Goal: Task Accomplishment & Management: Use online tool/utility

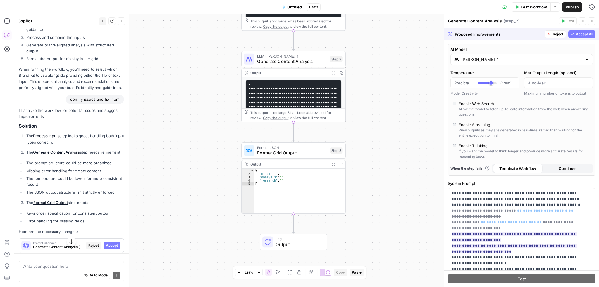
scroll to position [851, 0]
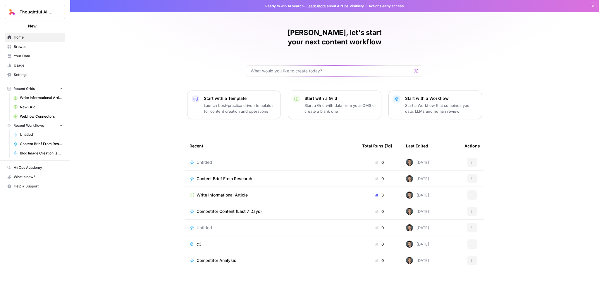
click at [208, 160] on span "Untitled" at bounding box center [204, 163] width 15 height 6
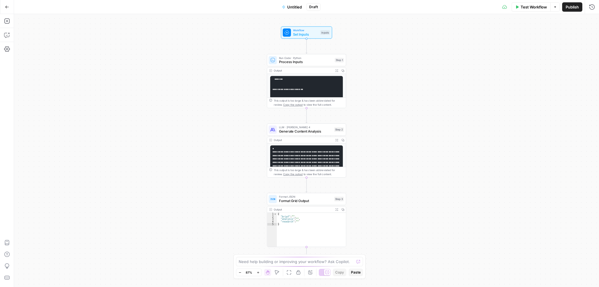
click at [552, 5] on button "Options" at bounding box center [554, 6] width 9 height 9
click at [8, 8] on icon "button" at bounding box center [7, 7] width 4 height 4
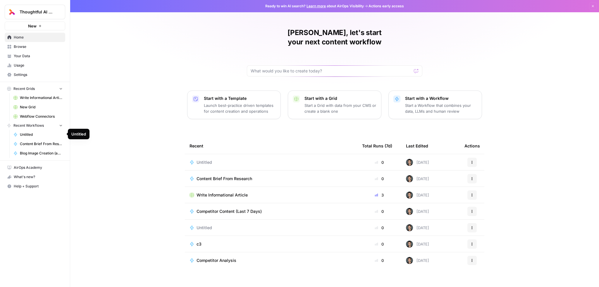
drag, startPoint x: 48, startPoint y: 134, endPoint x: 39, endPoint y: 126, distance: 12.5
click at [39, 126] on span "Recent Workflows" at bounding box center [28, 125] width 30 height 5
click at [30, 46] on span "Browse" at bounding box center [38, 46] width 49 height 5
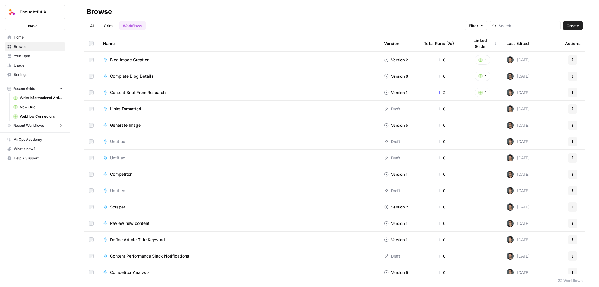
click at [517, 42] on div "Last Edited" at bounding box center [518, 43] width 22 height 16
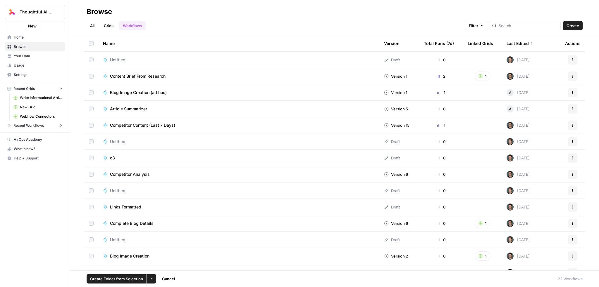
click at [152, 279] on icon "button" at bounding box center [152, 280] width 4 height 4
click at [161, 268] on span "Delete" at bounding box center [165, 266] width 15 height 6
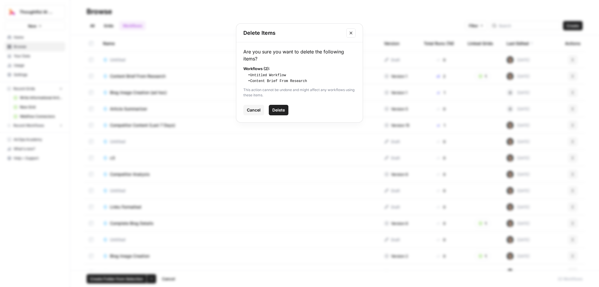
click at [282, 110] on span "Delete" at bounding box center [278, 110] width 13 height 6
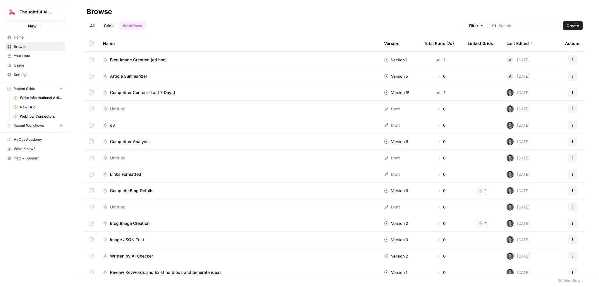
click at [571, 24] on span "Create" at bounding box center [572, 26] width 13 height 6
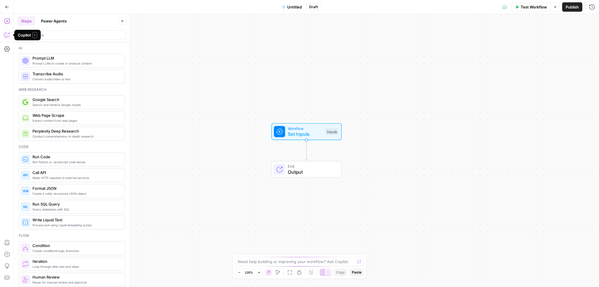
click at [8, 36] on icon "button" at bounding box center [7, 35] width 6 height 6
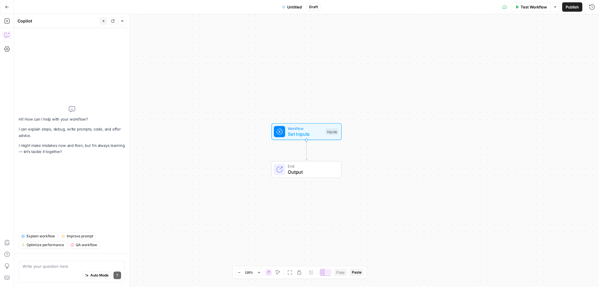
click at [64, 273] on div "Auto Mode Send" at bounding box center [72, 276] width 99 height 13
type textarea "R"
click at [65, 269] on textarea at bounding box center [72, 267] width 99 height 6
click at [58, 269] on textarea at bounding box center [72, 267] width 99 height 6
paste textarea "I will provide a file and I want you to read the file, consider our knowledge b…"
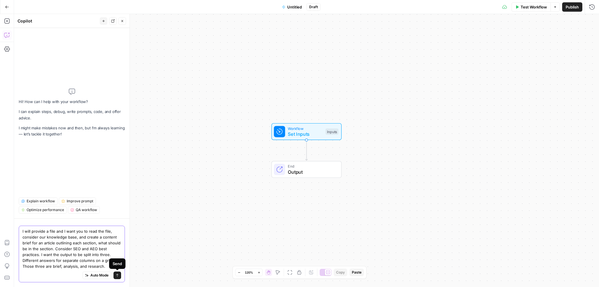
type textarea "I will provide a file and I want you to read the file, consider our knowledge b…"
click at [116, 275] on icon "submit" at bounding box center [118, 276] width 4 height 4
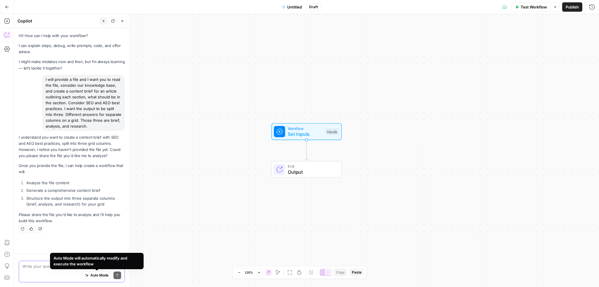
click at [46, 268] on textarea at bounding box center [72, 267] width 99 height 6
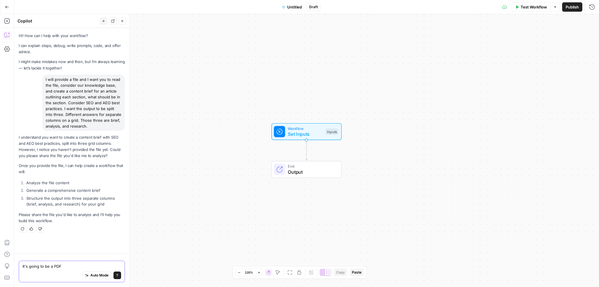
drag, startPoint x: 41, startPoint y: 266, endPoint x: -2, endPoint y: 231, distance: 54.7
click at [0, 231] on html "Thoughtful AI Content Engine New Home Browse Your Data Usage Settings Recent Gr…" at bounding box center [299, 143] width 599 height 287
type textarea "Its going to be a PDF with some visuals in it as well"
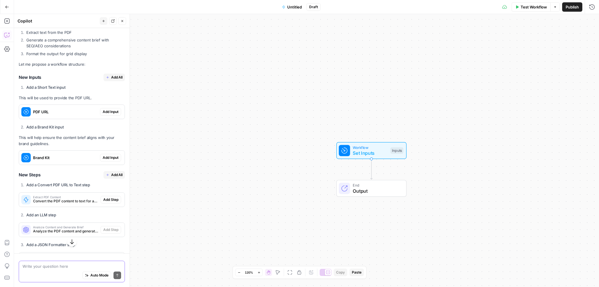
scroll to position [223, 0]
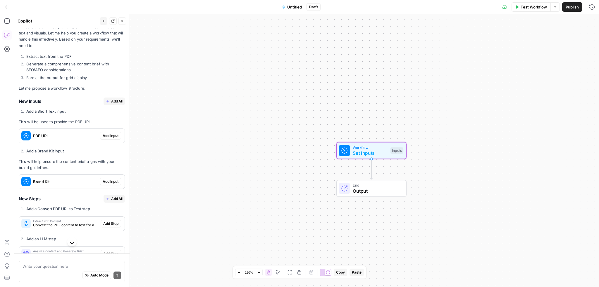
click at [80, 143] on div "PDF URL" at bounding box center [59, 136] width 81 height 14
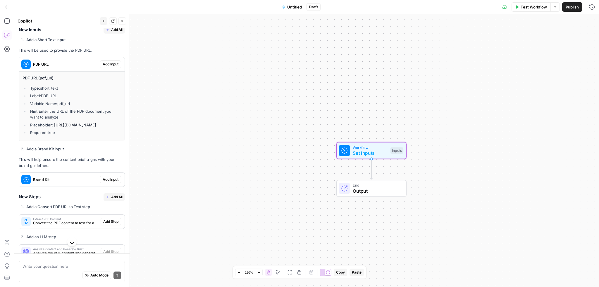
scroll to position [310, 0]
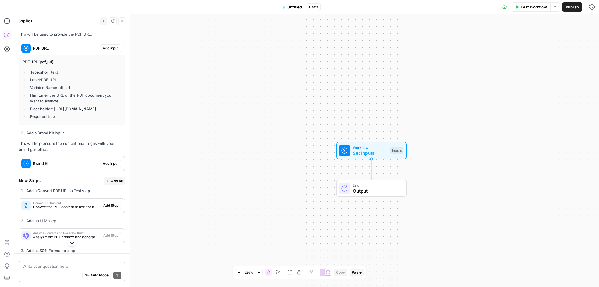
click at [51, 269] on textarea at bounding box center [72, 267] width 99 height 6
paste textarea "Change the PDF URL to a long form text input. And I will just copy and paste wh…"
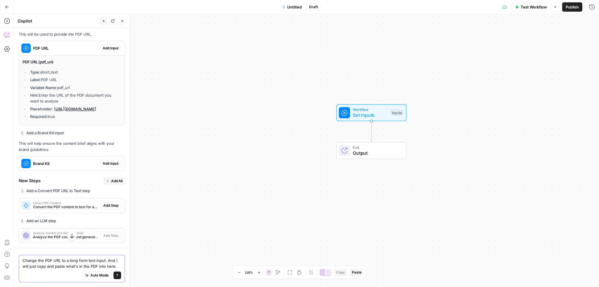
type textarea "Change the PDF URL to a long form text input. And I will just copy and paste wh…"
click at [116, 277] on icon "submit" at bounding box center [118, 276] width 4 height 4
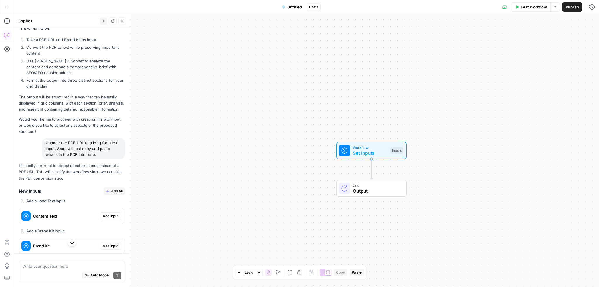
scroll to position [672, 0]
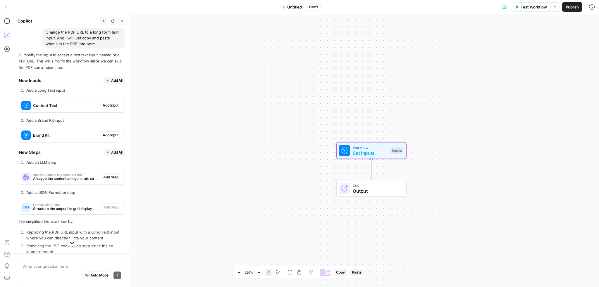
click at [104, 108] on span "Add Input" at bounding box center [111, 105] width 16 height 5
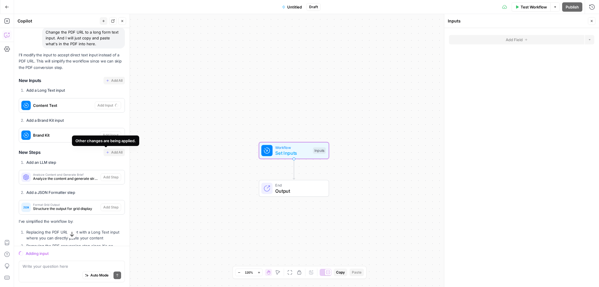
click at [56, 108] on span "Content Text" at bounding box center [62, 106] width 59 height 6
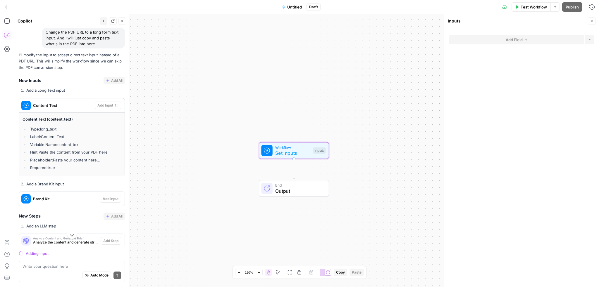
click at [51, 113] on div "Content Text" at bounding box center [57, 106] width 76 height 14
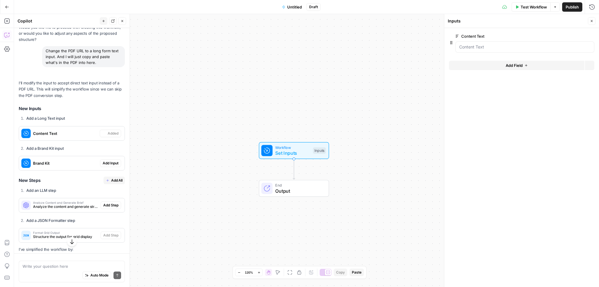
scroll to position [691, 0]
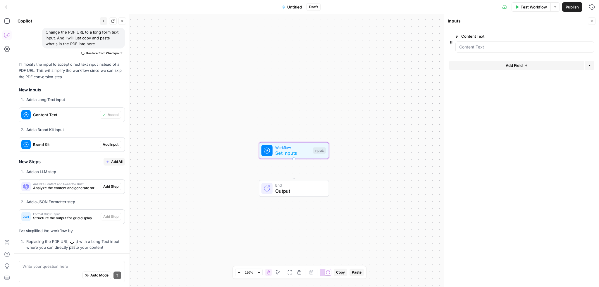
click at [111, 147] on span "Add Input" at bounding box center [111, 144] width 16 height 5
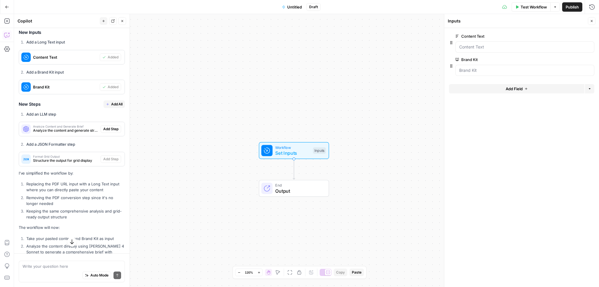
scroll to position [750, 0]
click at [111, 106] on span "Add All" at bounding box center [116, 103] width 11 height 5
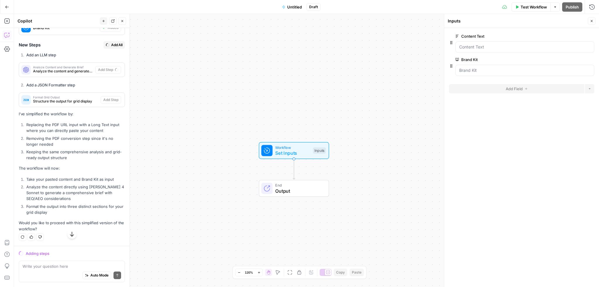
scroll to position [797, 0]
click at [77, 99] on span "Structure the output for grid display" at bounding box center [65, 101] width 65 height 5
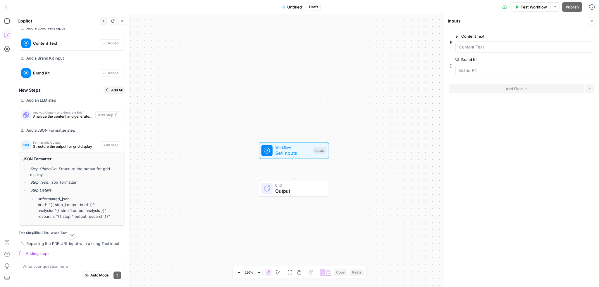
scroll to position [783, 0]
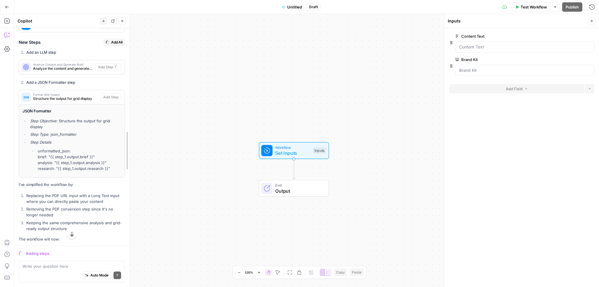
drag, startPoint x: 126, startPoint y: 208, endPoint x: 126, endPoint y: 213, distance: 5.6
drag, startPoint x: 26, startPoint y: 67, endPoint x: 87, endPoint y: 96, distance: 67.0
click at [87, 96] on div "I'll modify the input to accept direct text input instead of a PDF URL. This wi…" at bounding box center [72, 123] width 106 height 362
click at [87, 85] on li "Add a JSON Formatter step" at bounding box center [74, 83] width 99 height 6
click at [369, 89] on div "Workflow Set Inputs Inputs End Output" at bounding box center [306, 150] width 585 height 273
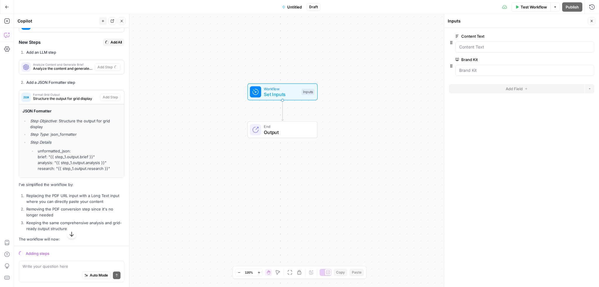
drag, startPoint x: 367, startPoint y: 86, endPoint x: 359, endPoint y: 24, distance: 62.9
click at [359, 24] on div "Workflow Set Inputs Inputs End Output" at bounding box center [306, 150] width 585 height 273
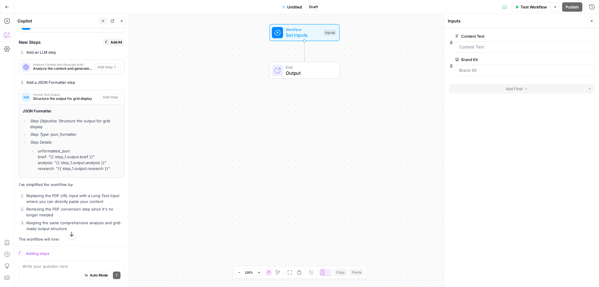
drag, startPoint x: 350, startPoint y: 92, endPoint x: 372, endPoint y: 37, distance: 60.2
click at [372, 37] on div "Workflow Set Inputs Inputs End Output" at bounding box center [306, 150] width 585 height 273
click at [372, 36] on div "Workflow Set Inputs Inputs End Output" at bounding box center [306, 150] width 585 height 273
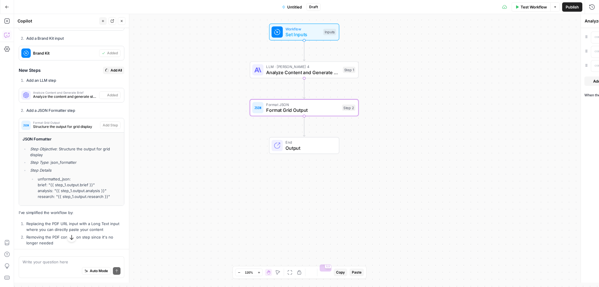
type textarea "Format Grid Output"
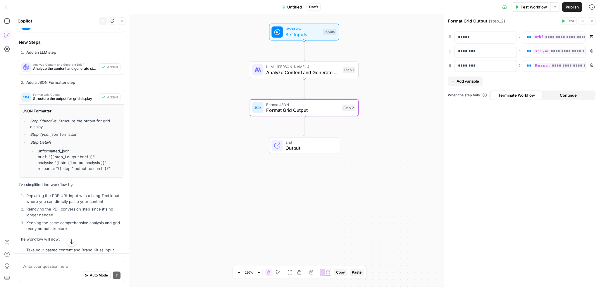
click at [282, 73] on span "Analyze Content and Generate Brief" at bounding box center [303, 72] width 74 height 7
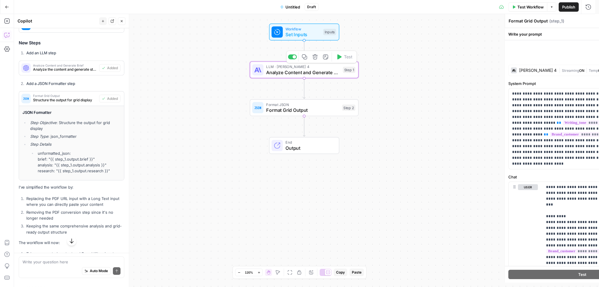
type textarea "Analyze Content and Generate Brief"
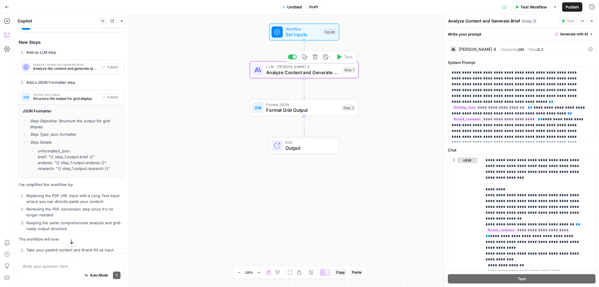
click at [318, 27] on span "Workflow" at bounding box center [302, 29] width 35 height 6
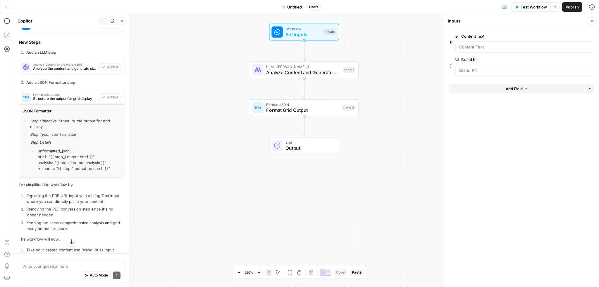
click at [533, 6] on span "Test Workflow" at bounding box center [534, 7] width 26 height 6
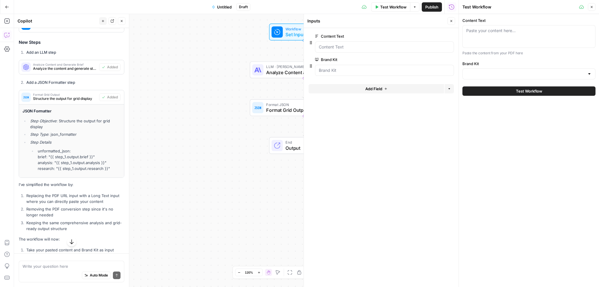
click at [351, 42] on div at bounding box center [384, 47] width 139 height 11
click at [349, 46] on Text "Content Text" at bounding box center [384, 47] width 131 height 6
click at [338, 45] on Text "Content Text" at bounding box center [384, 47] width 131 height 6
click at [354, 51] on div at bounding box center [384, 47] width 139 height 11
click at [488, 36] on div "Paste your content here..." at bounding box center [528, 36] width 133 height 23
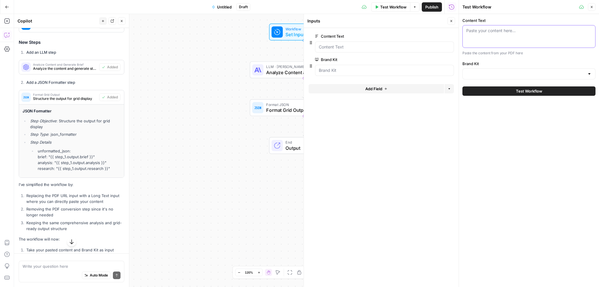
paste textarea "Our review of the PM Peds ARIA voice calling use cases revealed that a single a…"
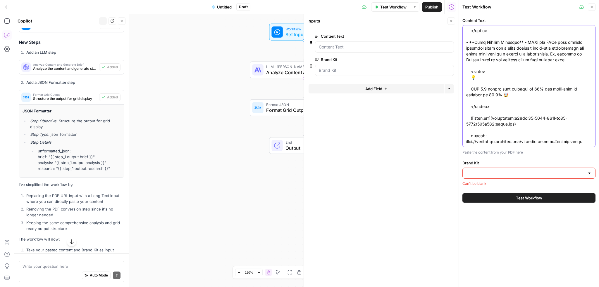
type textarea "Our review of the PM Peds ARIA voice calling use cases revealed that a single a…"
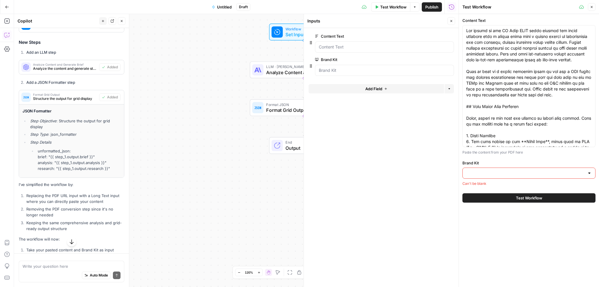
click at [492, 172] on input "Brand Kit" at bounding box center [525, 173] width 118 height 6
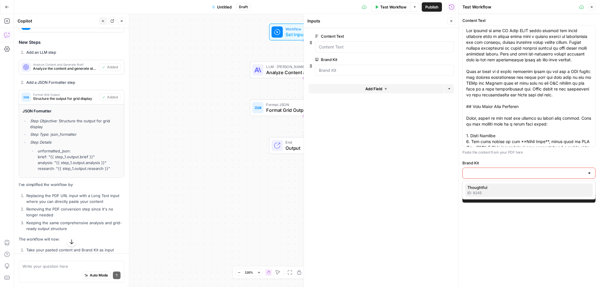
click at [492, 185] on span "Thoughtful" at bounding box center [527, 188] width 121 height 6
type input "Thoughtful"
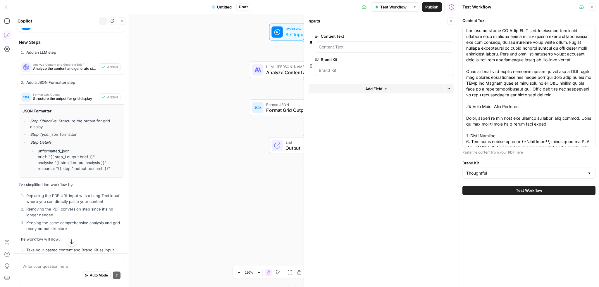
click at [492, 190] on button "Test Workflow" at bounding box center [528, 190] width 133 height 9
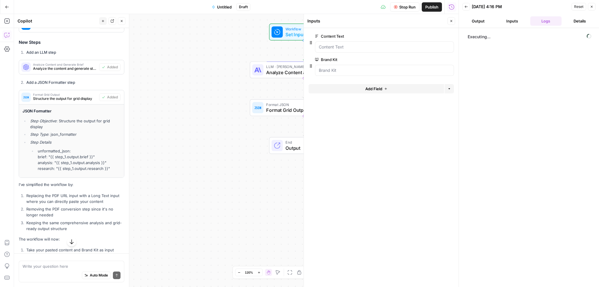
click at [267, 51] on div "Workflow Set Inputs Inputs LLM · Claude Sonnet 4 Analyze Content and Generate B…" at bounding box center [236, 150] width 445 height 273
click at [451, 21] on icon "button" at bounding box center [451, 21] width 2 height 2
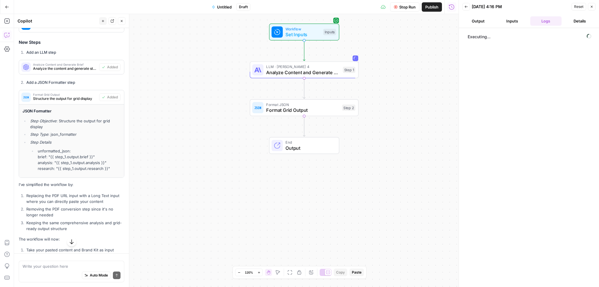
click at [509, 19] on button "Inputs" at bounding box center [512, 20] width 32 height 9
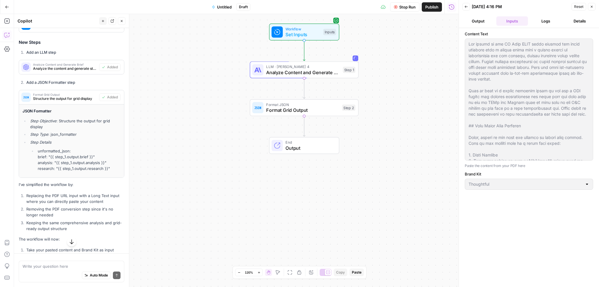
click at [481, 20] on button "Output" at bounding box center [478, 20] width 32 height 9
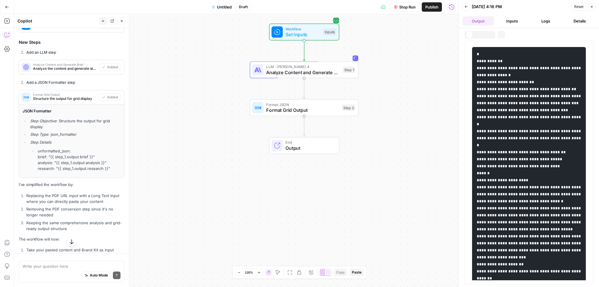
click at [511, 20] on button "Inputs" at bounding box center [512, 20] width 32 height 9
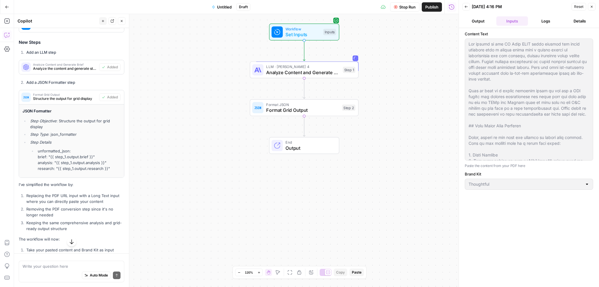
click at [550, 21] on button "Logs" at bounding box center [546, 20] width 32 height 9
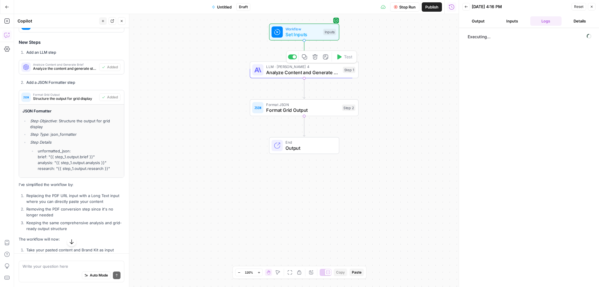
click at [322, 71] on span "Analyze Content and Generate Brief" at bounding box center [303, 72] width 74 height 7
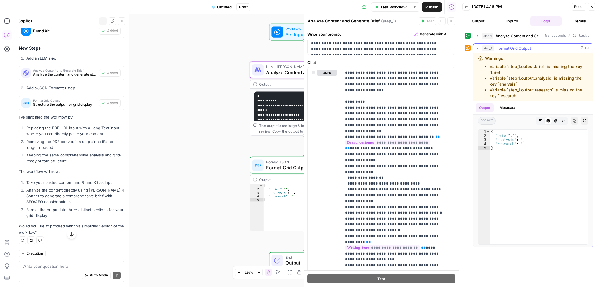
click at [476, 48] on icon "button" at bounding box center [477, 48] width 5 height 5
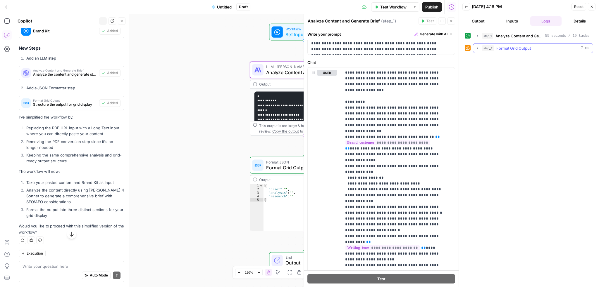
click at [477, 50] on icon "button" at bounding box center [477, 48] width 5 height 5
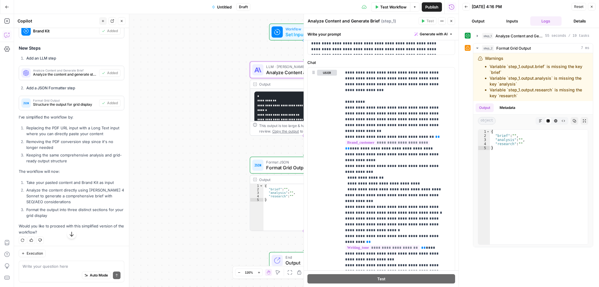
click at [515, 20] on button "Inputs" at bounding box center [512, 20] width 32 height 9
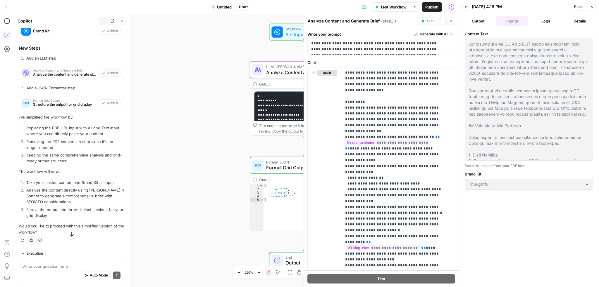
click at [482, 20] on button "Output" at bounding box center [478, 20] width 32 height 9
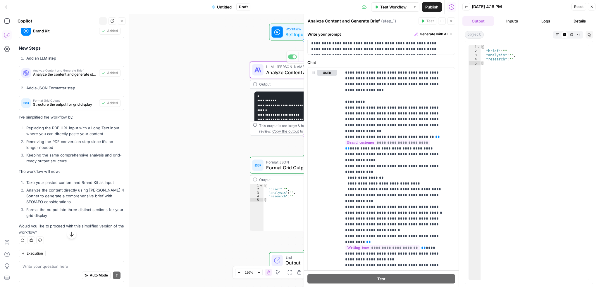
click at [280, 54] on div "Workflow Set Inputs Inputs LLM · Claude Sonnet 4 Analyze Content and Generate B…" at bounding box center [236, 150] width 445 height 273
click at [289, 31] on span "Set Inputs" at bounding box center [302, 34] width 35 height 7
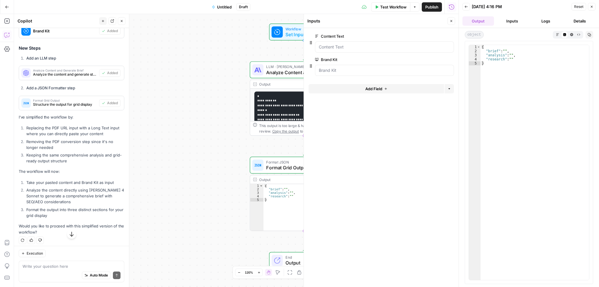
drag, startPoint x: 450, startPoint y: 17, endPoint x: 450, endPoint y: 20, distance: 3.2
click at [450, 17] on header "Inputs Close" at bounding box center [381, 21] width 155 height 14
click at [450, 20] on icon "button" at bounding box center [451, 21] width 4 height 4
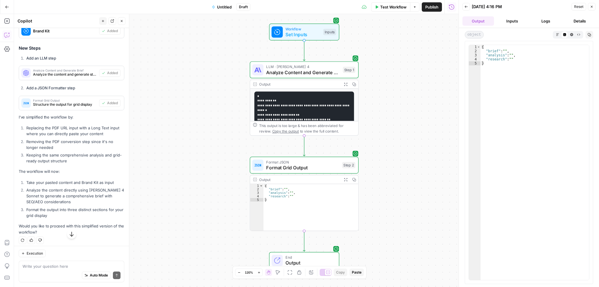
click at [465, 6] on icon "button" at bounding box center [466, 7] width 4 height 4
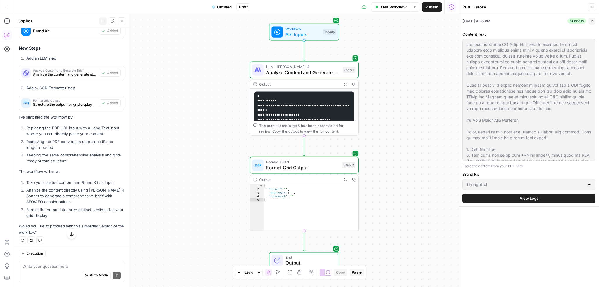
click at [528, 198] on span "View Logs" at bounding box center [529, 199] width 19 height 6
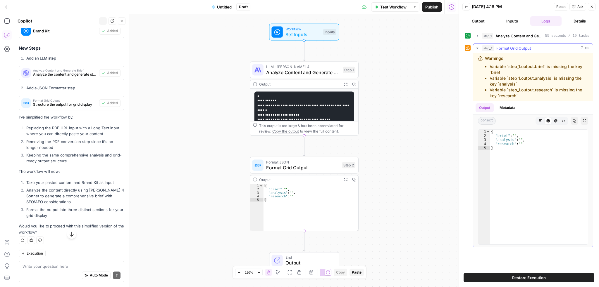
click at [539, 122] on icon "button" at bounding box center [541, 121] width 4 height 4
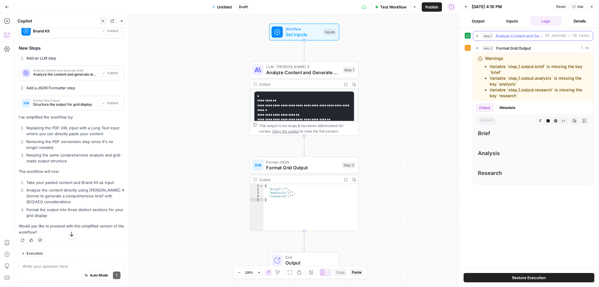
click at [479, 34] on icon "button" at bounding box center [477, 36] width 5 height 5
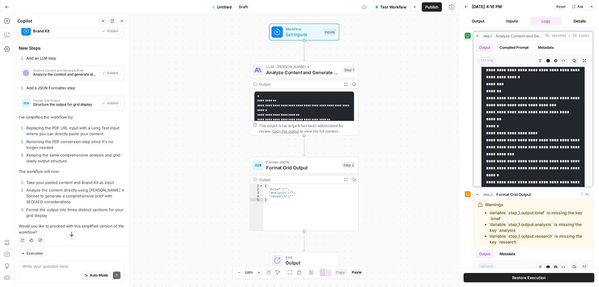
scroll to position [2427, 0]
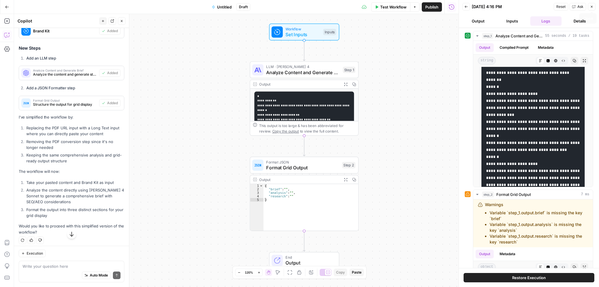
click at [593, 9] on button "Close" at bounding box center [592, 7] width 8 height 8
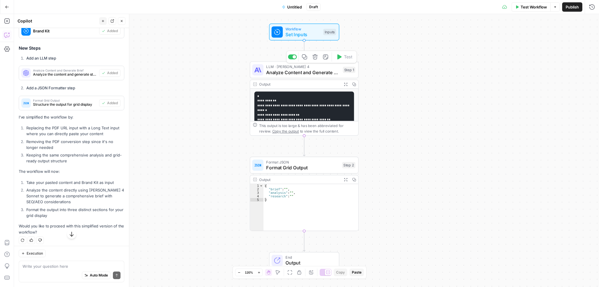
click at [297, 70] on span "Analyze Content and Generate Brief" at bounding box center [303, 72] width 74 height 7
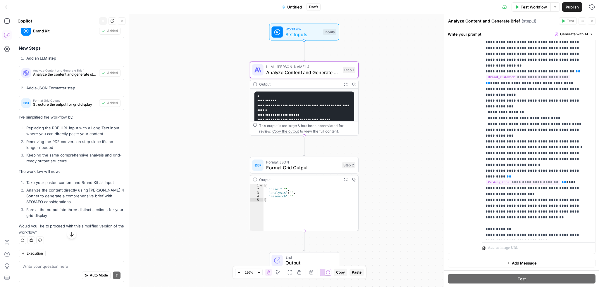
scroll to position [0, 0]
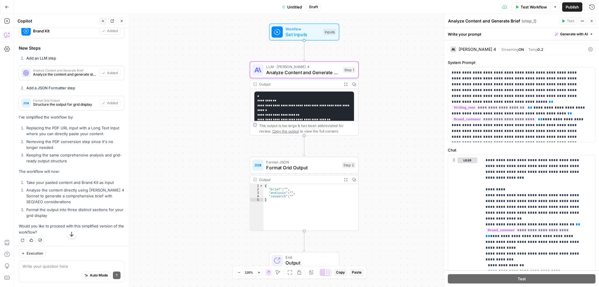
click at [509, 49] on span "Streaming" at bounding box center [509, 49] width 17 height 4
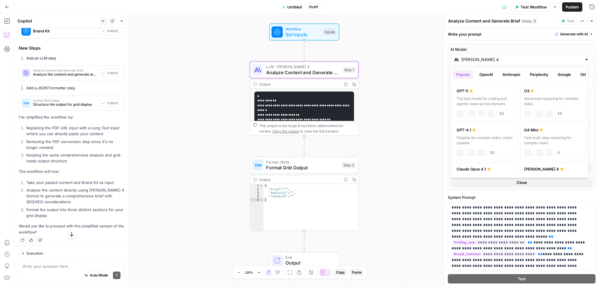
click at [480, 63] on div "Claude Sonnet 4" at bounding box center [521, 59] width 142 height 11
click at [467, 93] on div "GPT-5" at bounding box center [486, 91] width 58 height 6
type input "GPT-5"
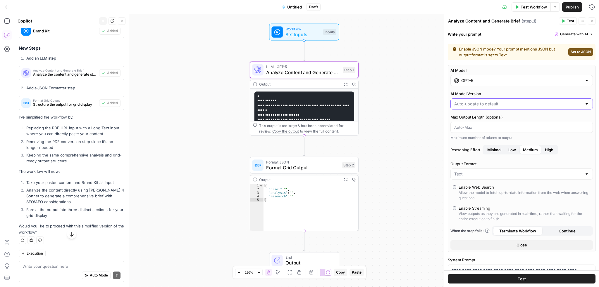
click at [485, 104] on input "AI Model Version" at bounding box center [518, 104] width 128 height 6
type input "Auto-update to default"
click at [491, 89] on div "AI Model GPT-5 AI Model Version Auto-update to default Max Output Length (optio…" at bounding box center [522, 159] width 148 height 188
click at [302, 167] on span "Format Grid Output" at bounding box center [302, 167] width 73 height 7
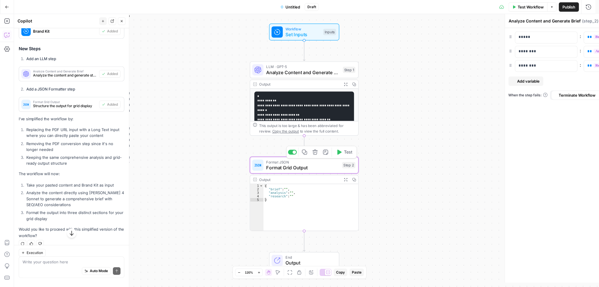
type textarea "Format Grid Output"
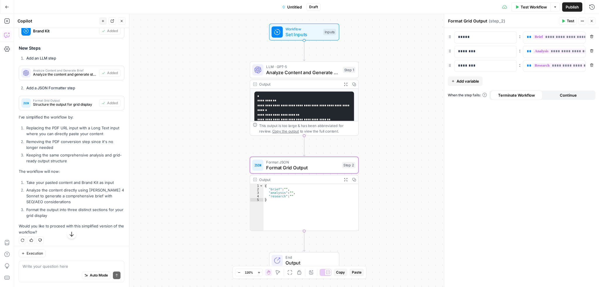
click at [303, 70] on span "Analyze Content and Generate Brief" at bounding box center [303, 72] width 74 height 7
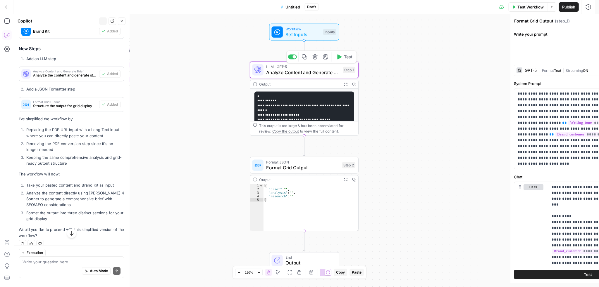
type textarea "Analyze Content and Generate Brief"
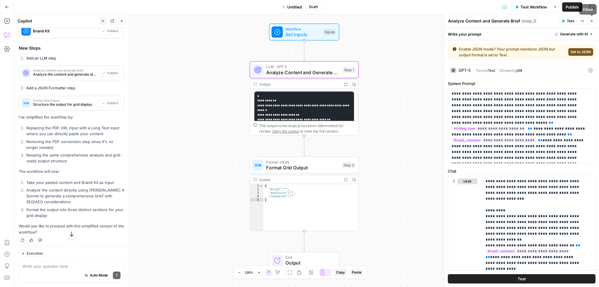
click at [427, 89] on div "Workflow Set Inputs Inputs LLM · GPT-5 Analyze Content and Generate Brief Step …" at bounding box center [306, 150] width 585 height 273
click at [591, 20] on icon "button" at bounding box center [592, 21] width 4 height 4
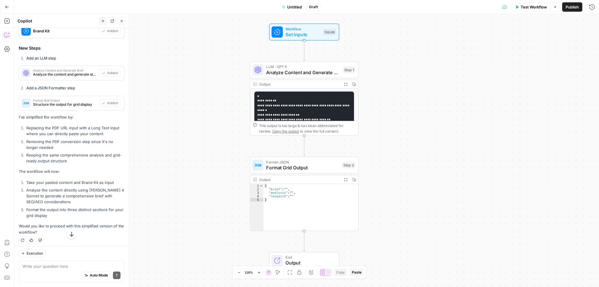
click at [591, 11] on div "Test Workflow Options Publish Run History" at bounding box center [460, 7] width 278 height 14
click at [593, 8] on icon "button" at bounding box center [592, 7] width 6 height 6
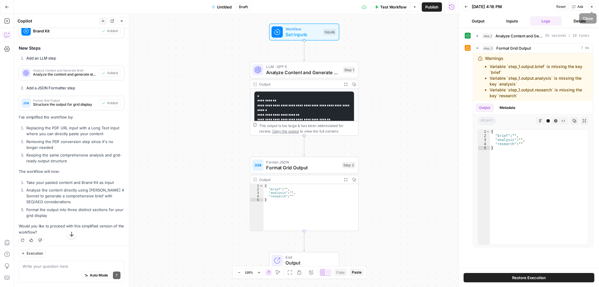
click at [595, 6] on button "Close" at bounding box center [592, 7] width 8 height 8
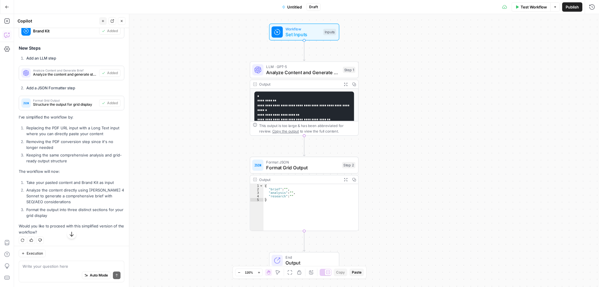
click at [300, 69] on span "Analyze Content and Generate Brief" at bounding box center [303, 72] width 74 height 7
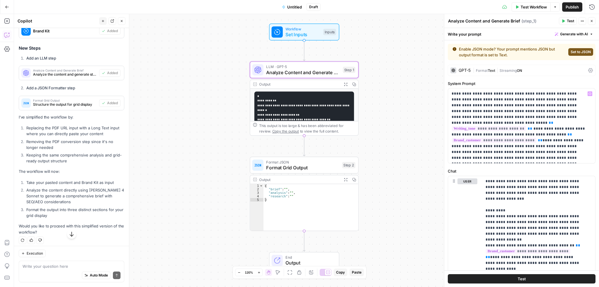
click at [458, 73] on div "GPT-5 | Format Text | Streaming ON" at bounding box center [522, 70] width 148 height 11
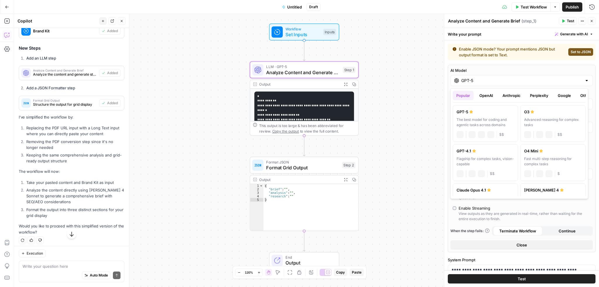
click at [477, 80] on input "GPT-5" at bounding box center [521, 81] width 121 height 6
click at [478, 98] on button "OpenAI" at bounding box center [486, 95] width 21 height 9
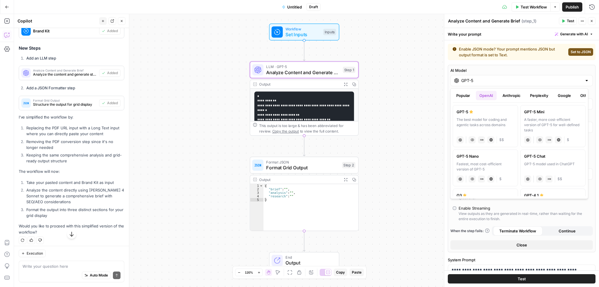
click at [485, 114] on div "GPT-5" at bounding box center [486, 112] width 58 height 6
click at [466, 90] on div "Popular OpenAI Anthropic Perplexity Google Other GPT-5 The best model for codin…" at bounding box center [519, 143] width 138 height 111
click at [465, 93] on button "Popular" at bounding box center [463, 95] width 21 height 9
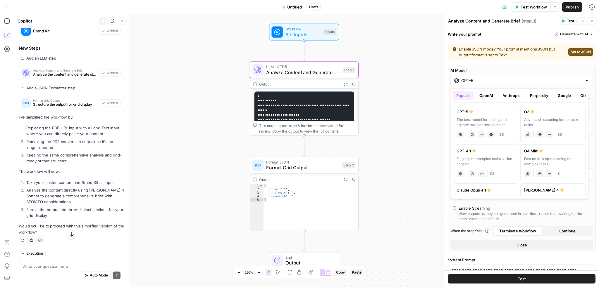
click at [475, 114] on div "GPT-5" at bounding box center [486, 112] width 58 height 6
click at [579, 79] on div "GPT-5" at bounding box center [521, 80] width 142 height 11
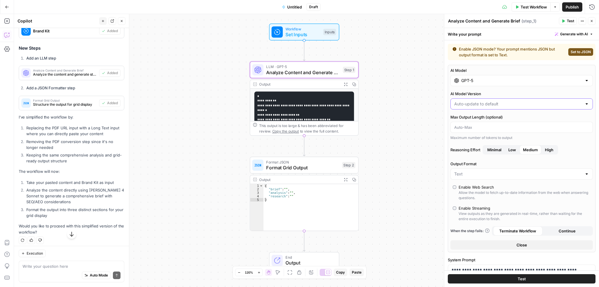
click at [513, 106] on input "AI Model Version" at bounding box center [518, 104] width 128 height 6
type input "Auto-update to default"
click at [521, 88] on div "AI Model GPT-5 AI Model Version Auto-update to default Max Output Length (optio…" at bounding box center [522, 159] width 148 height 188
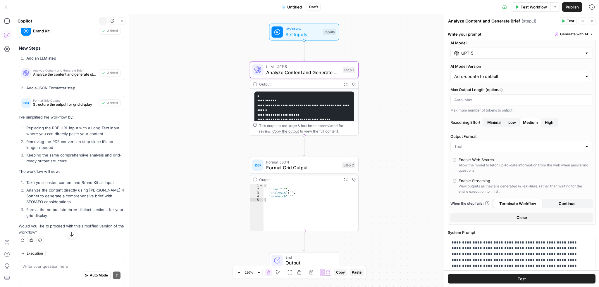
scroll to position [29, 0]
click at [483, 143] on input "Output Format" at bounding box center [518, 145] width 128 height 6
click at [462, 166] on span "JSON" at bounding box center [518, 168] width 126 height 6
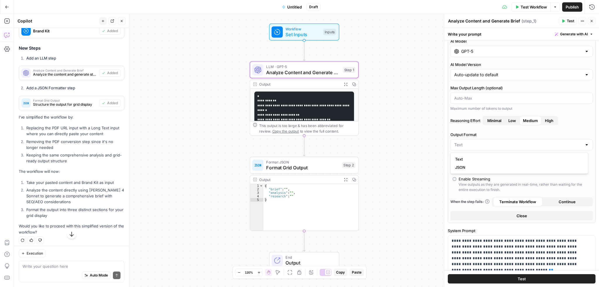
type input "JSON"
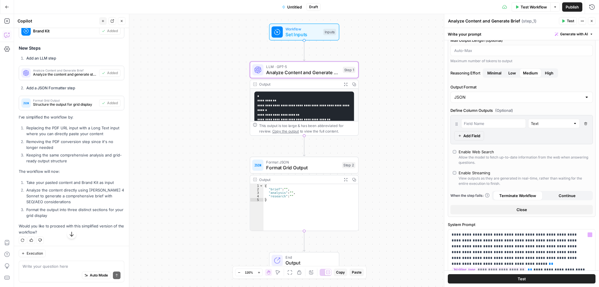
scroll to position [0, 0]
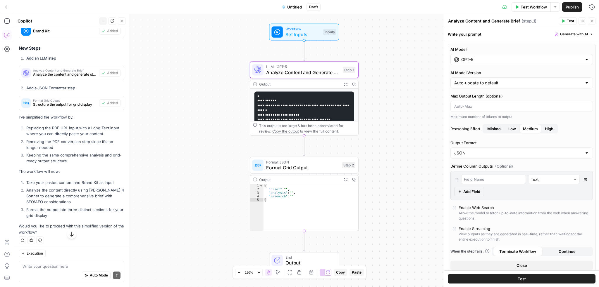
click at [535, 6] on span "Test Workflow" at bounding box center [534, 7] width 26 height 6
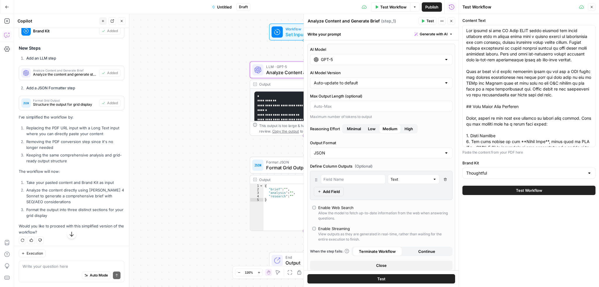
click at [494, 192] on button "Test Workflow" at bounding box center [528, 190] width 133 height 9
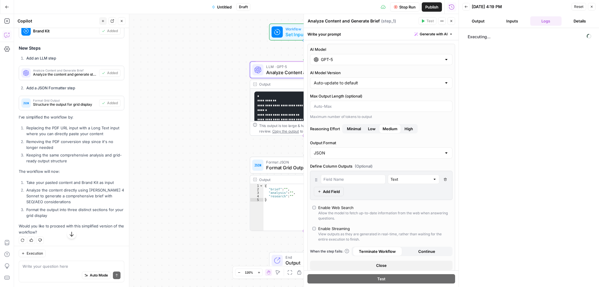
click at [468, 7] on button "Back" at bounding box center [466, 7] width 8 height 8
click at [544, 21] on div "08/18/25 at 4:16 PM Success Collapse" at bounding box center [528, 21] width 133 height 14
click at [560, 20] on div "08/18/25 at 4:16 PM Success Collapse" at bounding box center [528, 21] width 133 height 14
click at [592, 7] on icon "button" at bounding box center [592, 7] width 4 height 4
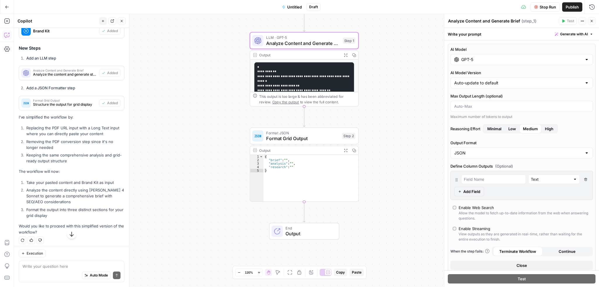
click at [322, 141] on span "Format Grid Output" at bounding box center [302, 138] width 73 height 7
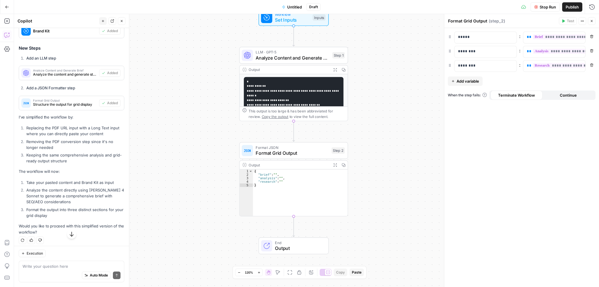
click at [593, 20] on icon "button" at bounding box center [592, 21] width 4 height 4
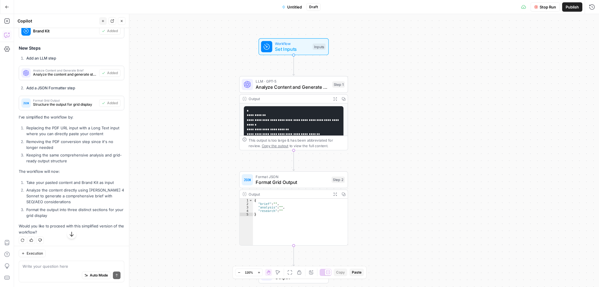
click at [305, 82] on span "LLM · GPT-5" at bounding box center [293, 82] width 74 height 6
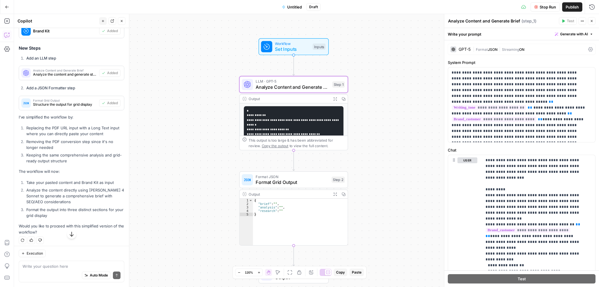
click at [591, 21] on icon "button" at bounding box center [592, 21] width 2 height 2
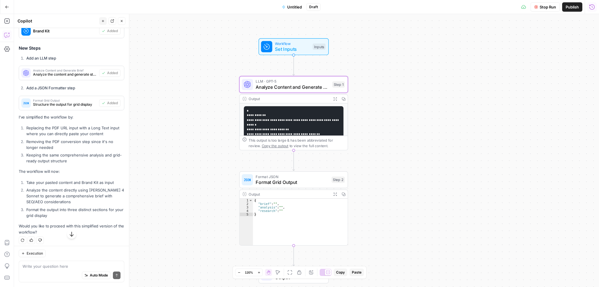
click at [592, 5] on icon "button" at bounding box center [592, 7] width 6 height 6
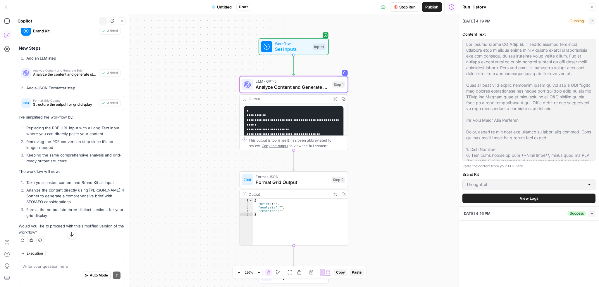
click at [537, 199] on span "View Logs" at bounding box center [529, 199] width 19 height 6
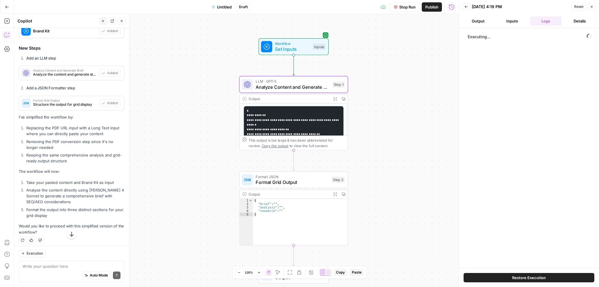
click at [584, 24] on button "Details" at bounding box center [580, 20] width 32 height 9
click at [544, 19] on button "Logs" at bounding box center [546, 20] width 32 height 9
click at [465, 8] on button "Back" at bounding box center [466, 7] width 8 height 8
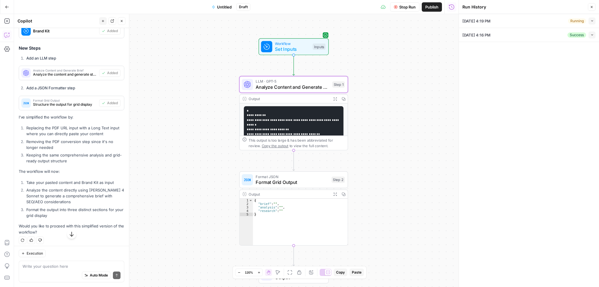
click at [500, 35] on div "08/18/25 at 4:16 PM Success Collapse" at bounding box center [528, 35] width 133 height 14
click at [591, 35] on icon "button" at bounding box center [591, 34] width 3 height 3
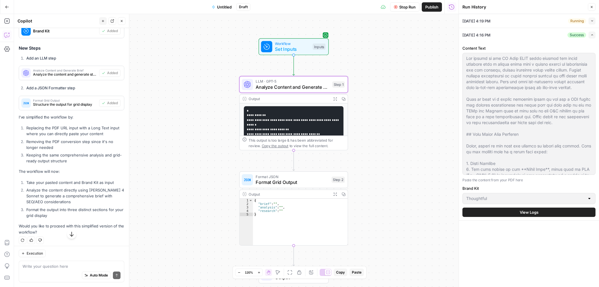
click at [532, 214] on span "View Logs" at bounding box center [529, 213] width 19 height 6
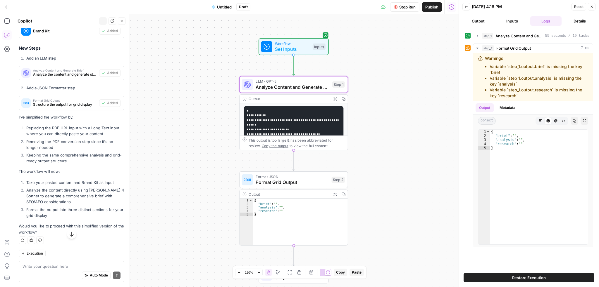
click at [582, 20] on button "Details" at bounding box center [580, 20] width 32 height 9
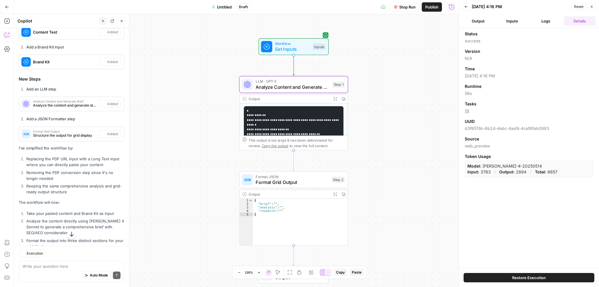
scroll to position [749, 0]
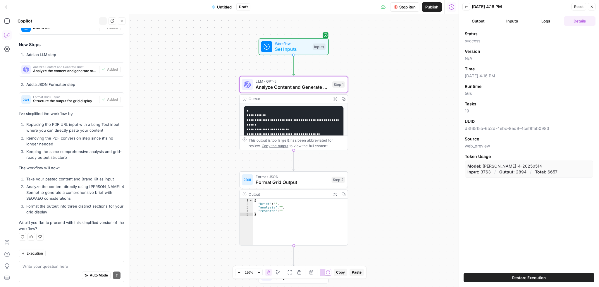
click at [466, 5] on icon "button" at bounding box center [466, 7] width 4 height 4
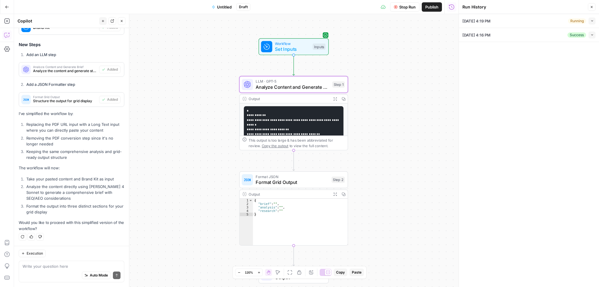
click at [565, 22] on div "08/18/25 at 4:19 PM Running Collapse" at bounding box center [528, 21] width 133 height 14
click at [590, 21] on icon "button" at bounding box center [591, 20] width 3 height 3
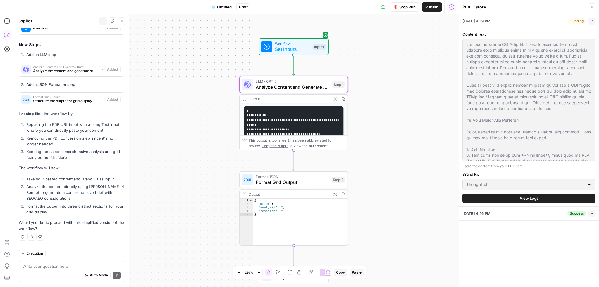
scroll to position [58, 0]
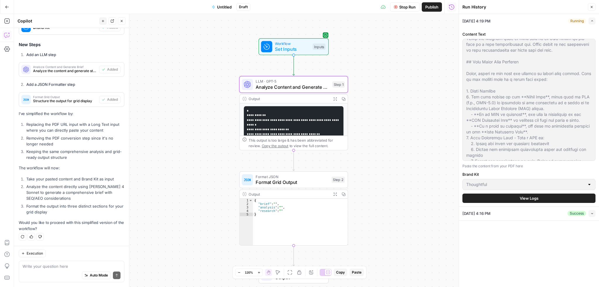
click at [521, 196] on span "View Logs" at bounding box center [529, 199] width 19 height 6
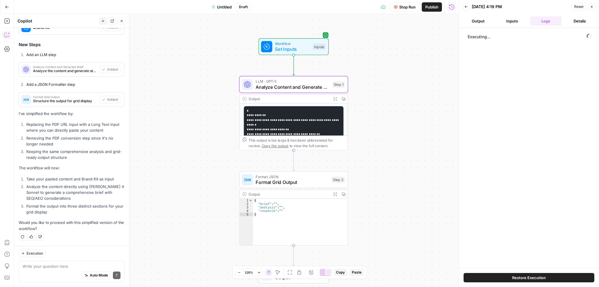
click at [581, 22] on button "Details" at bounding box center [580, 20] width 32 height 9
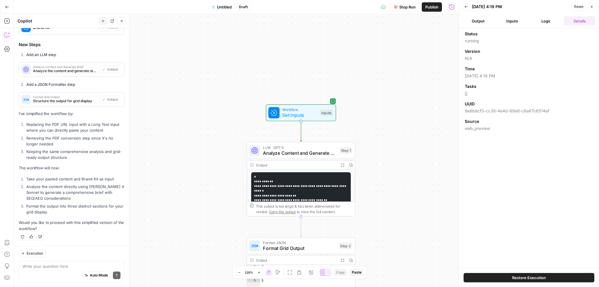
click at [520, 22] on button "Inputs" at bounding box center [512, 20] width 32 height 9
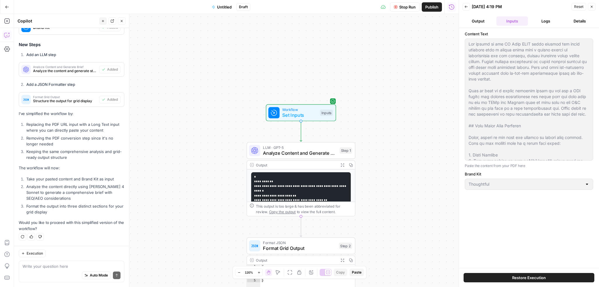
click at [481, 23] on button "Output" at bounding box center [478, 20] width 32 height 9
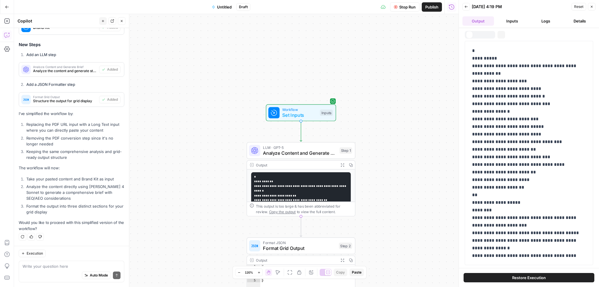
click at [546, 22] on button "Logs" at bounding box center [546, 20] width 32 height 9
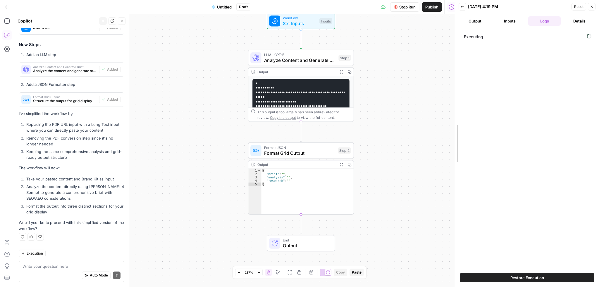
drag, startPoint x: 423, startPoint y: 49, endPoint x: 454, endPoint y: 71, distance: 38.1
click at [454, 71] on div at bounding box center [455, 143] width 6 height 287
drag, startPoint x: 454, startPoint y: 71, endPoint x: 445, endPoint y: 75, distance: 10.4
click at [445, 75] on div at bounding box center [445, 143] width 6 height 287
click at [447, 75] on div at bounding box center [448, 143] width 6 height 287
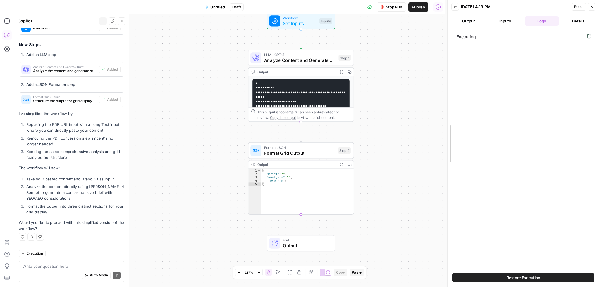
click at [447, 75] on div at bounding box center [448, 143] width 6 height 287
drag, startPoint x: 447, startPoint y: 75, endPoint x: 462, endPoint y: 75, distance: 15.2
click at [459, 75] on div at bounding box center [457, 143] width 6 height 287
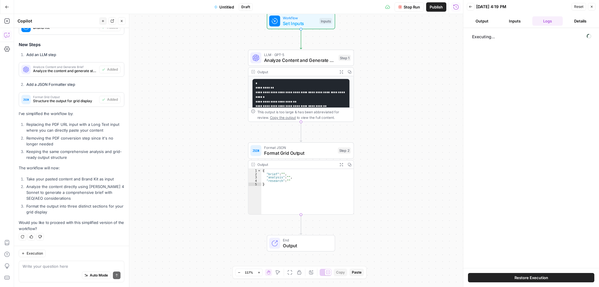
click at [469, 10] on button "Back" at bounding box center [471, 7] width 8 height 8
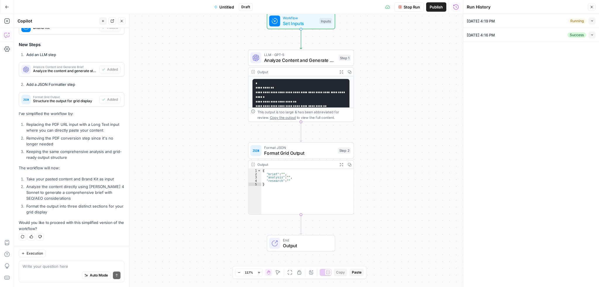
click at [596, 23] on li "08/18/25 at 4:19 PM Running Collapse View Logs" at bounding box center [531, 21] width 136 height 14
click at [593, 22] on icon "button" at bounding box center [591, 20] width 3 height 3
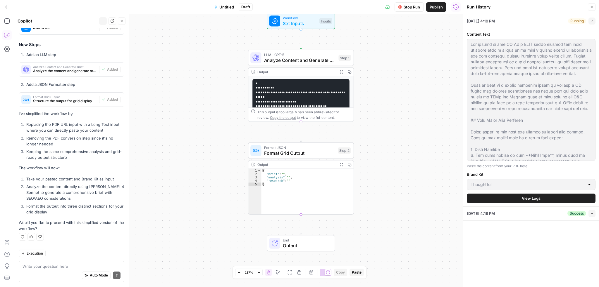
click at [590, 20] on icon "button" at bounding box center [591, 20] width 3 height 3
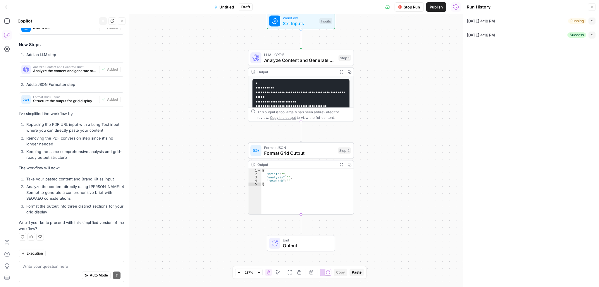
click at [551, 22] on div "08/18/25 at 4:19 PM Running Collapse" at bounding box center [531, 21] width 129 height 14
click at [595, 22] on button "Collapse" at bounding box center [591, 21] width 7 height 7
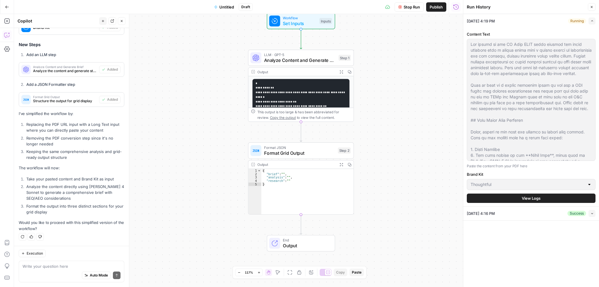
click at [537, 199] on span "View Logs" at bounding box center [531, 199] width 19 height 6
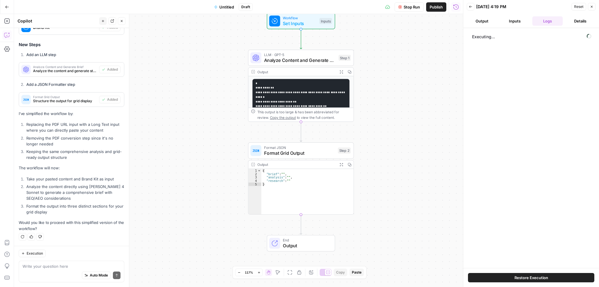
click at [593, 7] on icon "button" at bounding box center [592, 7] width 4 height 4
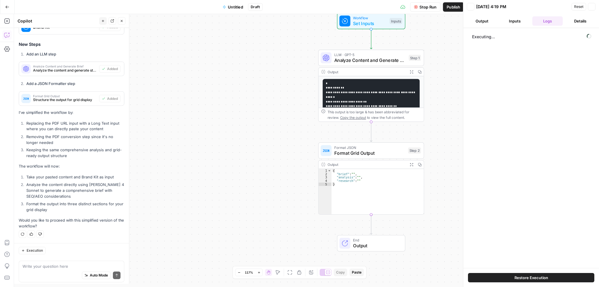
scroll to position [749, 0]
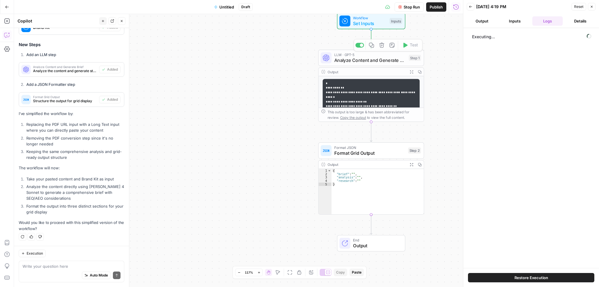
click at [370, 59] on span "Analyze Content and Generate Brief" at bounding box center [370, 60] width 72 height 7
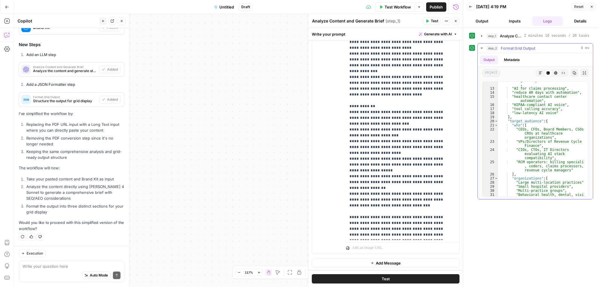
scroll to position [0, 0]
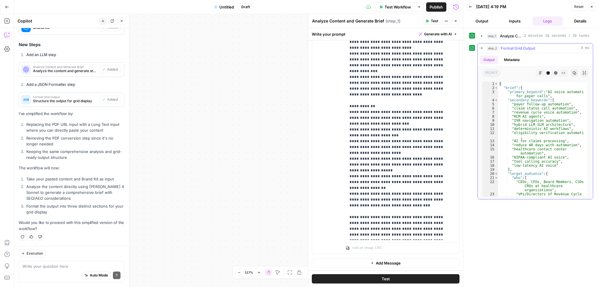
click at [539, 72] on icon "button" at bounding box center [541, 73] width 4 height 4
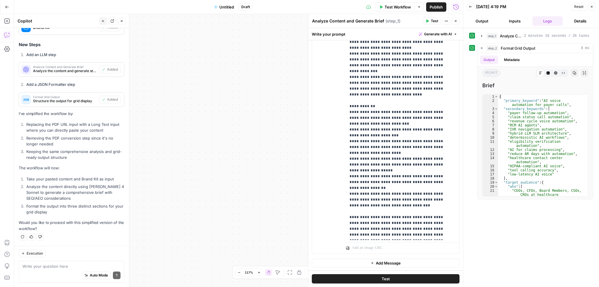
click at [516, 21] on button "Inputs" at bounding box center [515, 20] width 30 height 9
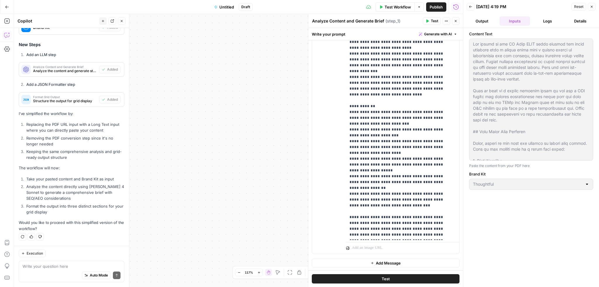
click at [484, 21] on button "Output" at bounding box center [482, 20] width 30 height 9
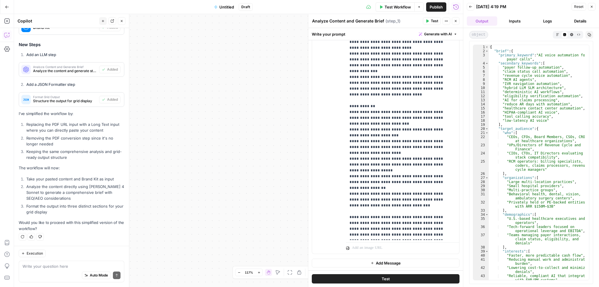
click at [553, 31] on div "Markdown Code Editor HTML Viewer Raw Output Copy" at bounding box center [573, 35] width 40 height 8
click at [556, 34] on icon "button" at bounding box center [557, 34] width 3 height 3
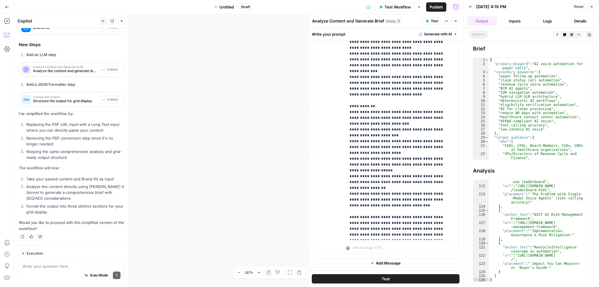
click at [591, 9] on button "Close" at bounding box center [592, 7] width 8 height 8
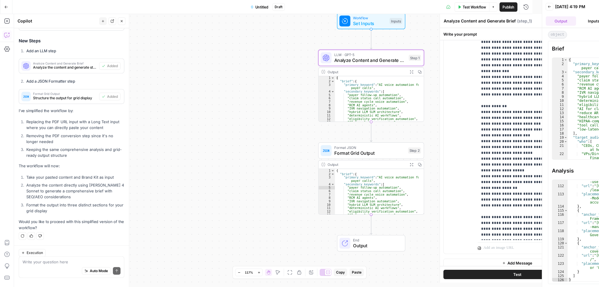
scroll to position [749, 0]
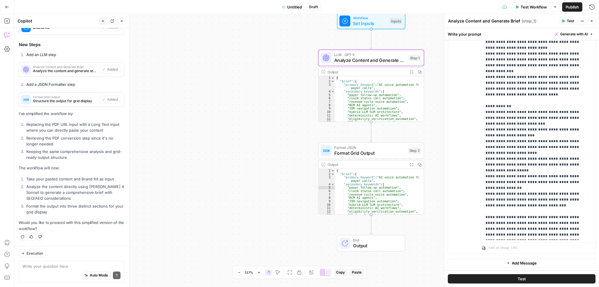
click at [293, 5] on span "Untitled" at bounding box center [294, 7] width 15 height 6
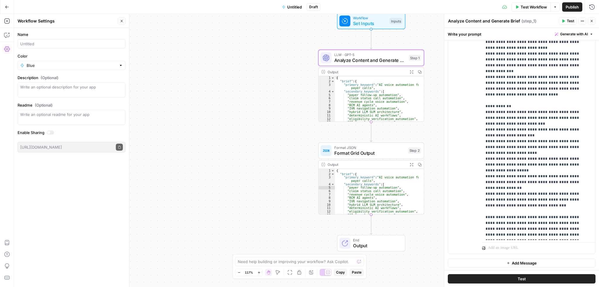
click at [303, 6] on button "Untitled" at bounding box center [291, 6] width 27 height 9
click at [302, 8] on button "Untitled" at bounding box center [291, 6] width 27 height 9
click at [42, 44] on input "Name" at bounding box center [71, 44] width 103 height 6
type input "Custom - Content Brief"
click at [578, 9] on span "Publish" at bounding box center [572, 7] width 13 height 6
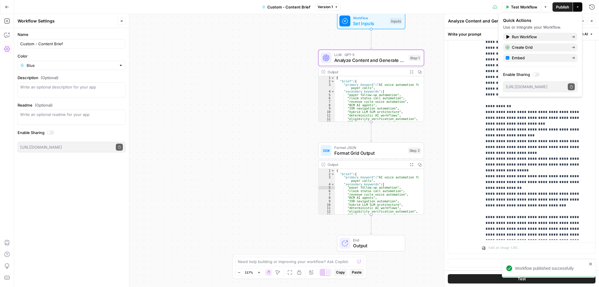
click at [8, 7] on icon "button" at bounding box center [7, 7] width 4 height 4
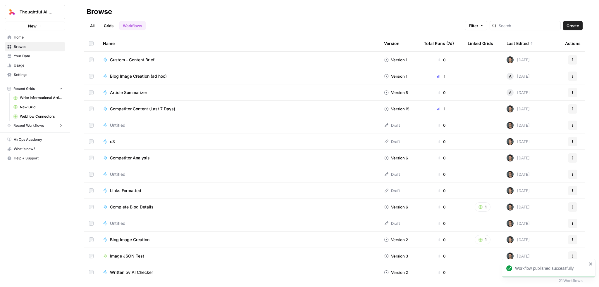
click at [35, 99] on span "Write Informational Article" at bounding box center [41, 97] width 43 height 5
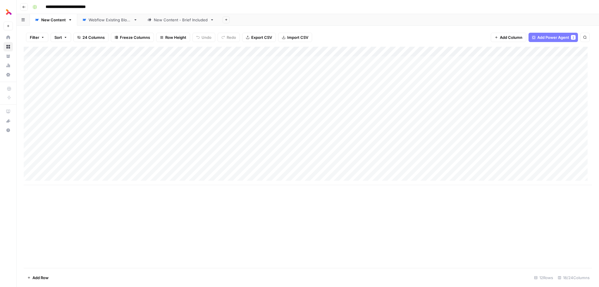
click at [180, 20] on div "New Content - Brief Included" at bounding box center [181, 20] width 54 height 6
click at [212, 51] on div "Add Column" at bounding box center [308, 61] width 568 height 29
click at [153, 128] on span "Remove Column" at bounding box center [157, 131] width 51 height 6
click at [283, 64] on span "Delete" at bounding box center [278, 66] width 13 height 6
click at [511, 39] on span "Add Column" at bounding box center [511, 38] width 23 height 6
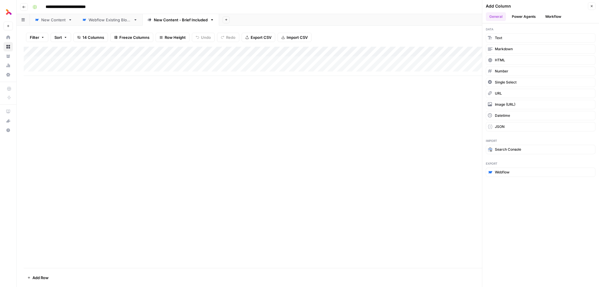
click at [557, 15] on button "Workflow" at bounding box center [553, 16] width 23 height 9
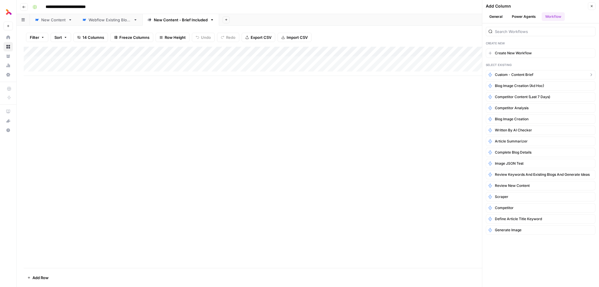
click at [514, 77] on button "Custom - Content Brief" at bounding box center [541, 74] width 110 height 9
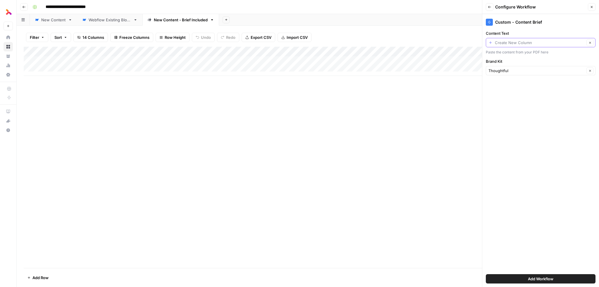
click at [528, 40] on input "Content Text" at bounding box center [540, 43] width 90 height 6
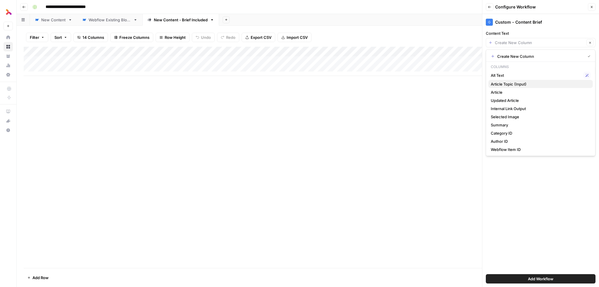
click at [503, 82] on span "Article Topic (Input)" at bounding box center [539, 84] width 97 height 6
type input "Article Topic (Input)"
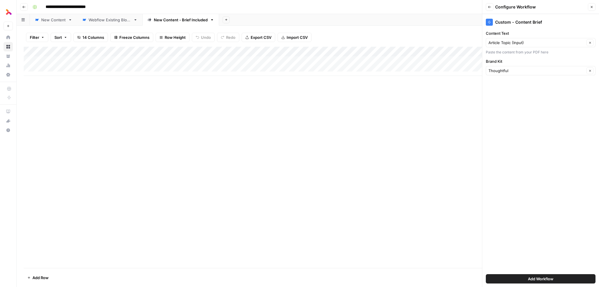
click at [543, 279] on span "Add Workflow" at bounding box center [540, 279] width 25 height 6
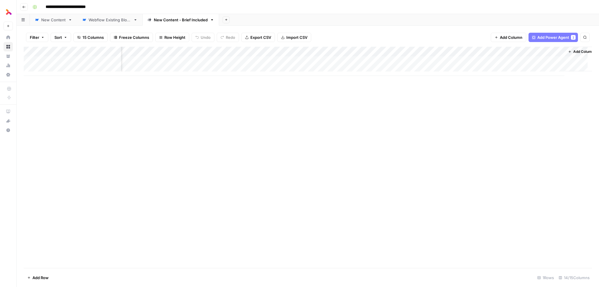
scroll to position [0, 377]
drag, startPoint x: 490, startPoint y: 51, endPoint x: 76, endPoint y: 59, distance: 414.5
click at [76, 59] on div "Add Column" at bounding box center [308, 61] width 568 height 29
drag, startPoint x: 59, startPoint y: 50, endPoint x: 160, endPoint y: 51, distance: 101.2
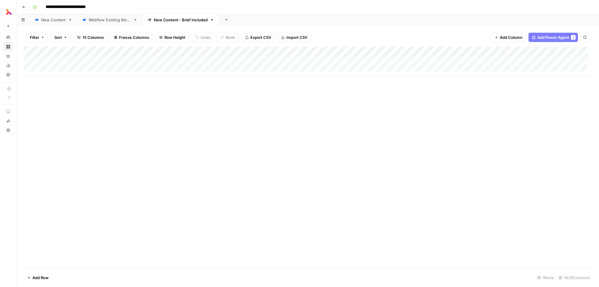
click at [160, 51] on div "Add Column" at bounding box center [308, 61] width 568 height 29
click at [178, 52] on div "Add Column" at bounding box center [308, 61] width 568 height 29
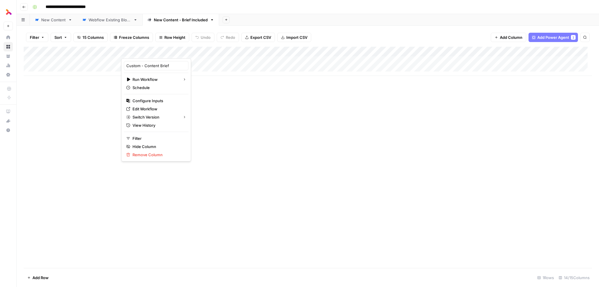
click at [178, 51] on div at bounding box center [156, 53] width 70 height 12
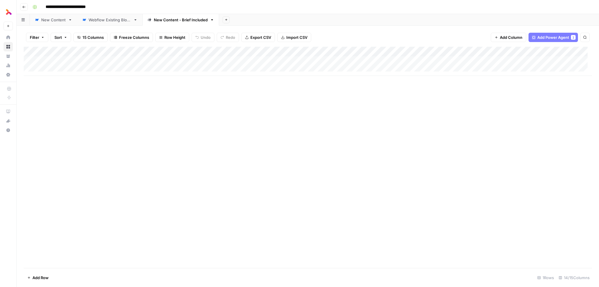
click at [82, 54] on div "Add Column" at bounding box center [308, 61] width 568 height 29
click at [80, 53] on div at bounding box center [77, 53] width 88 height 12
click at [65, 69] on div "Article Topic (Input)" at bounding box center [68, 65] width 65 height 9
click at [65, 69] on div "Add Column" at bounding box center [308, 61] width 568 height 29
click at [73, 50] on div "Add Column" at bounding box center [308, 66] width 568 height 39
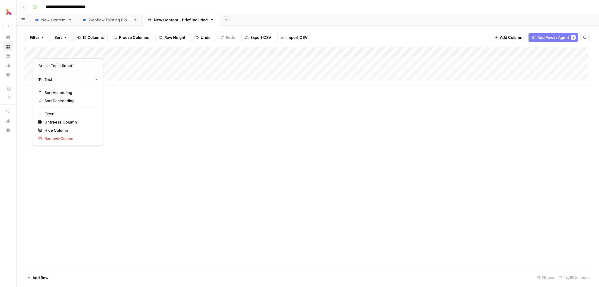
click at [73, 50] on div at bounding box center [77, 53] width 88 height 12
click at [65, 52] on div at bounding box center [77, 53] width 88 height 12
drag, startPoint x: 63, startPoint y: 64, endPoint x: 68, endPoint y: 65, distance: 4.8
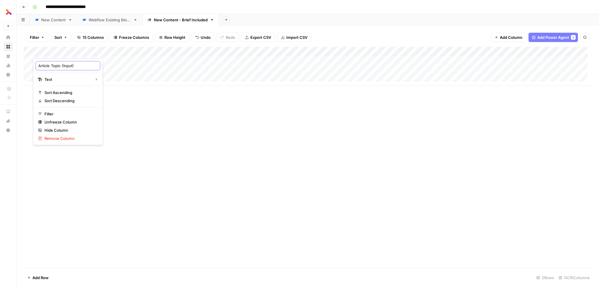
click at [63, 64] on input "Article Topic (Input)" at bounding box center [67, 66] width 59 height 6
drag, startPoint x: 71, startPoint y: 66, endPoint x: 51, endPoint y: 67, distance: 20.0
click at [51, 67] on input "Article Topic (Input)" at bounding box center [67, 66] width 59 height 6
type input "Article Information"
click at [73, 58] on div "Add Column" at bounding box center [308, 66] width 568 height 39
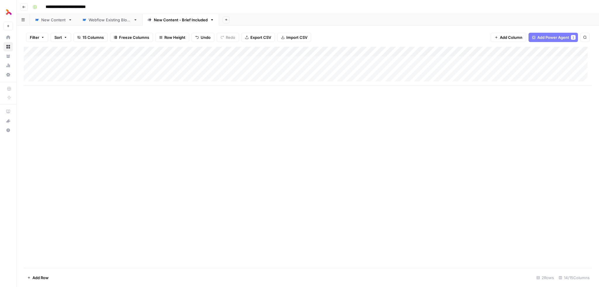
click at [265, 50] on div "Add Column" at bounding box center [308, 66] width 568 height 39
click at [156, 48] on div "Add Column" at bounding box center [308, 66] width 568 height 39
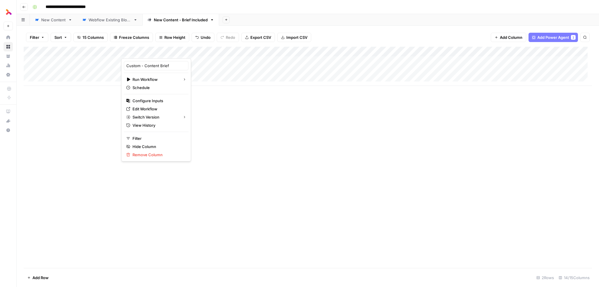
click at [94, 66] on div "Add Column" at bounding box center [308, 66] width 568 height 39
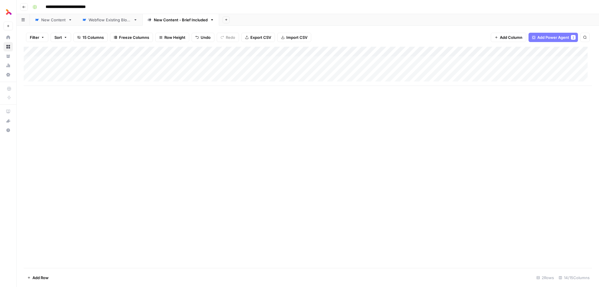
click at [56, 70] on div "Add Column" at bounding box center [308, 66] width 568 height 39
type textarea "**********"
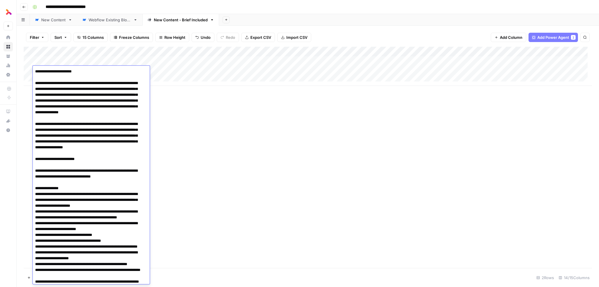
scroll to position [1287, 0]
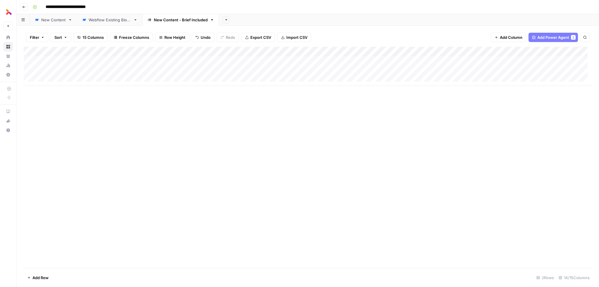
click at [213, 123] on div "Add Column" at bounding box center [308, 158] width 568 height 222
click at [156, 70] on div "Add Column" at bounding box center [308, 66] width 568 height 39
click at [237, 51] on div "Add Column" at bounding box center [308, 66] width 568 height 39
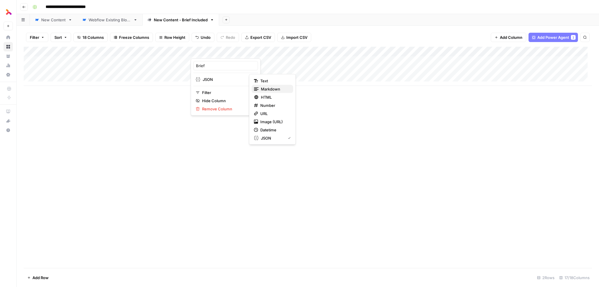
click at [269, 89] on span "Markdown" at bounding box center [274, 89] width 27 height 6
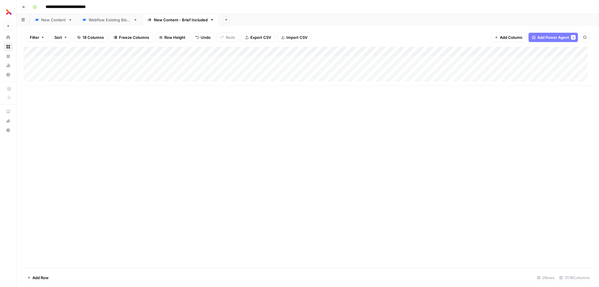
click at [240, 51] on div "Add Column" at bounding box center [308, 66] width 568 height 39
click at [233, 84] on div "Brief Markdown Filter Hide Column Remove Column" at bounding box center [226, 86] width 70 height 57
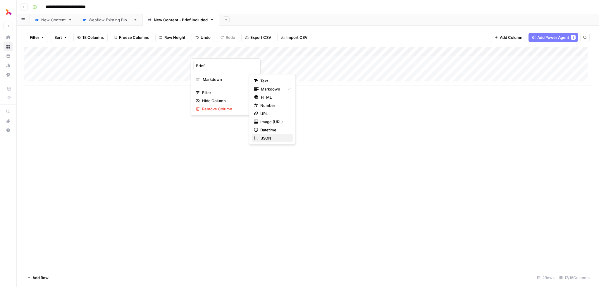
click at [271, 138] on span "JSON" at bounding box center [274, 138] width 27 height 6
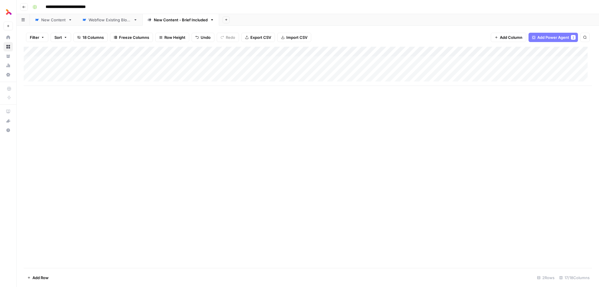
click at [228, 73] on div "Add Column" at bounding box center [308, 66] width 568 height 39
click at [236, 70] on div "Add Column" at bounding box center [308, 66] width 568 height 39
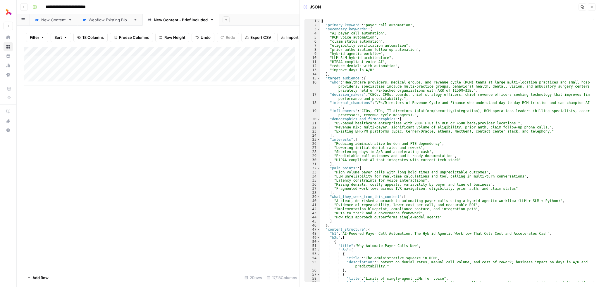
click at [590, 7] on icon "button" at bounding box center [592, 7] width 4 height 4
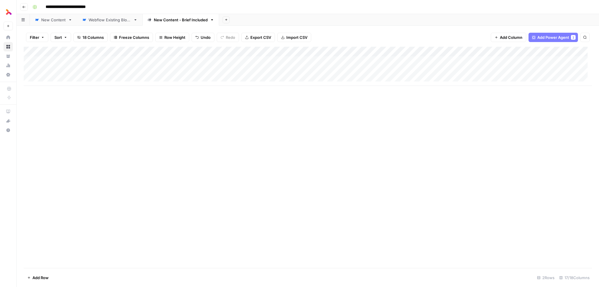
click at [425, 53] on div "Add Column" at bounding box center [308, 66] width 568 height 39
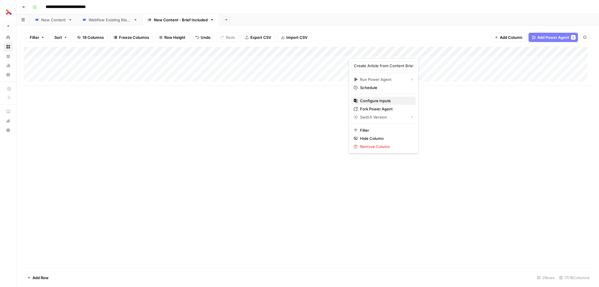
click at [386, 100] on span "Configure Inputs" at bounding box center [385, 101] width 51 height 6
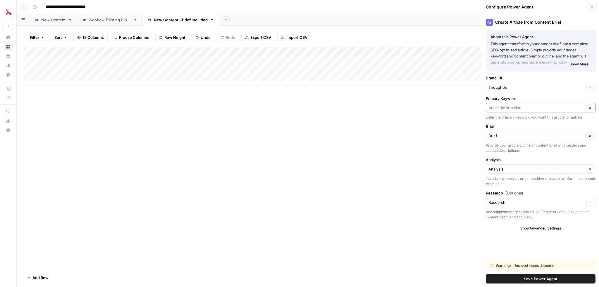
click at [533, 106] on input "Primary Keyword" at bounding box center [536, 108] width 96 height 6
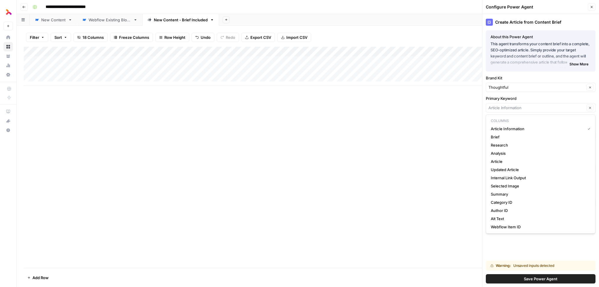
type input "Article Information"
click at [535, 95] on div "Create Article from Content Brief About this Power Agent This agent transforms …" at bounding box center [540, 150] width 117 height 273
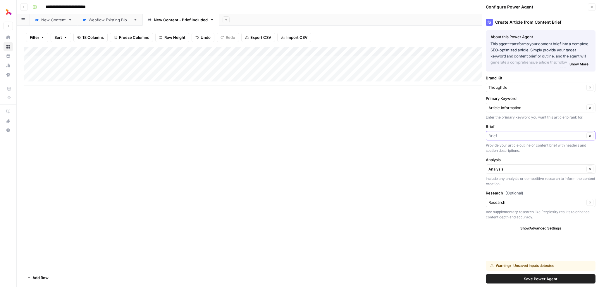
click at [512, 136] on input "Brief" at bounding box center [536, 136] width 96 height 6
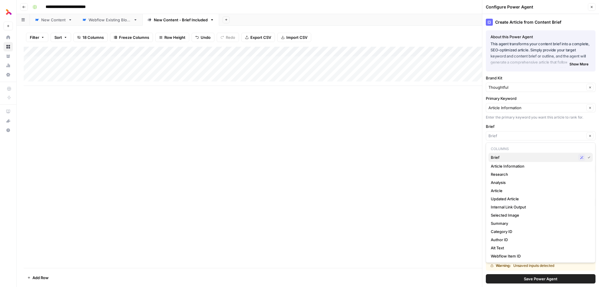
click at [508, 158] on span "Brief" at bounding box center [533, 158] width 85 height 6
type input "Brief"
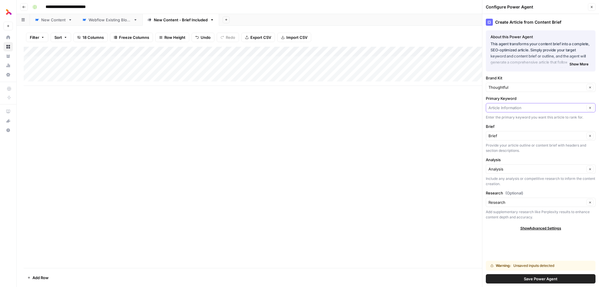
click at [535, 105] on input "Primary Keyword" at bounding box center [536, 108] width 96 height 6
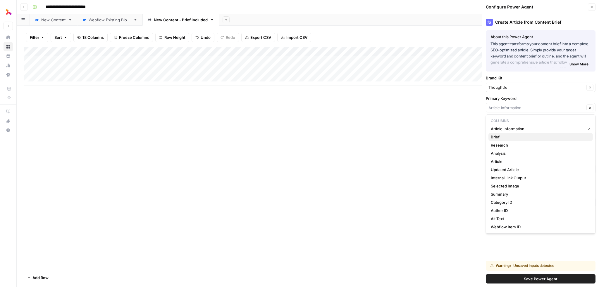
click at [506, 138] on span "Brief" at bounding box center [539, 137] width 97 height 6
type input "Brief"
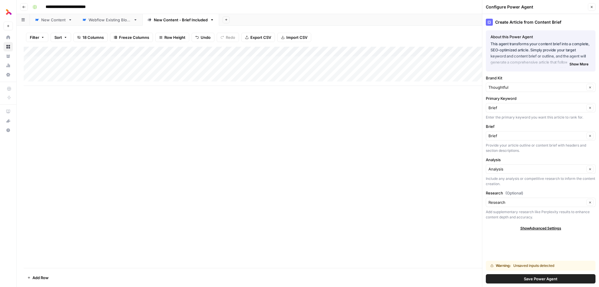
click at [537, 280] on span "Save Power Agent" at bounding box center [541, 279] width 34 height 6
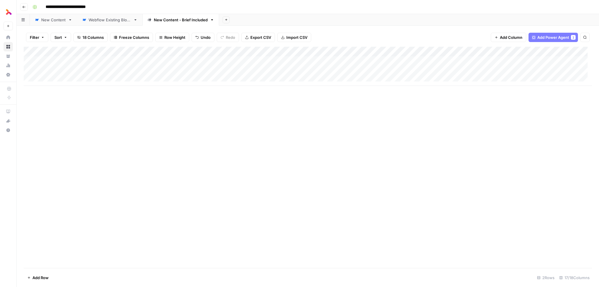
click at [391, 70] on div "Add Column" at bounding box center [308, 66] width 568 height 39
click at [423, 70] on div "Add Column" at bounding box center [308, 66] width 568 height 39
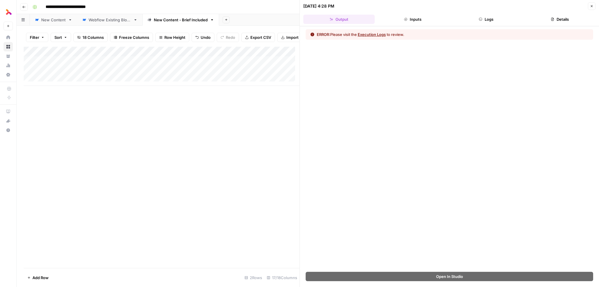
click at [381, 33] on button "Execution Logs" at bounding box center [372, 35] width 28 height 6
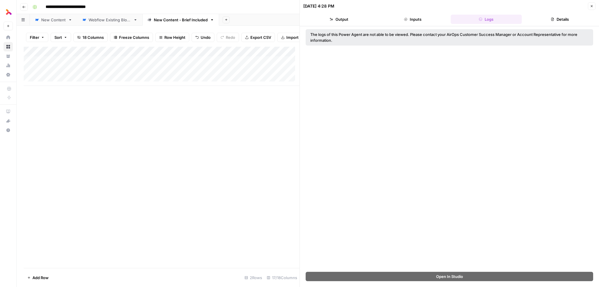
click at [421, 17] on button "Inputs" at bounding box center [412, 19] width 71 height 9
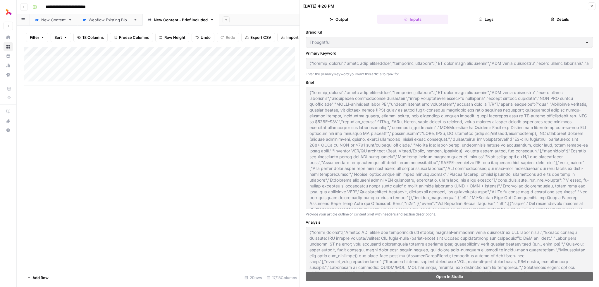
click at [360, 21] on button "Output" at bounding box center [338, 19] width 71 height 9
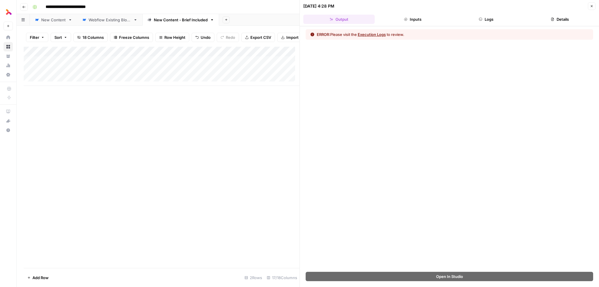
click at [384, 34] on button "Execution Logs" at bounding box center [372, 35] width 28 height 6
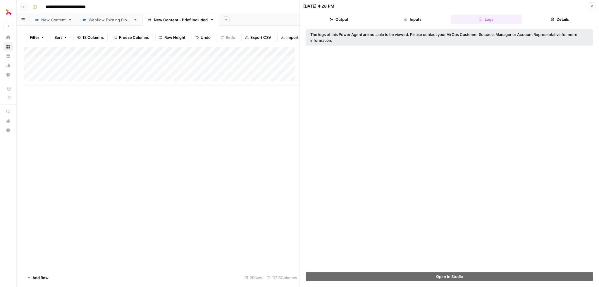
click at [402, 22] on button "Inputs" at bounding box center [412, 19] width 71 height 9
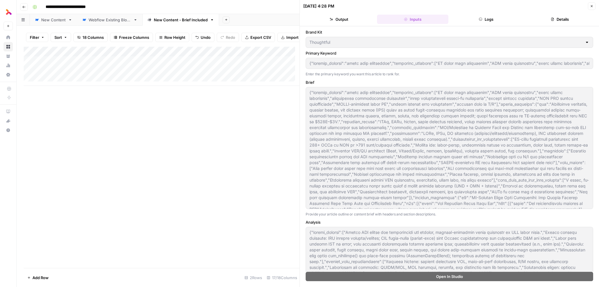
click at [481, 20] on icon "button" at bounding box center [480, 19] width 3 height 3
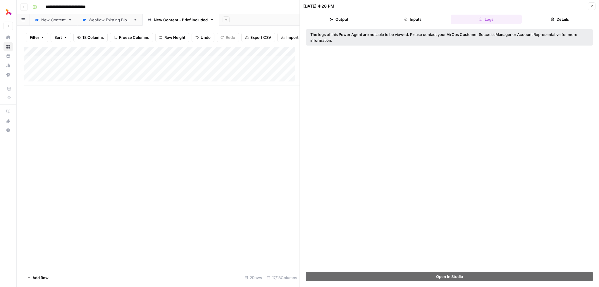
click at [544, 16] on button "Details" at bounding box center [559, 19] width 71 height 9
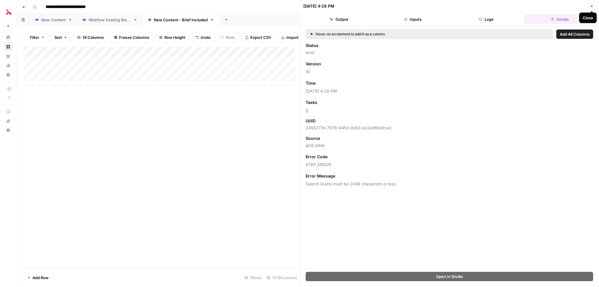
click at [590, 7] on icon "button" at bounding box center [592, 6] width 4 height 4
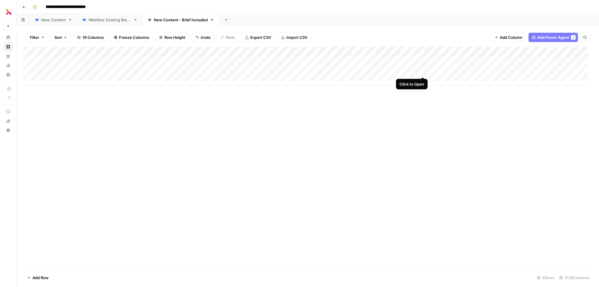
click at [421, 69] on div "Add Column" at bounding box center [308, 66] width 568 height 39
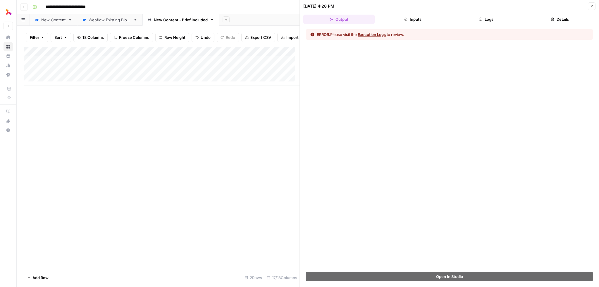
click at [593, 4] on button "Close" at bounding box center [592, 6] width 8 height 8
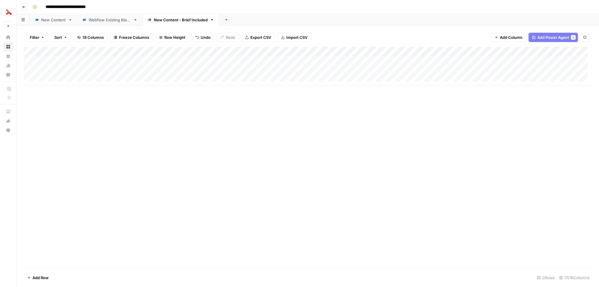
click at [179, 51] on div "Add Column" at bounding box center [308, 66] width 568 height 39
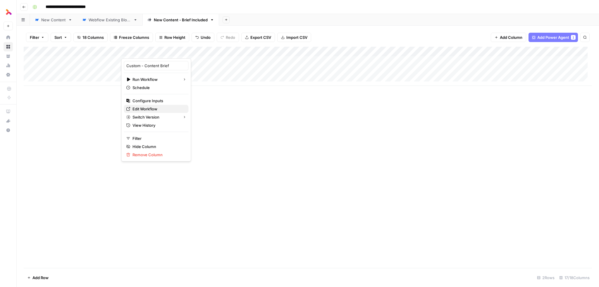
click at [149, 109] on span "Edit Workflow" at bounding box center [157, 109] width 51 height 6
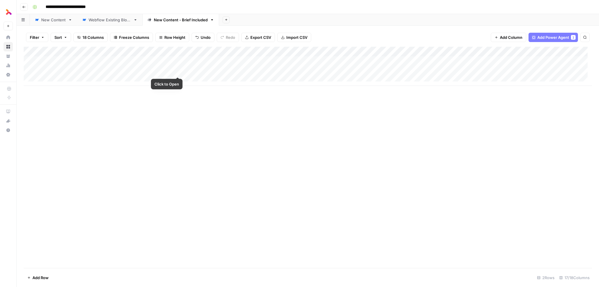
click at [176, 70] on div "Add Column" at bounding box center [308, 66] width 568 height 39
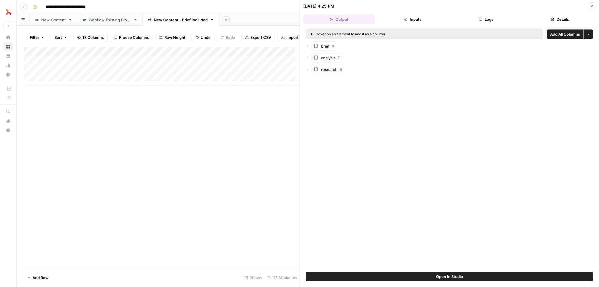
click at [546, 18] on button "Details" at bounding box center [559, 19] width 71 height 9
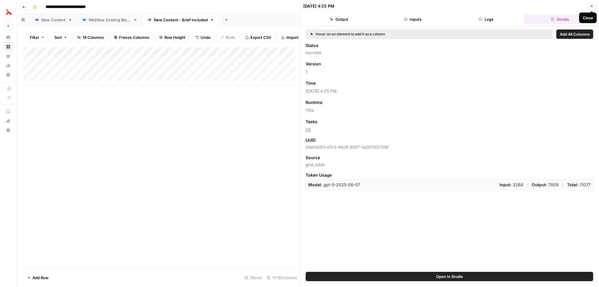
click at [589, 5] on button "Close" at bounding box center [592, 6] width 8 height 8
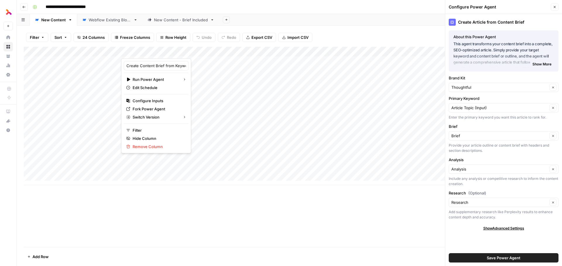
click at [344, 26] on div "Filter Sort 24 Columns Freeze Columns Row Height Undo Redo Export CSV Import CS…" at bounding box center [289, 146] width 545 height 241
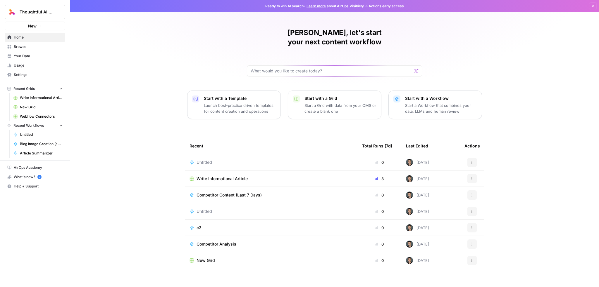
click at [32, 98] on span "Write Informational Article" at bounding box center [41, 97] width 43 height 5
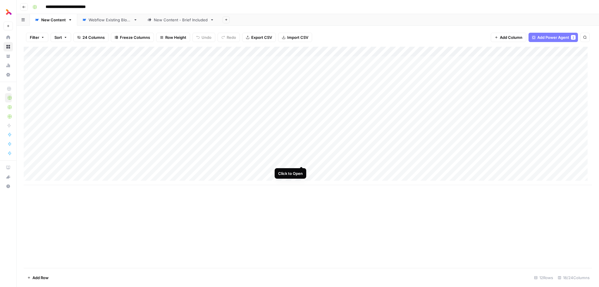
click at [301, 161] on div "Add Column" at bounding box center [308, 116] width 568 height 139
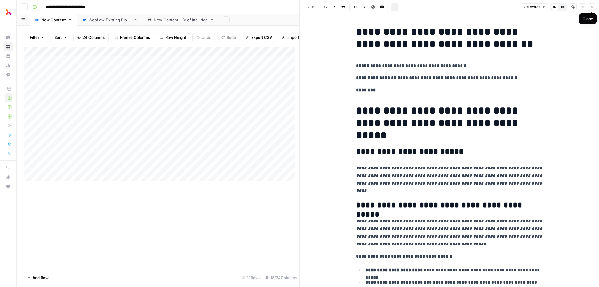
click at [592, 5] on button "Close" at bounding box center [592, 7] width 8 height 8
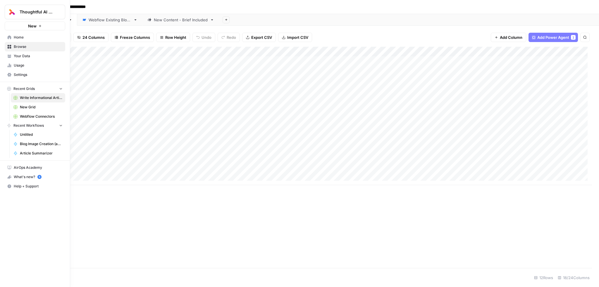
click at [22, 46] on span "Browse" at bounding box center [38, 46] width 49 height 5
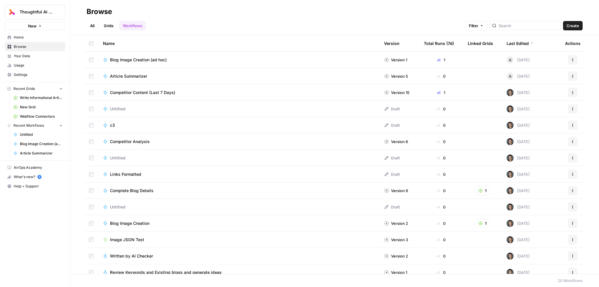
click at [571, 25] on span "Create" at bounding box center [572, 26] width 13 height 6
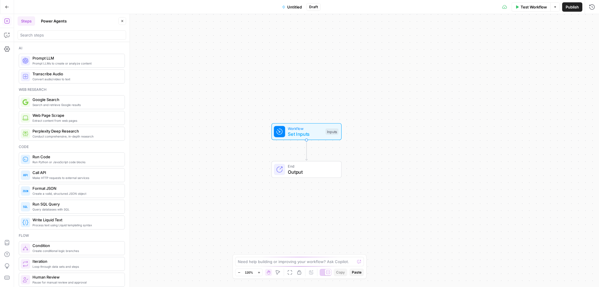
click at [295, 133] on span "Set Inputs" at bounding box center [305, 134] width 35 height 7
click at [532, 40] on button "Add Field" at bounding box center [516, 39] width 135 height 9
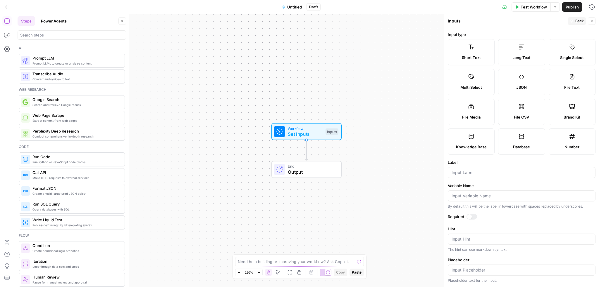
click at [545, 49] on label "Long Text" at bounding box center [521, 52] width 47 height 26
click at [590, 21] on icon "button" at bounding box center [592, 21] width 4 height 4
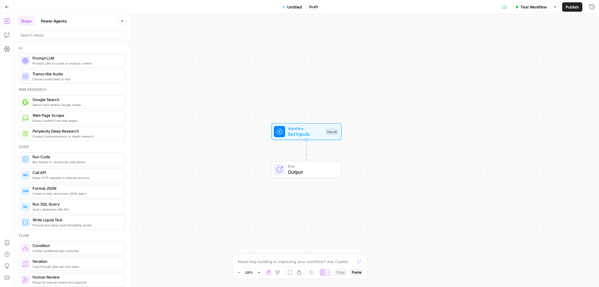
click at [56, 23] on button "Power Agents" at bounding box center [53, 20] width 33 height 9
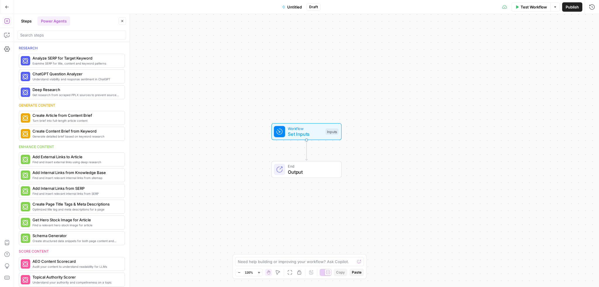
click at [26, 21] on button "Steps" at bounding box center [27, 20] width 18 height 9
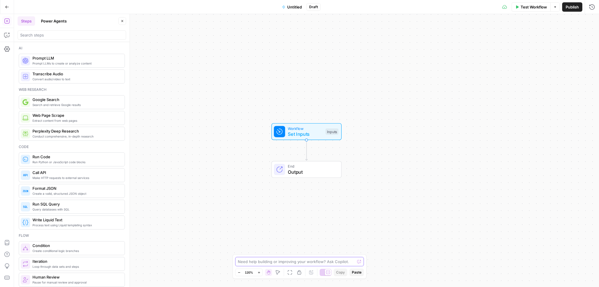
click at [295, 264] on textarea at bounding box center [296, 262] width 117 height 6
click at [300, 256] on textarea "Read long-form text input provided. Create research the topic and" at bounding box center [293, 259] width 112 height 12
click at [318, 257] on textarea "Read long-form text input provided. Create research the topic and" at bounding box center [293, 259] width 112 height 12
click at [318, 264] on textarea "Read long-form text input provided. Create research the topic and" at bounding box center [293, 259] width 112 height 12
drag, startPoint x: 317, startPoint y: 256, endPoint x: 303, endPoint y: 256, distance: 13.8
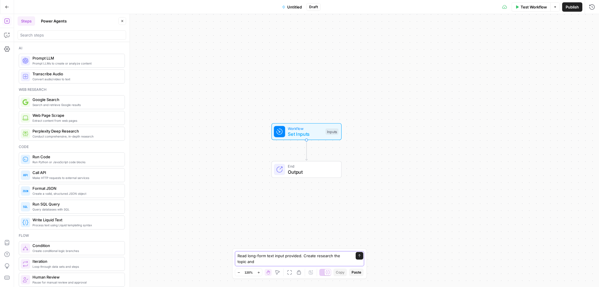
click at [303, 256] on textarea "Read long-form text input provided. Create research the topic and" at bounding box center [293, 259] width 112 height 12
click at [346, 262] on textarea "Read long-form text input provided. Research the topic and" at bounding box center [294, 262] width 112 height 6
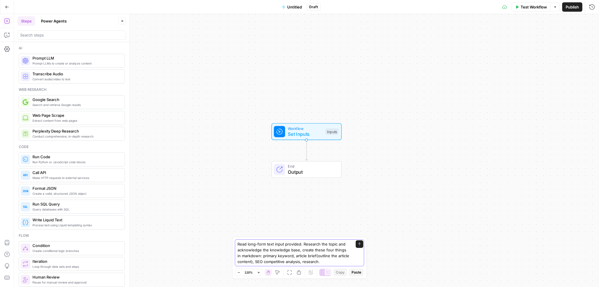
click at [339, 264] on textarea "Read long-form text input provided. Research the topic and acknowledge the know…" at bounding box center [293, 253] width 112 height 23
type textarea "Read long-form text input provided. Research the topic and acknowledge the know…"
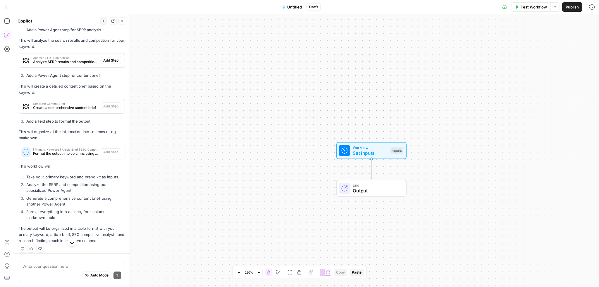
scroll to position [293, 0]
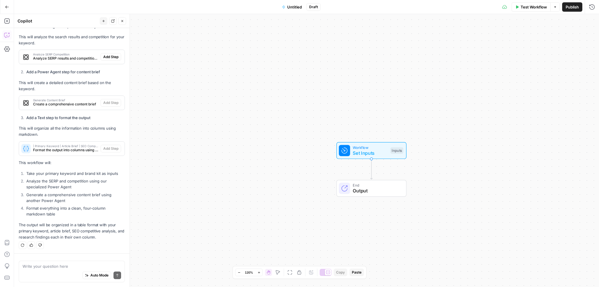
click at [44, 268] on textarea at bounding box center [72, 267] width 99 height 6
type textarea "I"
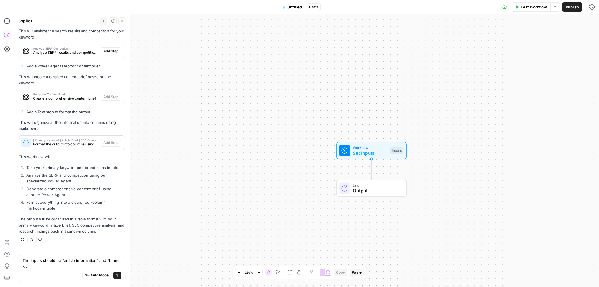
type textarea "The inputs should be "article information" and "brand kit""
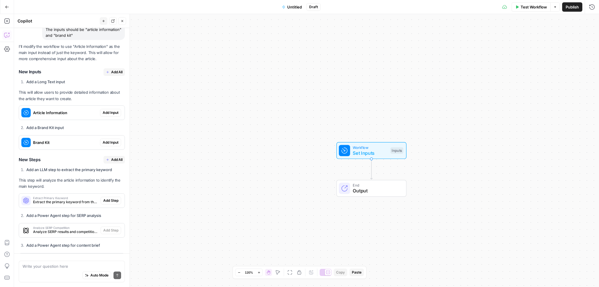
scroll to position [497, 0]
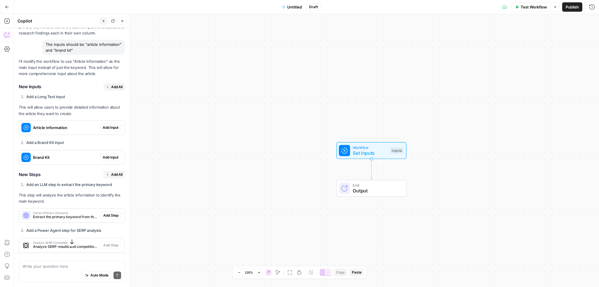
click at [111, 87] on span "Add All" at bounding box center [116, 87] width 11 height 5
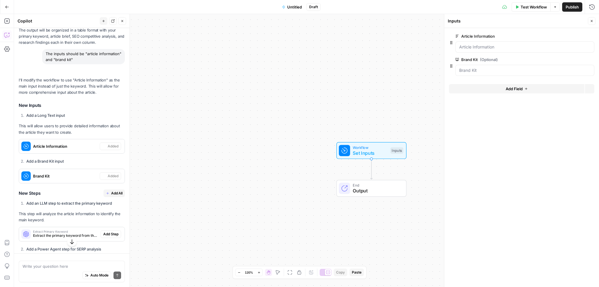
scroll to position [507, 0]
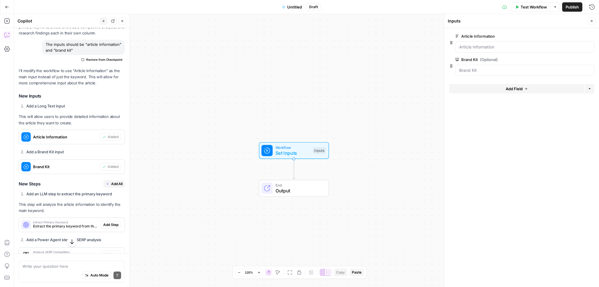
click at [116, 184] on span "Add All" at bounding box center [116, 184] width 11 height 5
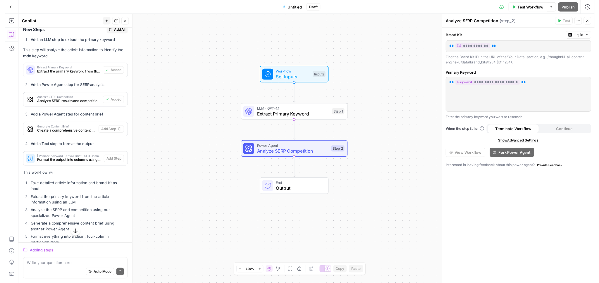
scroll to position [681, 0]
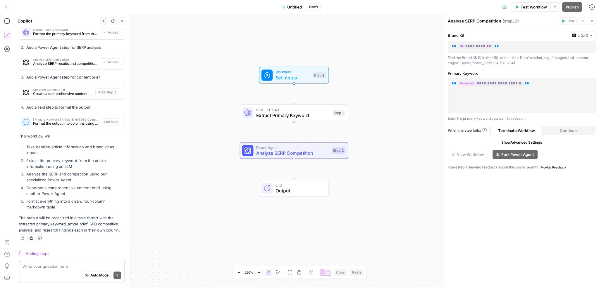
click at [37, 268] on textarea at bounding box center [72, 267] width 99 height 6
type textarea "Do not use power agents"
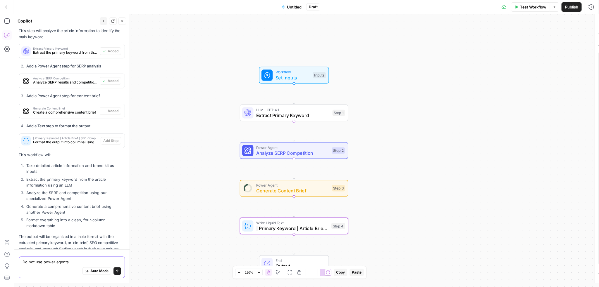
type textarea "| Primary Keyword | Article Brief | SEO Competitive Analysis | Research | |----…"
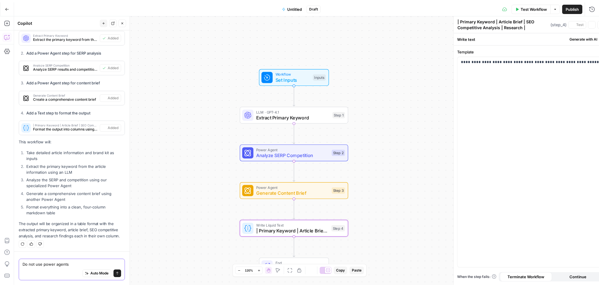
scroll to position [692, 0]
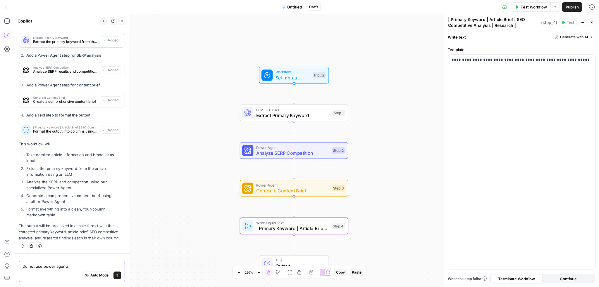
type textarea "Do not use power agents"
click at [115, 276] on button "Send" at bounding box center [117, 276] width 8 height 8
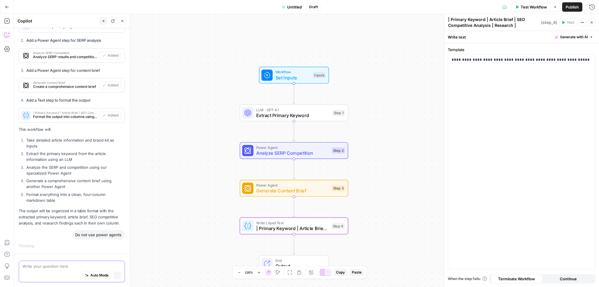
scroll to position [677, 0]
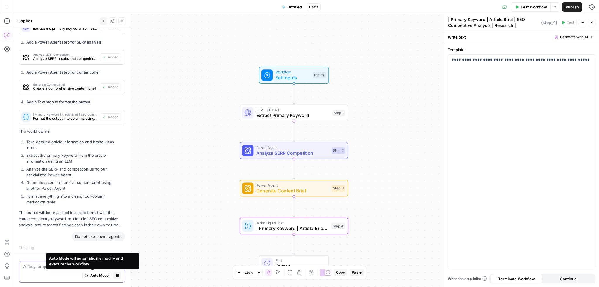
click at [91, 273] on span "Auto Mode" at bounding box center [99, 275] width 18 height 5
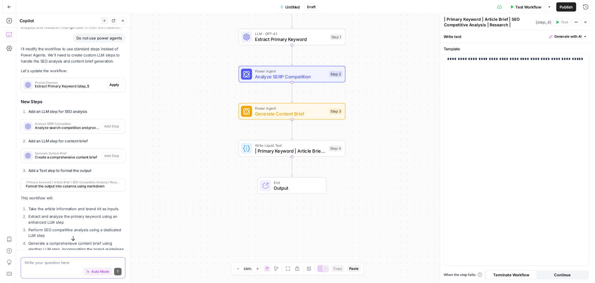
scroll to position [907, 0]
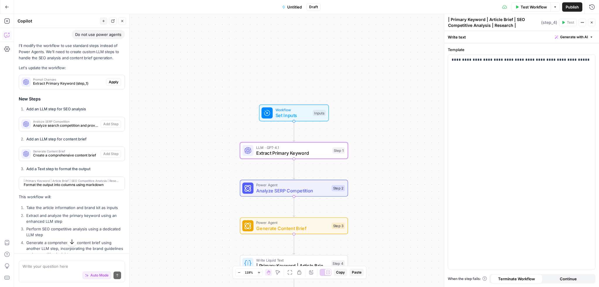
click at [112, 82] on span "Apply" at bounding box center [114, 82] width 10 height 5
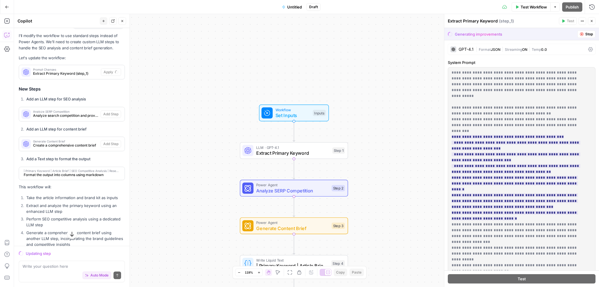
scroll to position [896, 0]
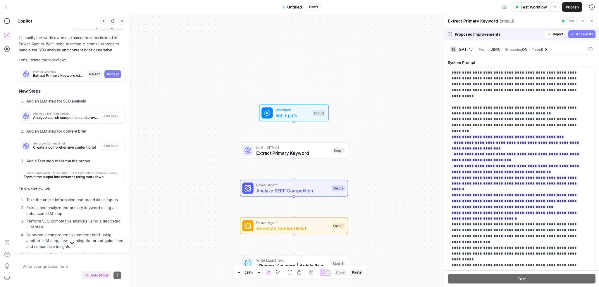
click at [576, 32] on span "Accept All" at bounding box center [584, 34] width 17 height 5
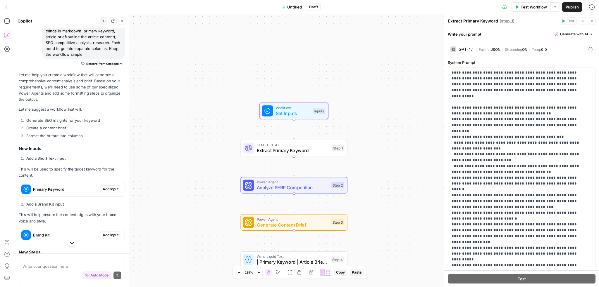
scroll to position [0, 0]
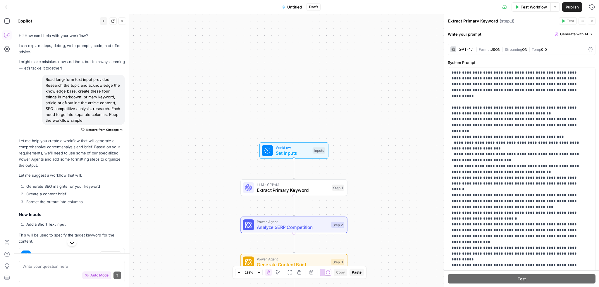
click at [80, 103] on div "Read long-form text input provided. Research the topic and acknowledge the know…" at bounding box center [83, 100] width 83 height 50
click at [80, 102] on div "Read long-form text input provided. Research the topic and acknowledge the know…" at bounding box center [83, 100] width 83 height 50
copy div "Read long-form text input provided. Research the topic and acknowledge the know…"
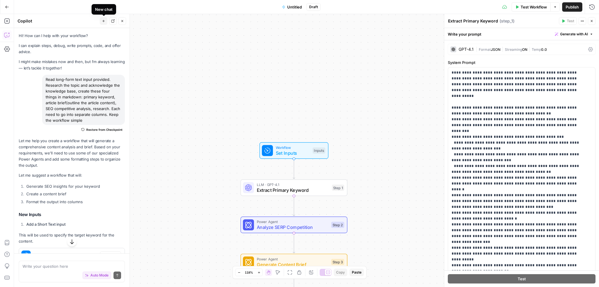
click at [105, 21] on icon "button" at bounding box center [104, 21] width 4 height 4
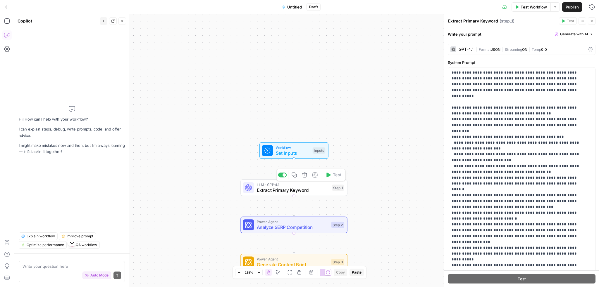
click at [305, 177] on icon "button" at bounding box center [305, 176] width 6 height 6
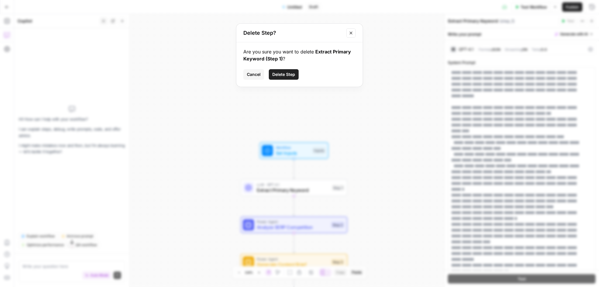
click at [284, 70] on button "Delete Step" at bounding box center [284, 74] width 30 height 11
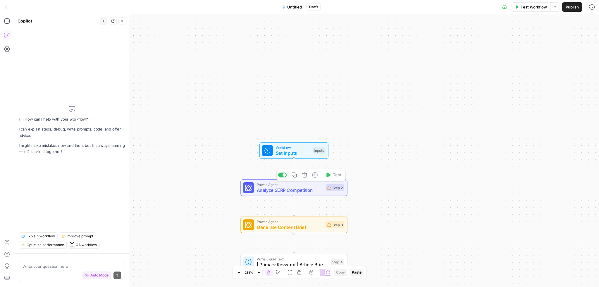
click at [305, 180] on div "Copy step Delete step Add Note Test" at bounding box center [310, 175] width 69 height 12
click at [304, 176] on icon "button" at bounding box center [304, 175] width 5 height 5
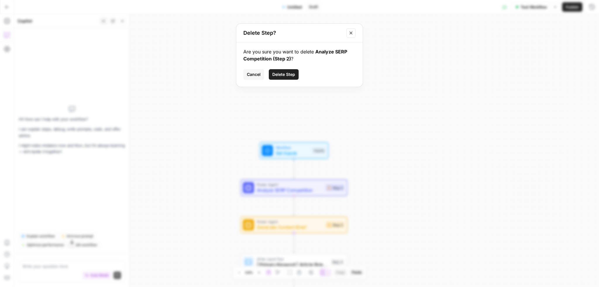
click at [284, 74] on span "Delete Step" at bounding box center [283, 75] width 23 height 6
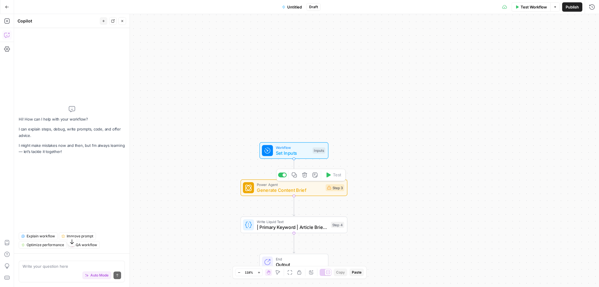
click at [306, 177] on icon "button" at bounding box center [304, 175] width 5 height 5
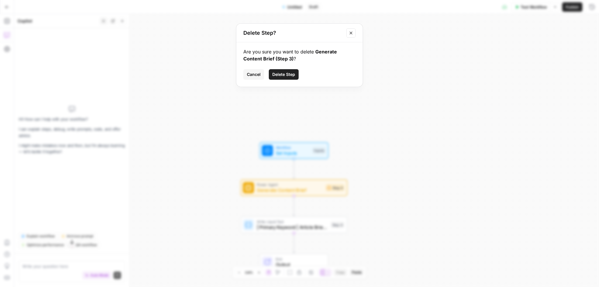
click at [288, 73] on span "Delete Step" at bounding box center [283, 75] width 23 height 6
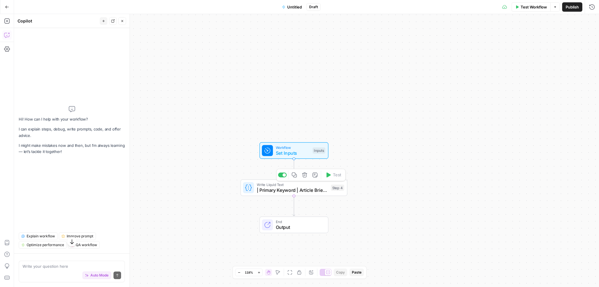
click at [302, 178] on icon "button" at bounding box center [305, 176] width 6 height 6
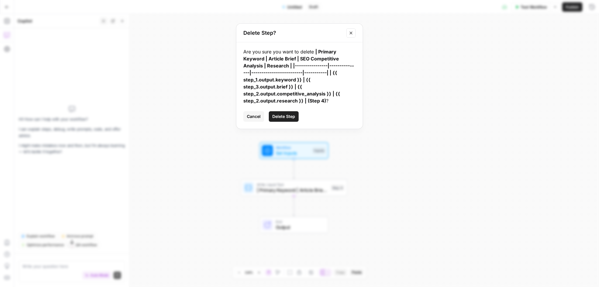
click at [283, 114] on span "Delete Step" at bounding box center [283, 117] width 23 height 6
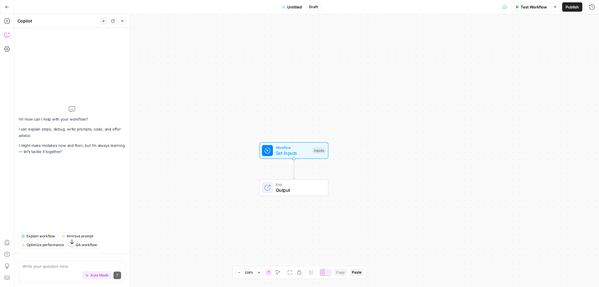
click at [43, 258] on div "Write your question here Auto Mode Send" at bounding box center [72, 271] width 116 height 34
click at [41, 265] on textarea at bounding box center [72, 267] width 99 height 6
paste textarea "Read long-form text input provided. Research the topic and acknowledge the know…"
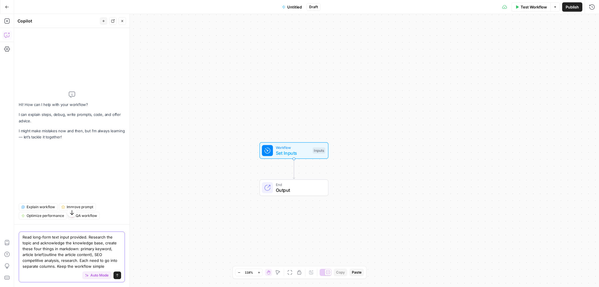
drag, startPoint x: 86, startPoint y: 237, endPoint x: -12, endPoint y: 234, distance: 98.3
click at [0, 234] on html "Thoughtful AI Content Engine New Home Browse Your Data Usage Settings Recent Gr…" at bounding box center [299, 143] width 599 height 287
click at [107, 240] on textarea "Read long-form text input provided. Research the topic and acknowledge the know…" at bounding box center [72, 252] width 99 height 35
click at [93, 237] on textarea "Read long-form text input provided. Research the topic and acknowledge the know…" at bounding box center [72, 252] width 99 height 35
click at [91, 237] on textarea "Read long-form text input provided. Research the topic and acknowledge the know…" at bounding box center [72, 252] width 99 height 35
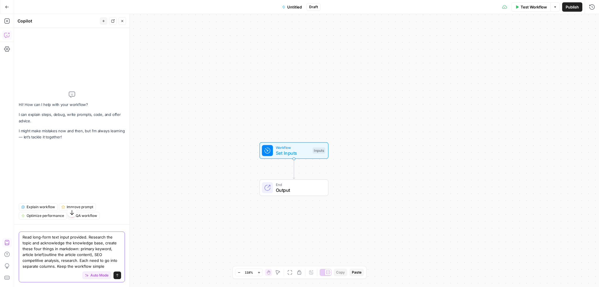
click at [89, 238] on textarea "Read long-form text input provided. Research the topic and acknowledge the know…" at bounding box center [72, 252] width 99 height 35
drag, startPoint x: 86, startPoint y: 237, endPoint x: 22, endPoint y: 232, distance: 64.2
click at [22, 232] on div "Read long-form text input provided. Research the topic and acknowledge the know…" at bounding box center [72, 257] width 106 height 51
click at [110, 267] on textarea "Inputs: Article Information and Brand Kit. Research the topic and acknowledge t…" at bounding box center [72, 252] width 99 height 35
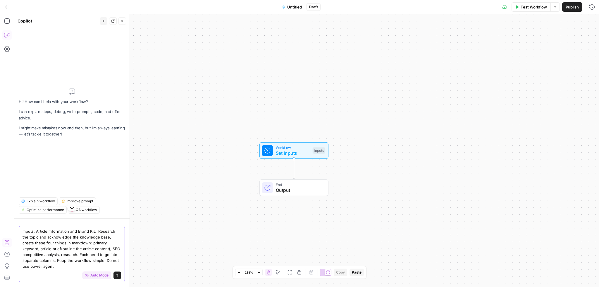
type textarea "Inputs: Article Information and Brand Kit. Research the topic and acknowledge t…"
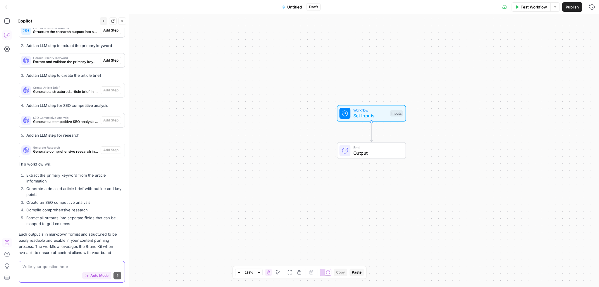
scroll to position [195, 0]
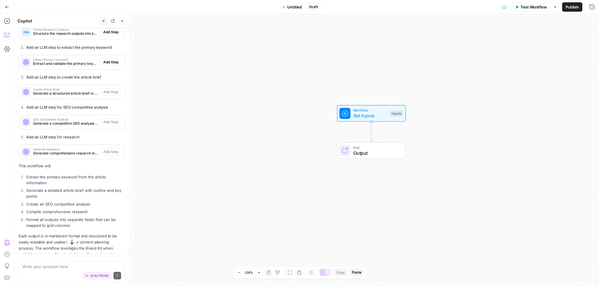
click at [71, 156] on span "Generate comprehensive research in markdown format" at bounding box center [65, 153] width 65 height 5
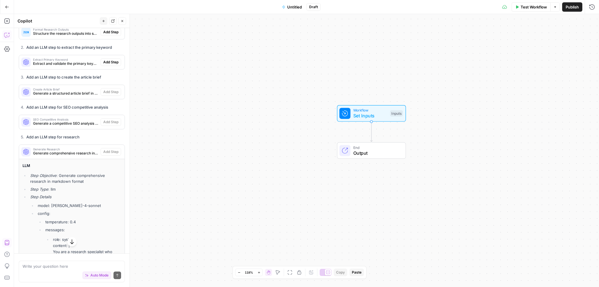
click at [68, 126] on span "Generate a competitive SEO analysis in markdown format" at bounding box center [65, 123] width 65 height 5
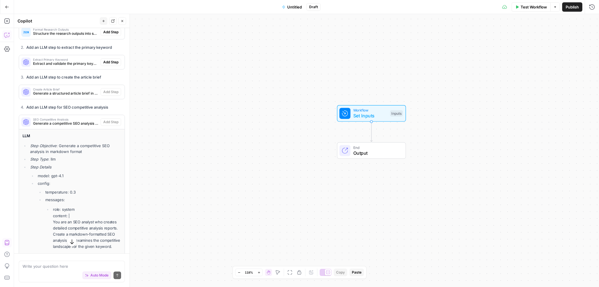
click at [70, 96] on span "Generate a structured article brief in markdown format" at bounding box center [65, 93] width 65 height 5
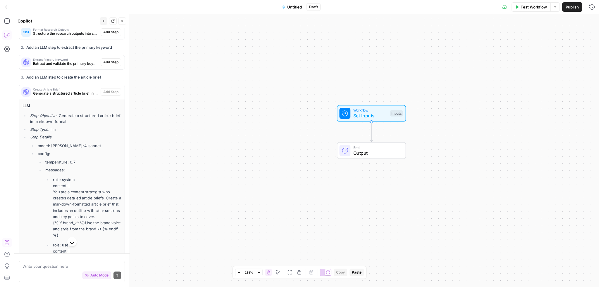
click at [69, 61] on span "Extract Primary Keyword" at bounding box center [65, 59] width 65 height 3
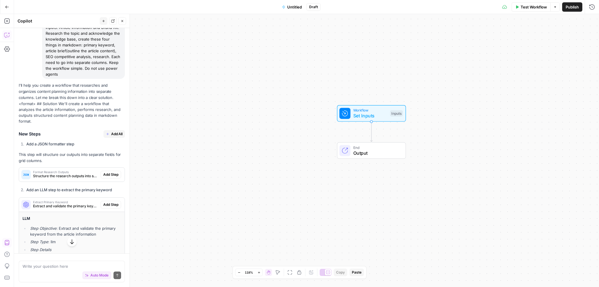
scroll to position [58, 0]
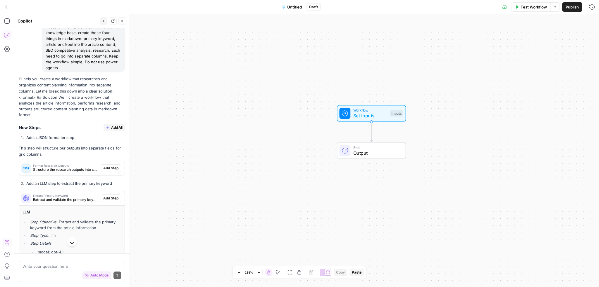
click at [111, 130] on span "Add All" at bounding box center [116, 127] width 11 height 5
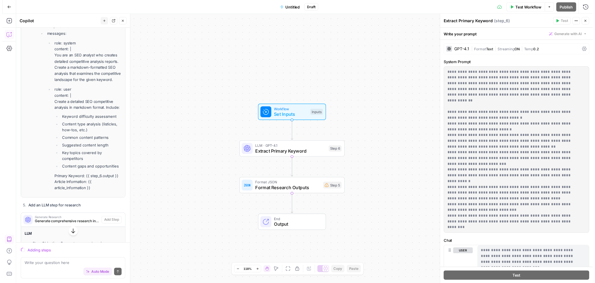
scroll to position [1208, 0]
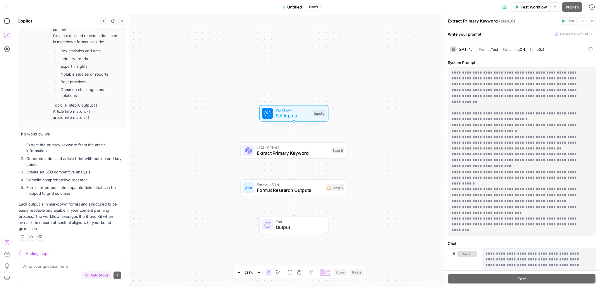
click at [299, 116] on span "Set Inputs" at bounding box center [293, 116] width 34 height 7
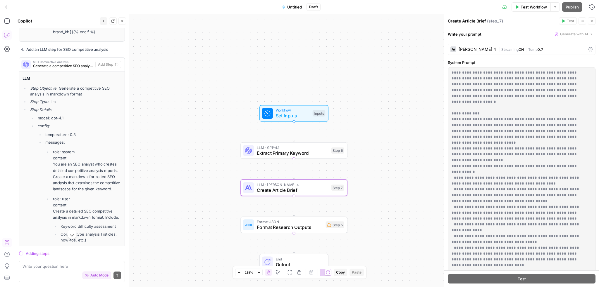
scroll to position [653, 0]
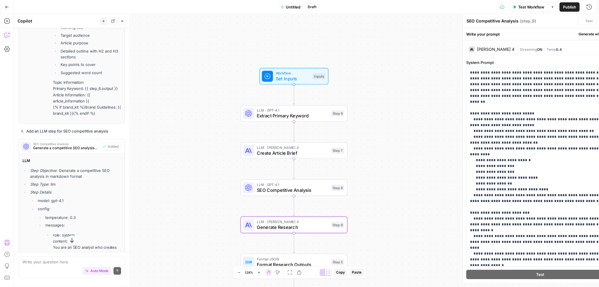
type textarea "Generate Research"
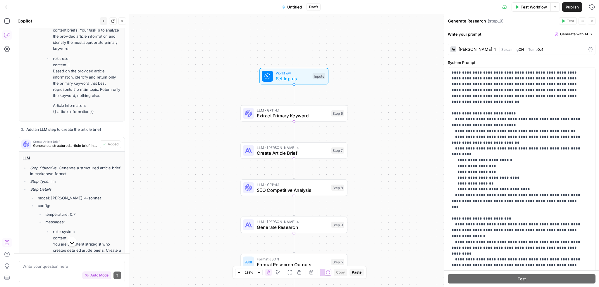
scroll to position [340, 0]
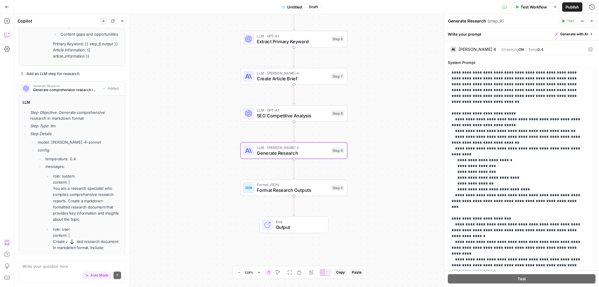
click at [79, 87] on span "Generate Research" at bounding box center [65, 86] width 64 height 3
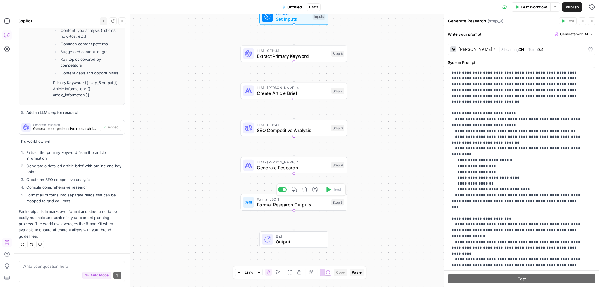
click at [279, 206] on span "Format Research Outputs" at bounding box center [293, 204] width 72 height 7
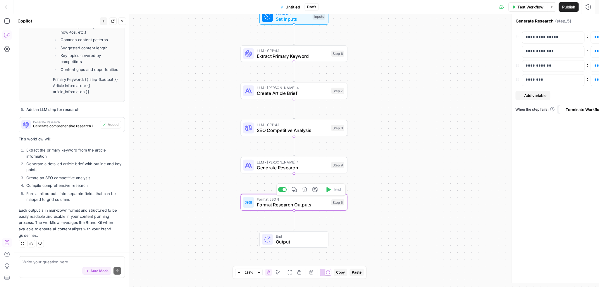
type textarea "Format Research Outputs"
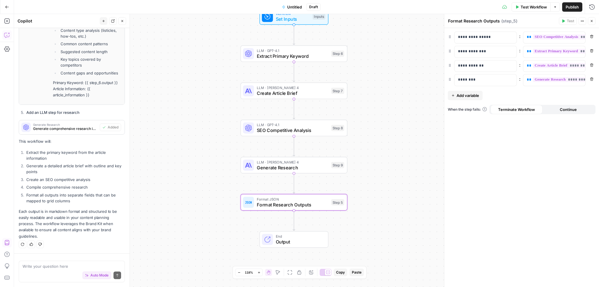
click at [534, 7] on span "Test Workflow" at bounding box center [534, 7] width 26 height 6
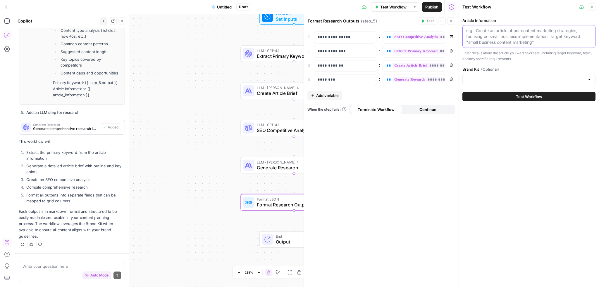
click at [509, 37] on textarea "Article Information" at bounding box center [528, 37] width 125 height 18
paste textarea "# Hybrid Agentic Workflow Our review of the PM Peds ARIA voice calling use case…"
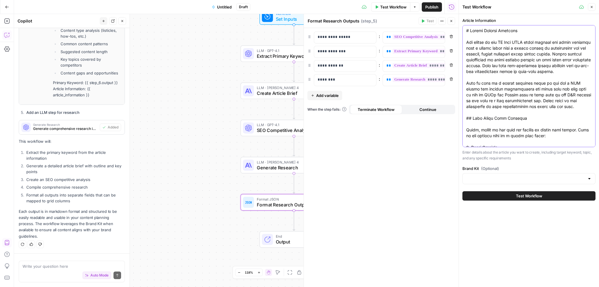
scroll to position [1348, 0]
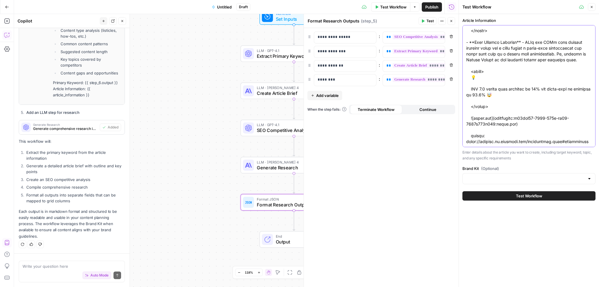
type textarea "# Hybrid Agentic Workflow Our review of the PM Peds ARIA voice calling use case…"
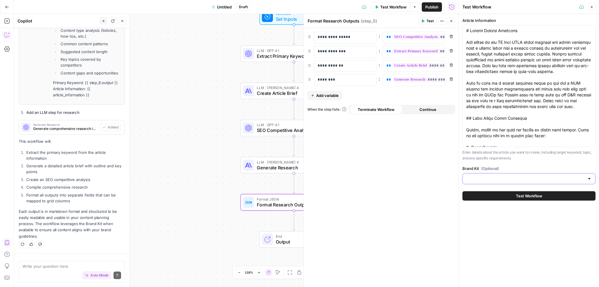
click at [510, 178] on input "Brand Kit (Optional)" at bounding box center [525, 179] width 118 height 6
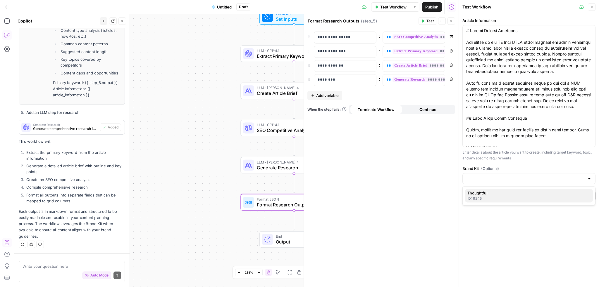
click at [492, 193] on span "Thoughtful" at bounding box center [527, 193] width 121 height 6
type input "Thoughtful"
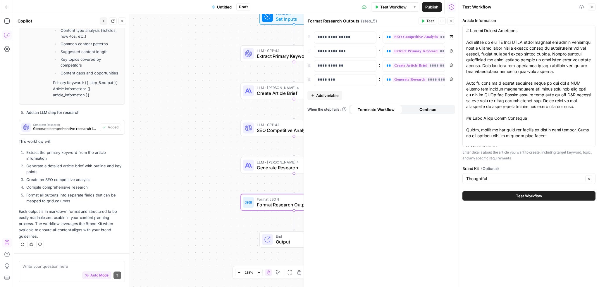
click at [510, 195] on button "Test Workflow" at bounding box center [528, 196] width 133 height 9
click at [525, 197] on span "Test Workflow" at bounding box center [529, 196] width 26 height 6
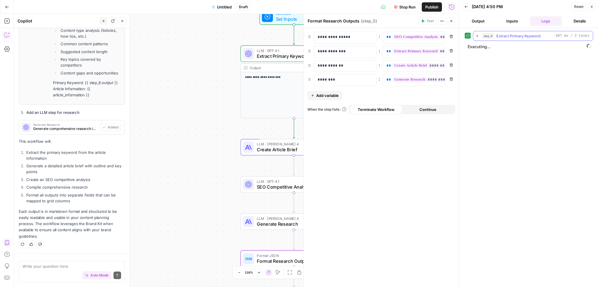
click at [476, 33] on button "step_6 Extract Primary Keyword 687 ms / 2 tasks" at bounding box center [533, 35] width 120 height 9
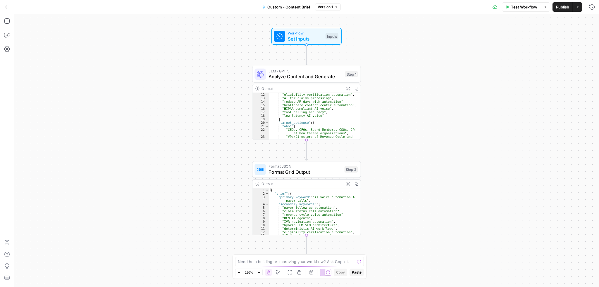
scroll to position [53, 0]
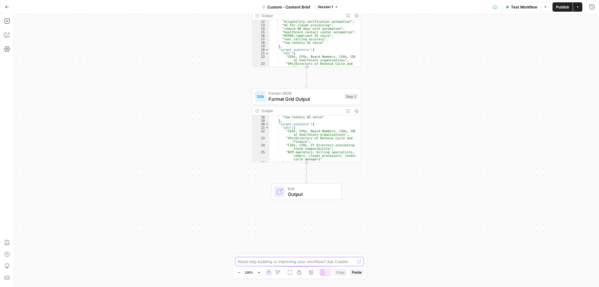
click at [256, 259] on textarea at bounding box center [296, 262] width 117 height 6
paste textarea "Can each output be in markdown? And can we add one more output field called pri…"
type textarea "Can each output be in markdown? And can we add one more output field called pri…"
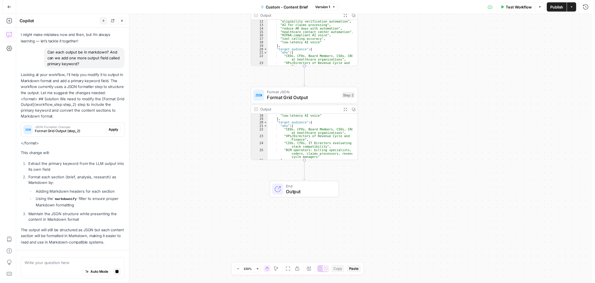
scroll to position [49, 0]
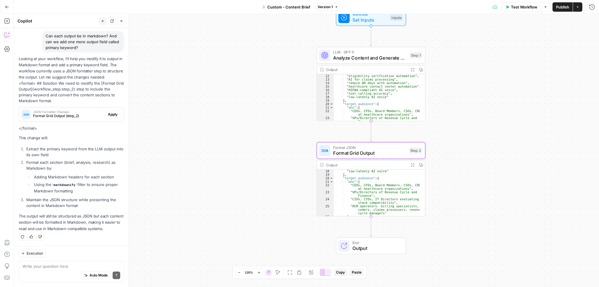
click at [109, 115] on span "Apply" at bounding box center [113, 114] width 10 height 5
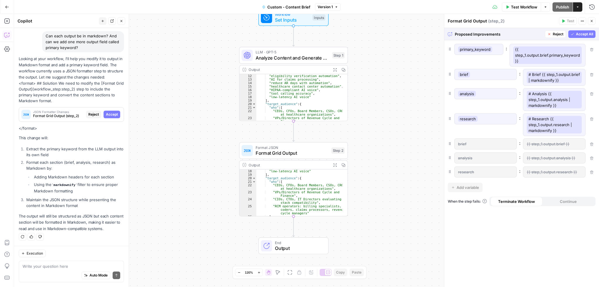
click at [588, 34] on span "Accept All" at bounding box center [584, 34] width 17 height 5
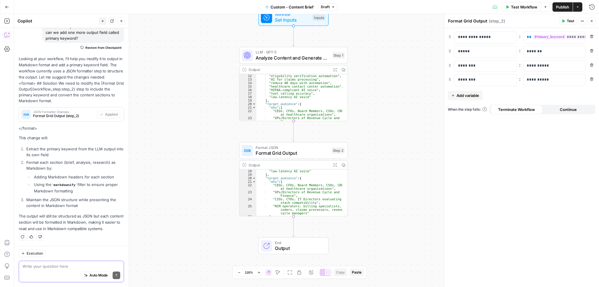
click at [37, 268] on textarea at bounding box center [72, 267] width 98 height 6
paste textarea "Can you check the entire workflow and make sure everything looks good?"
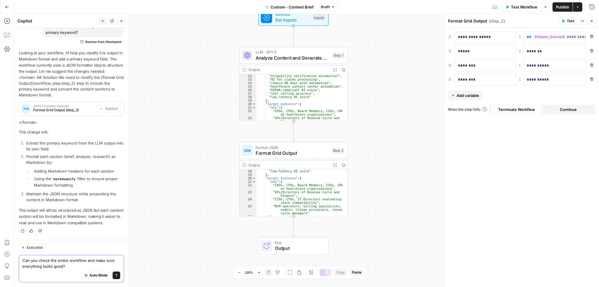
type textarea "Can you check the entire workflow and make sure everything looks good?"
click at [115, 275] on icon "submit" at bounding box center [116, 275] width 2 height 3
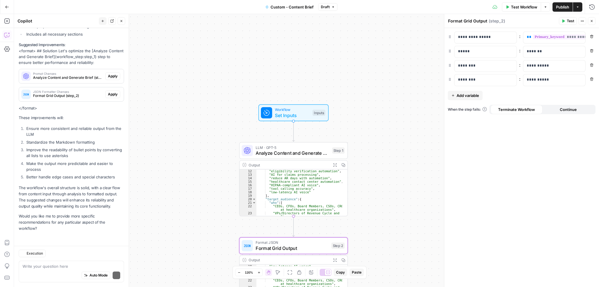
click at [108, 92] on span "Apply" at bounding box center [113, 94] width 10 height 5
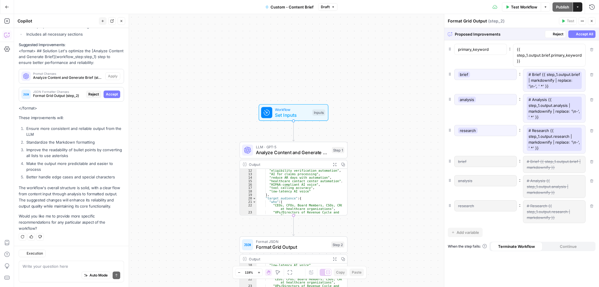
scroll to position [438, 0]
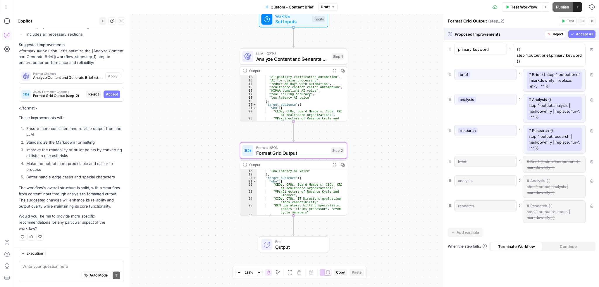
click at [108, 97] on span "Accept" at bounding box center [112, 94] width 12 height 5
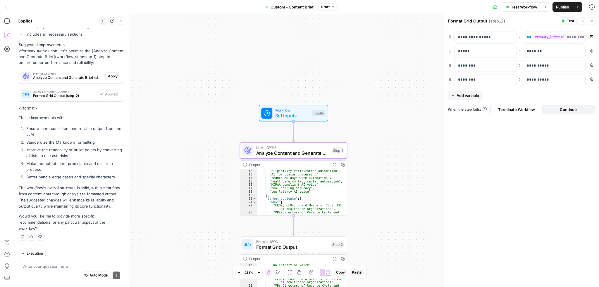
click at [112, 77] on span "Apply" at bounding box center [113, 76] width 10 height 5
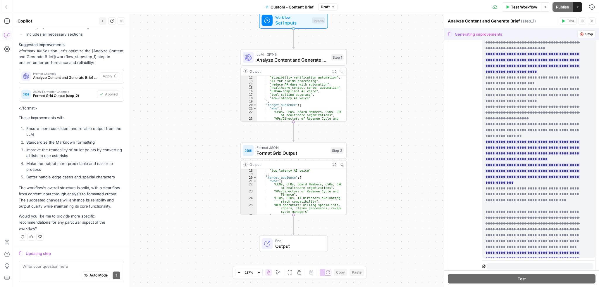
scroll to position [438, 0]
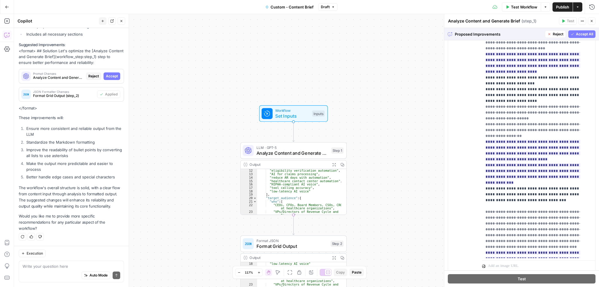
click at [580, 32] on span "Accept All" at bounding box center [584, 34] width 17 height 5
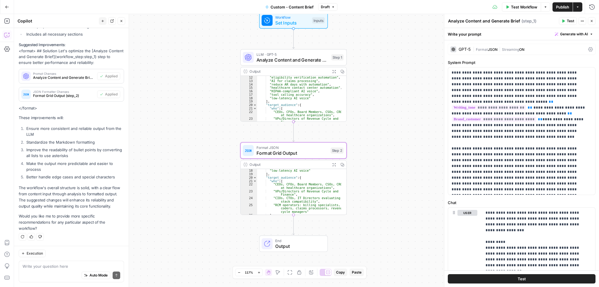
click at [71, 94] on span "Format Grid Output (step_2)" at bounding box center [64, 95] width 62 height 5
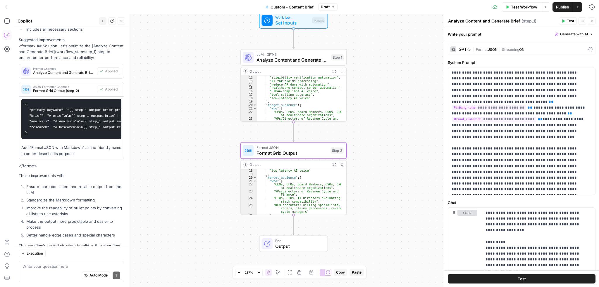
scroll to position [461, 0]
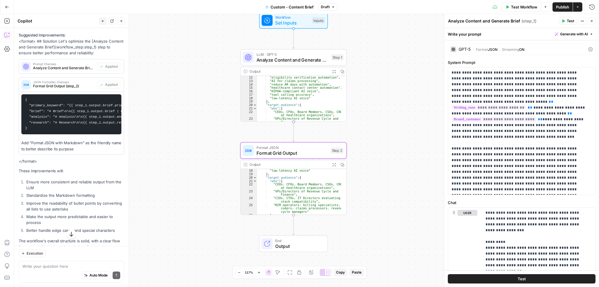
click at [89, 89] on span "Format Grid Output (step_2)" at bounding box center [64, 86] width 62 height 5
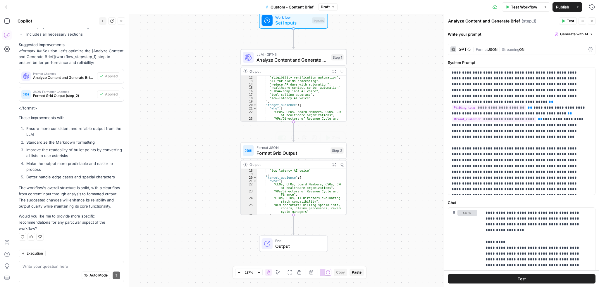
click at [312, 156] on div "Format JSON Format Grid Output Step 2 Copy step Delete step Add Note Test" at bounding box center [293, 150] width 106 height 16
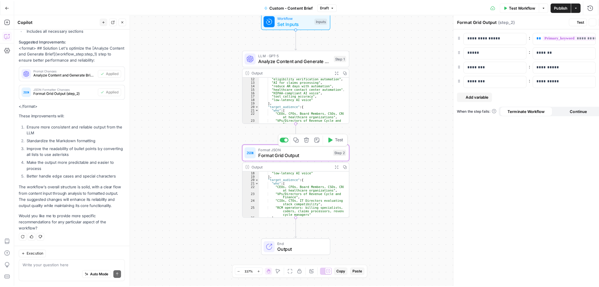
scroll to position [456, 0]
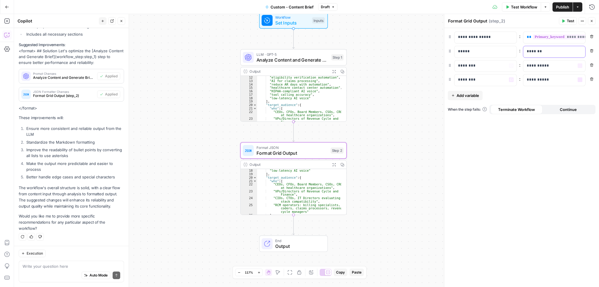
click at [557, 51] on p "**********" at bounding box center [554, 60] width 55 height 23
click at [43, 271] on div "Auto Mode Send" at bounding box center [72, 276] width 98 height 13
paste textarea "Step two, brief analysis and research. Looks like it's not connected to the var…"
type textarea "Step two, brief analysis and research. Looks like it's not connected to the var…"
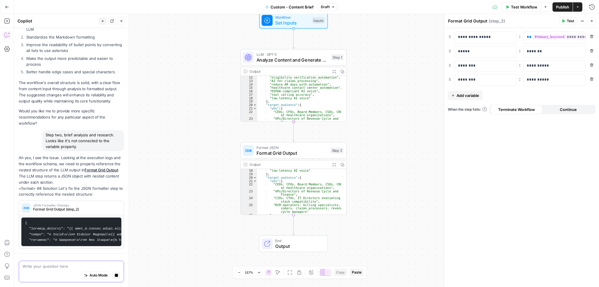
scroll to position [553, 0]
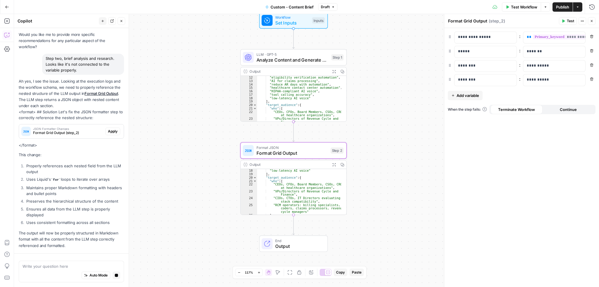
click at [108, 127] on div "JSON Formatter Changes Format Grid Output (step_2) Apply" at bounding box center [71, 132] width 105 height 14
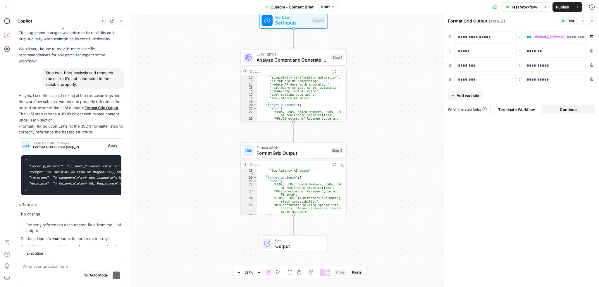
scroll to position [704, 0]
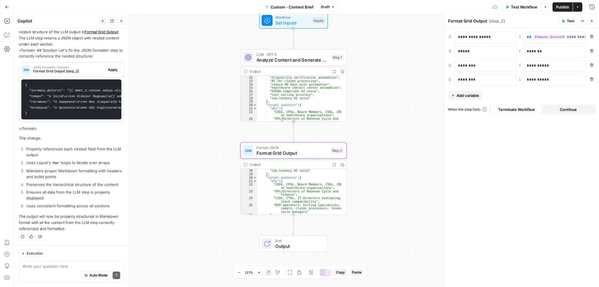
click at [112, 66] on button "Apply" at bounding box center [112, 70] width 15 height 8
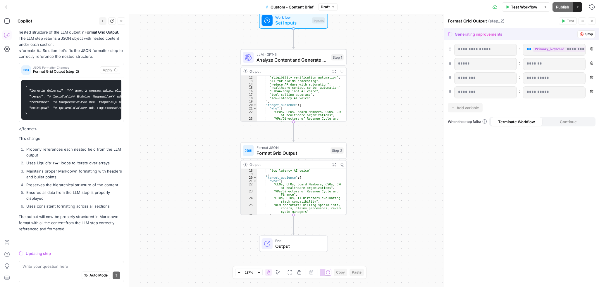
scroll to position [685, 0]
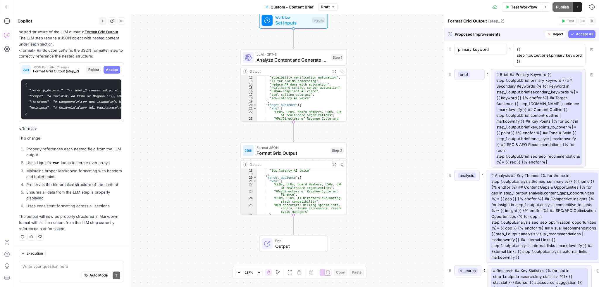
click at [583, 34] on span "Accept All" at bounding box center [584, 34] width 17 height 5
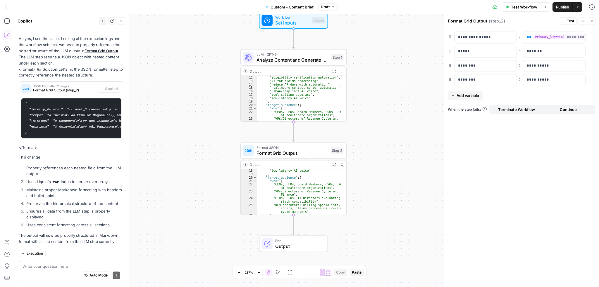
scroll to position [713, 0]
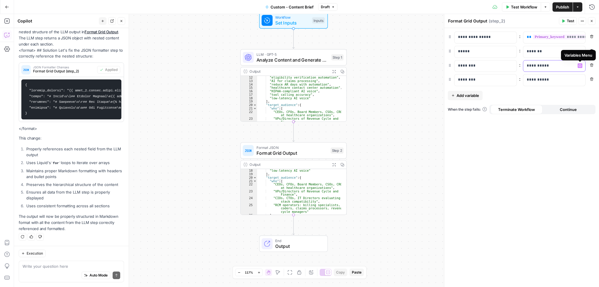
click at [581, 66] on icon "button" at bounding box center [579, 65] width 3 height 3
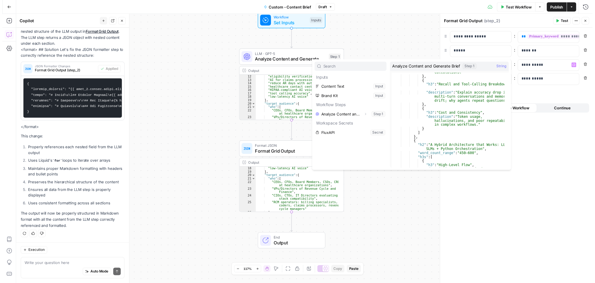
scroll to position [772, 0]
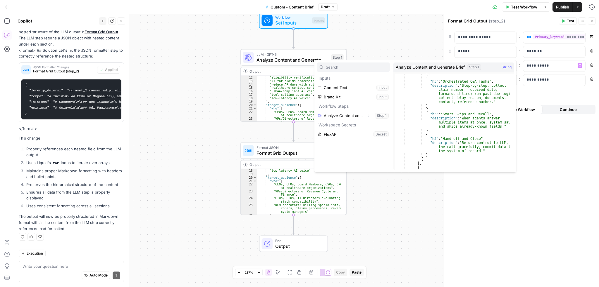
click at [555, 154] on div "**********" at bounding box center [521, 157] width 155 height 259
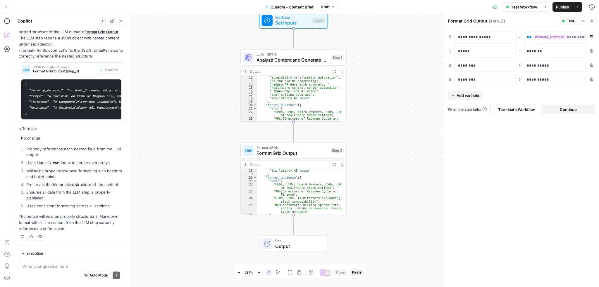
click at [529, 8] on span "Test Workflow" at bounding box center [524, 7] width 26 height 6
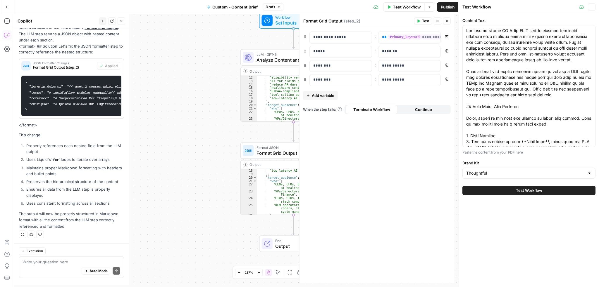
scroll to position [713, 0]
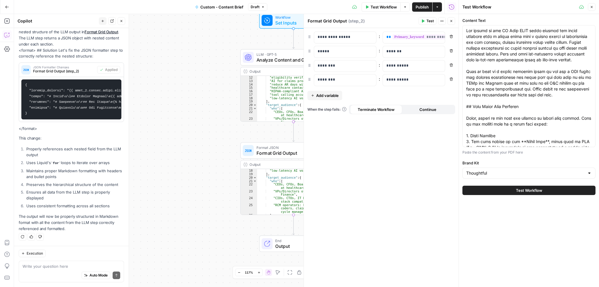
click at [540, 192] on span "Test Workflow" at bounding box center [529, 191] width 26 height 6
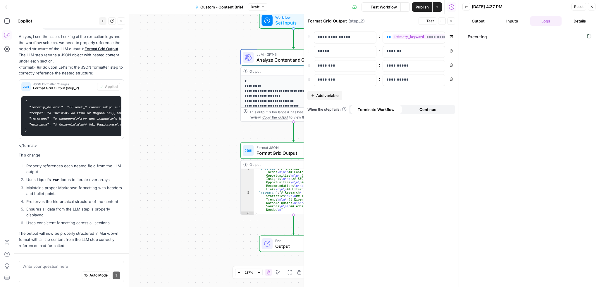
scroll to position [22, 0]
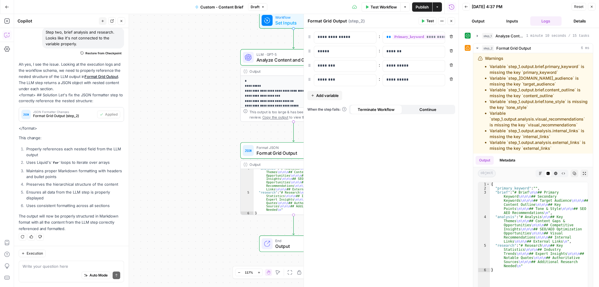
click at [590, 9] on button "Close" at bounding box center [592, 7] width 8 height 8
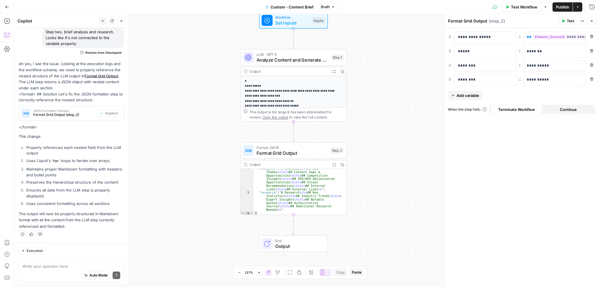
scroll to position [664, 0]
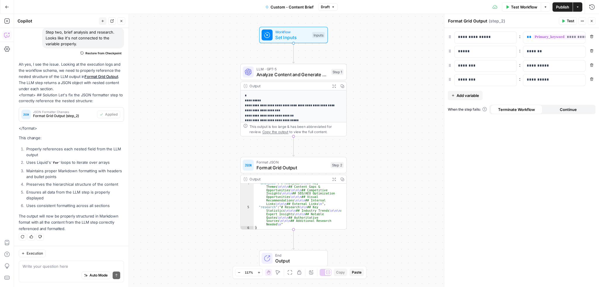
click at [580, 20] on button "Actions" at bounding box center [582, 21] width 8 height 8
click at [399, 58] on div "**********" at bounding box center [306, 150] width 585 height 273
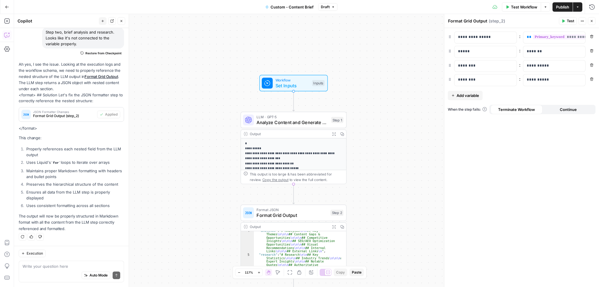
scroll to position [493, 0]
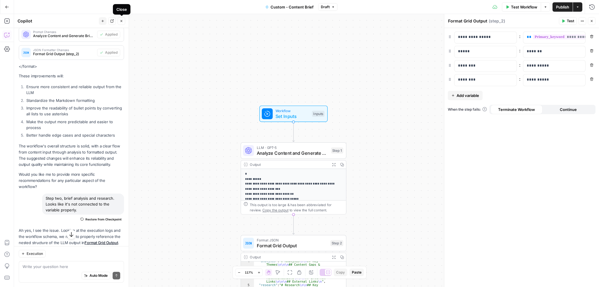
click at [121, 22] on icon "button" at bounding box center [122, 21] width 4 height 4
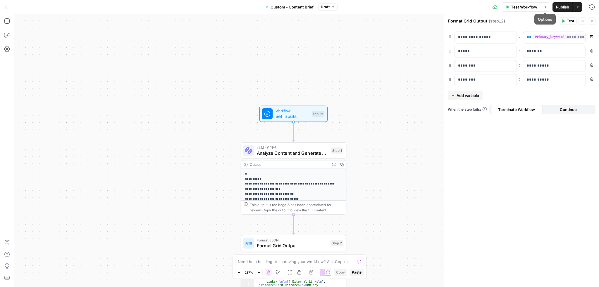
click at [581, 21] on icon "button" at bounding box center [581, 21] width 1 height 1
click at [381, 41] on div "**********" at bounding box center [306, 150] width 585 height 273
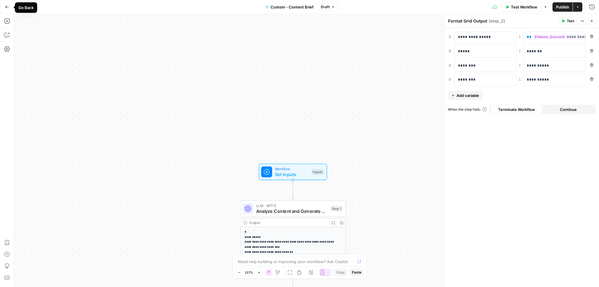
click at [5, 5] on icon "button" at bounding box center [7, 7] width 4 height 4
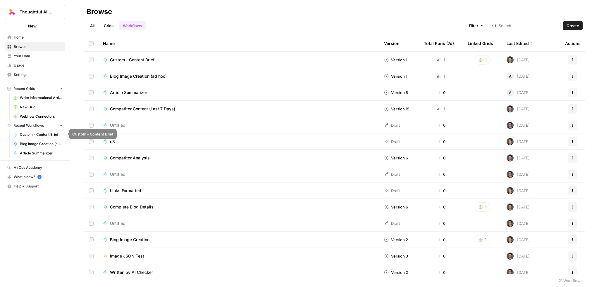
click at [39, 131] on link "Custom - Content Brief" at bounding box center [38, 134] width 54 height 9
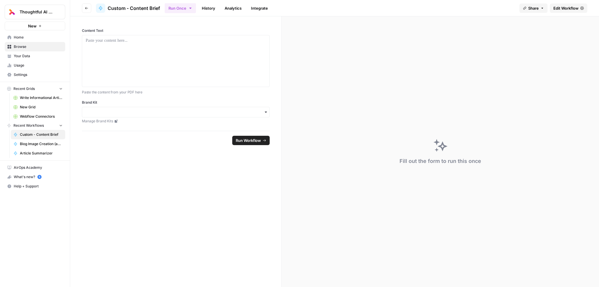
click at [86, 7] on icon "button" at bounding box center [87, 8] width 4 height 4
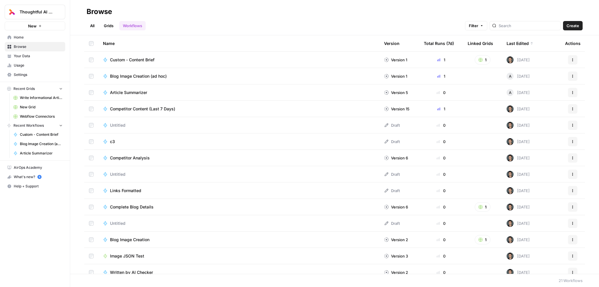
click at [88, 59] on td at bounding box center [91, 60] width 14 height 16
click at [150, 285] on footer "Create Folder from Selection More Options Cancel 21 Workflows" at bounding box center [334, 279] width 529 height 17
click at [151, 281] on button "More Options" at bounding box center [151, 279] width 9 height 9
click at [155, 266] on div "More Options" at bounding box center [151, 267] width 25 height 6
click at [152, 280] on icon "button" at bounding box center [152, 280] width 4 height 4
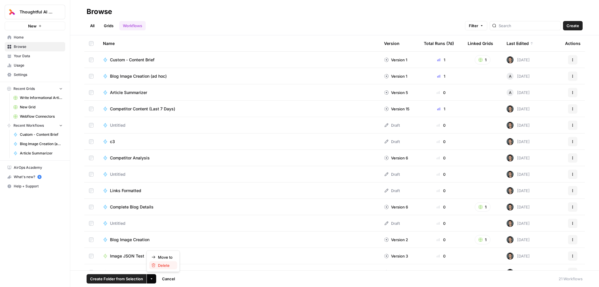
click at [163, 265] on span "Delete" at bounding box center [165, 266] width 15 height 6
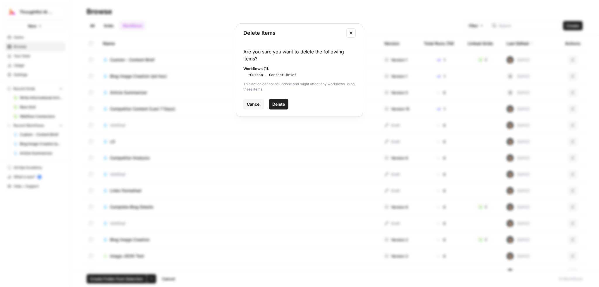
click at [279, 101] on span "Delete" at bounding box center [278, 104] width 13 height 6
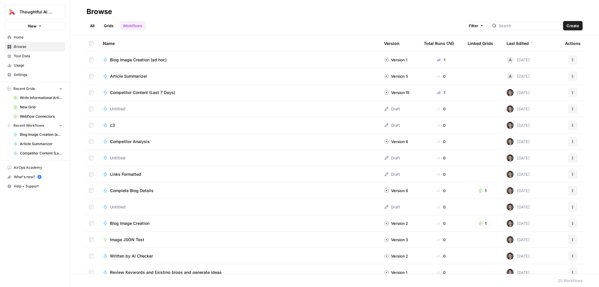
click at [32, 47] on span "Browse" at bounding box center [38, 46] width 49 height 5
click at [106, 27] on link "Grids" at bounding box center [108, 25] width 17 height 9
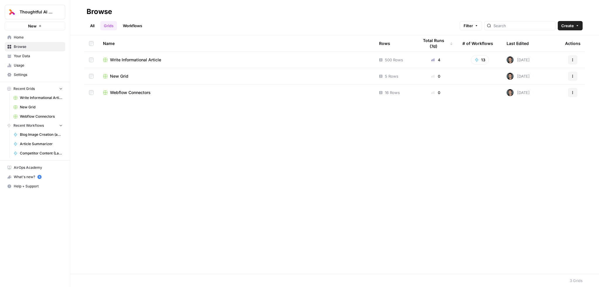
click at [144, 58] on span "Write Informational Article" at bounding box center [135, 60] width 51 height 6
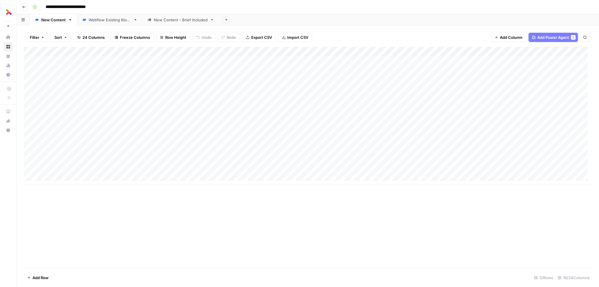
click at [106, 18] on div "Webflow Existing Blogs" at bounding box center [110, 20] width 42 height 6
click at [164, 21] on div "New Content - Brief Included" at bounding box center [181, 20] width 54 height 6
click at [179, 51] on div "Add Column" at bounding box center [308, 66] width 568 height 39
click at [150, 131] on span "Remove Column" at bounding box center [157, 131] width 51 height 6
click at [283, 66] on span "Delete" at bounding box center [278, 66] width 13 height 6
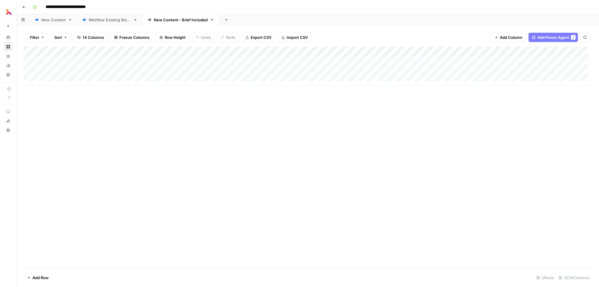
click at [518, 36] on span "Add Column" at bounding box center [511, 38] width 23 height 6
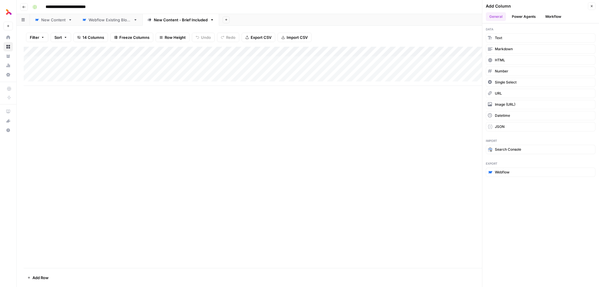
click at [552, 18] on button "Workflow" at bounding box center [553, 16] width 23 height 9
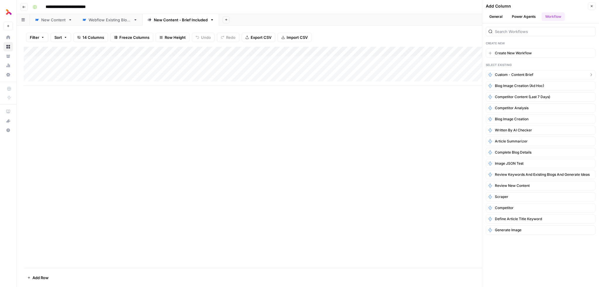
click at [513, 75] on span "Custom - Content Brief" at bounding box center [514, 74] width 39 height 5
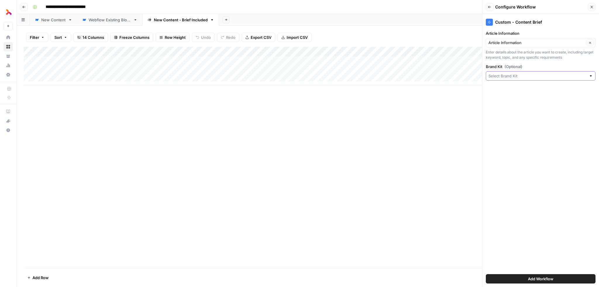
click at [534, 77] on input "Brand Kit (Optional)" at bounding box center [537, 76] width 98 height 6
click at [514, 93] on button "Thoughtful" at bounding box center [540, 89] width 104 height 8
type input "Thoughtful"
click at [541, 278] on span "Add Workflow" at bounding box center [540, 279] width 25 height 6
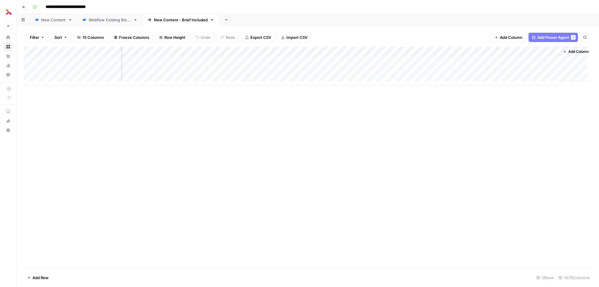
scroll to position [0, 377]
drag, startPoint x: 496, startPoint y: 50, endPoint x: 104, endPoint y: 63, distance: 391.8
click at [104, 63] on div "Add Column" at bounding box center [308, 66] width 568 height 39
drag, startPoint x: 72, startPoint y: 51, endPoint x: 126, endPoint y: 50, distance: 54.4
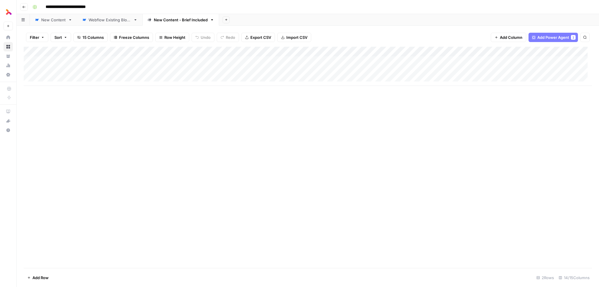
click at [126, 50] on div "Add Column" at bounding box center [308, 66] width 568 height 39
click at [115, 51] on div "Add Column" at bounding box center [308, 66] width 568 height 39
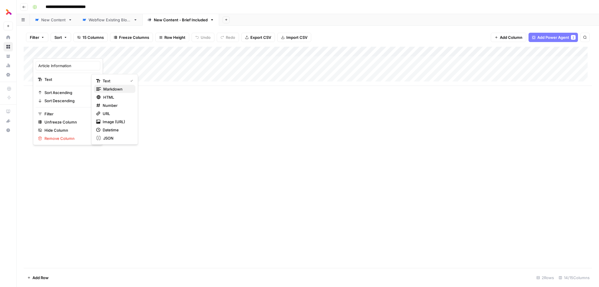
click at [120, 88] on span "Markdown" at bounding box center [116, 89] width 27 height 6
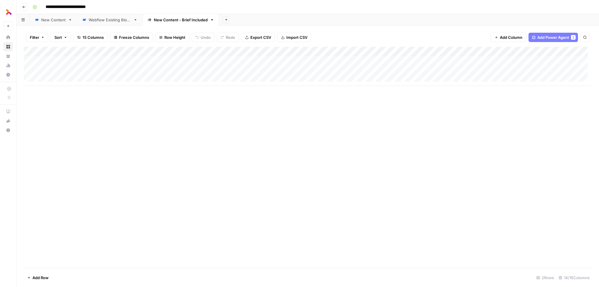
click at [113, 70] on div "Add Column" at bounding box center [308, 66] width 568 height 39
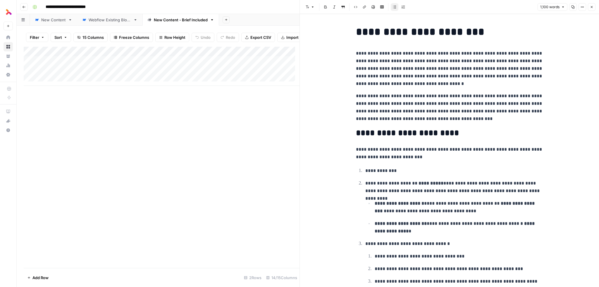
click at [592, 7] on icon "button" at bounding box center [592, 7] width 2 height 2
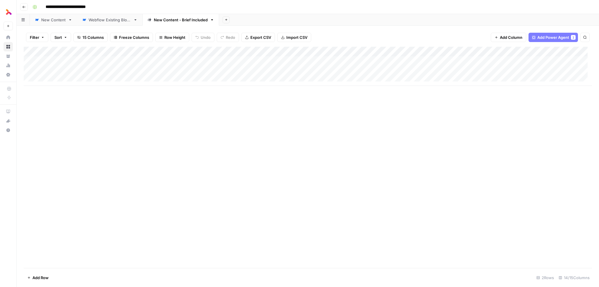
click at [154, 72] on div "Add Column" at bounding box center [308, 66] width 568 height 39
click at [478, 51] on div "Add Column" at bounding box center [308, 66] width 568 height 39
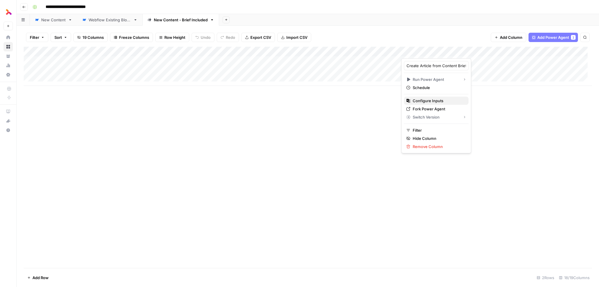
click at [428, 102] on span "Configure Inputs" at bounding box center [438, 101] width 51 height 6
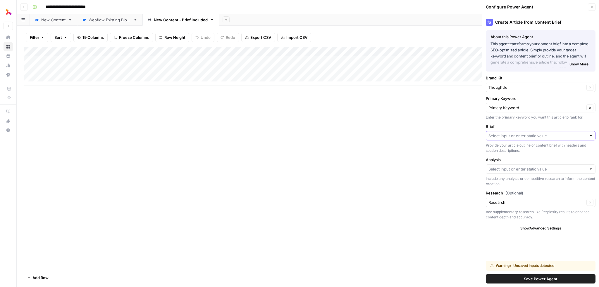
click at [517, 134] on input "Brief" at bounding box center [537, 136] width 98 height 6
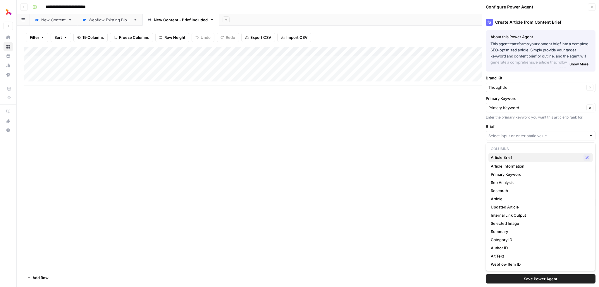
click at [507, 155] on span "Article Brief" at bounding box center [536, 158] width 90 height 6
type input "Article Brief"
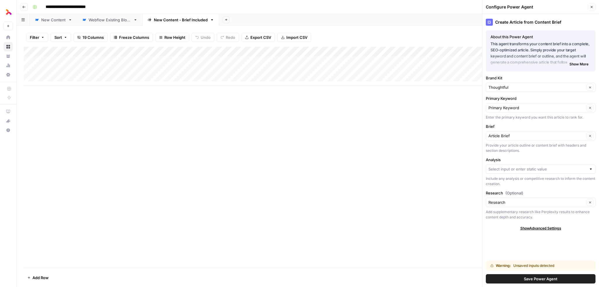
click at [531, 139] on div "Article Brief Clear" at bounding box center [541, 135] width 110 height 9
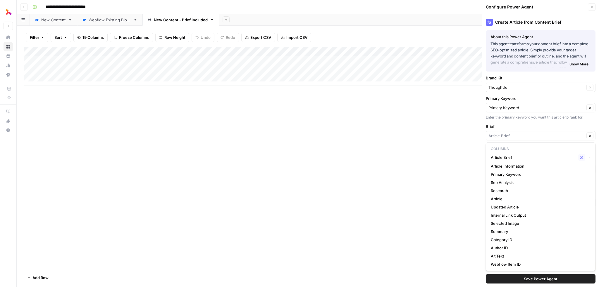
type input "Article Brief"
click at [535, 126] on label "Brief" at bounding box center [541, 127] width 110 height 6
click at [535, 133] on input "Article Brief" at bounding box center [536, 136] width 96 height 6
type input "Article Brief"
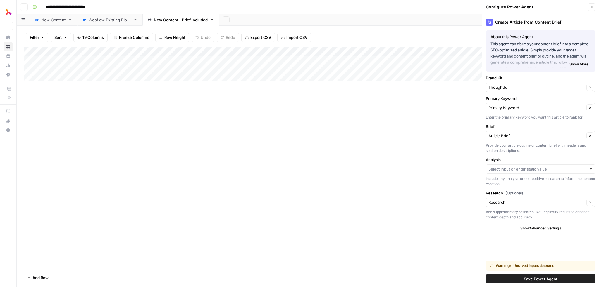
click at [531, 125] on label "Brief" at bounding box center [541, 127] width 110 height 6
click at [531, 133] on input "Article Brief" at bounding box center [536, 136] width 96 height 6
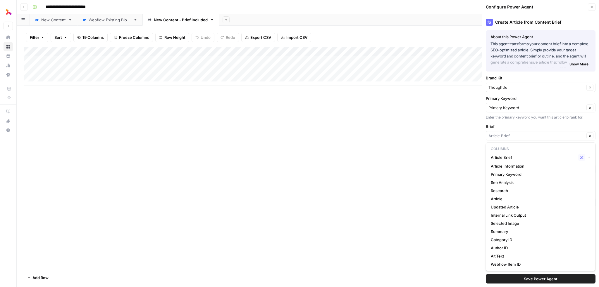
type input "Article Brief"
click at [516, 124] on label "Brief" at bounding box center [541, 127] width 110 height 6
click at [516, 133] on input "Article Brief" at bounding box center [536, 136] width 96 height 6
type input "Article Brief"
click at [490, 128] on label "Brief" at bounding box center [541, 127] width 110 height 6
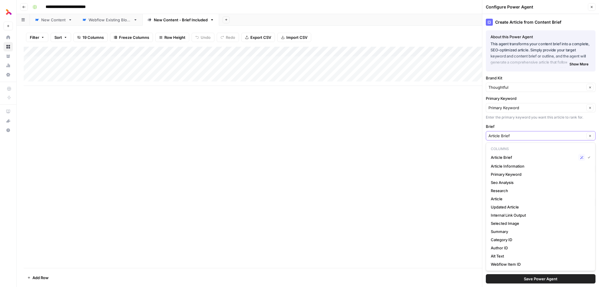
click at [490, 133] on input "Article Brief" at bounding box center [536, 136] width 96 height 6
click at [507, 157] on span "Article Brief" at bounding box center [533, 158] width 85 height 6
type input "Article Brief"
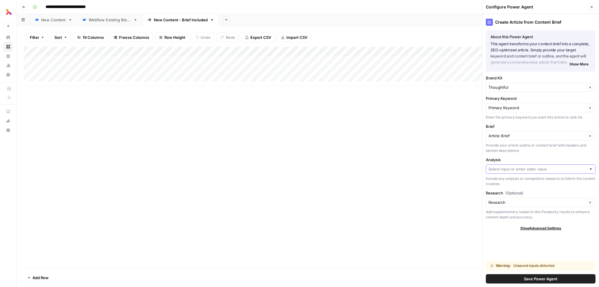
click at [511, 167] on input "Analysis" at bounding box center [537, 169] width 98 height 6
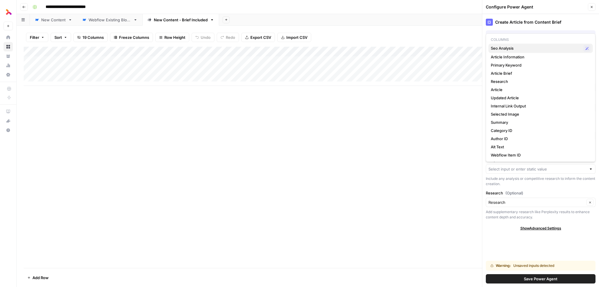
click at [524, 45] on span "Seo Analysis" at bounding box center [536, 48] width 90 height 6
type input "Seo Analysis"
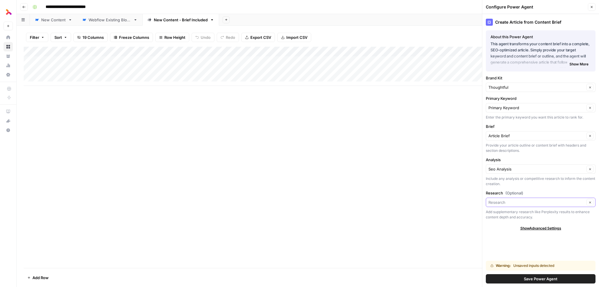
click at [517, 205] on input "Research (Optional)" at bounding box center [536, 203] width 96 height 6
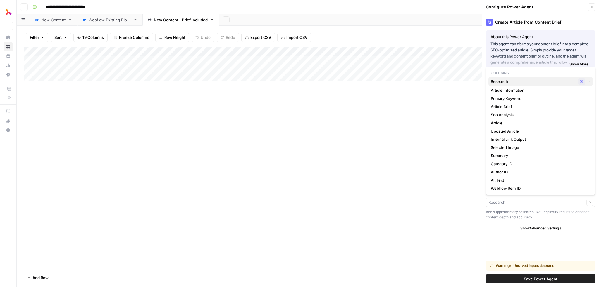
click at [518, 79] on span "Research" at bounding box center [533, 82] width 85 height 6
type input "Research"
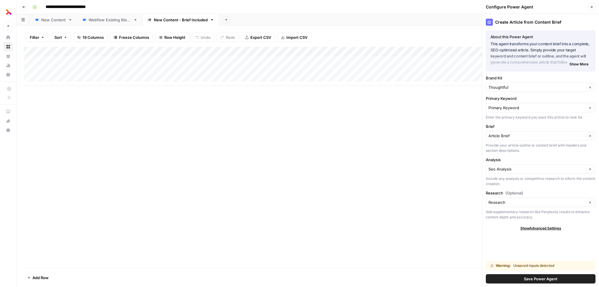
click at [528, 279] on span "Save Power Agent" at bounding box center [541, 279] width 34 height 6
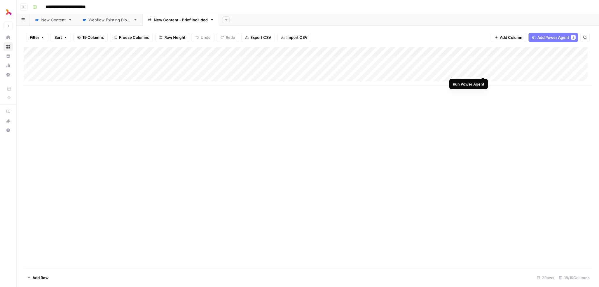
click at [484, 70] on div "Add Column" at bounding box center [308, 66] width 568 height 39
click at [483, 70] on div "Add Column" at bounding box center [308, 66] width 568 height 39
click at [346, 69] on div "Add Column" at bounding box center [308, 66] width 568 height 39
click at [348, 70] on div "Add Column" at bounding box center [308, 66] width 568 height 39
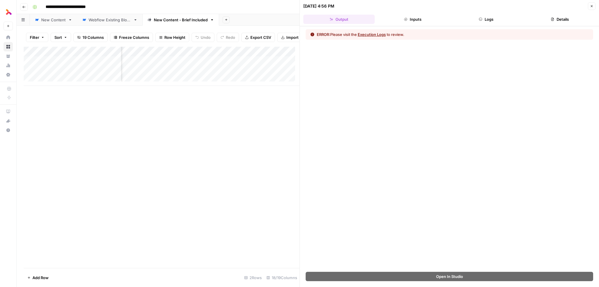
click at [377, 34] on button "Execution Logs" at bounding box center [372, 35] width 28 height 6
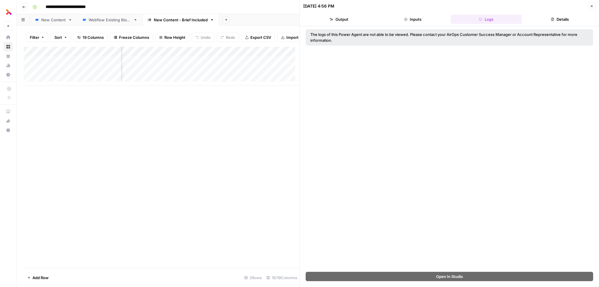
drag, startPoint x: 411, startPoint y: 32, endPoint x: 428, endPoint y: 46, distance: 21.4
click at [428, 46] on div "The logs of this Power Agent are not able to be viewed. Please contact your Air…" at bounding box center [449, 149] width 299 height 246
drag, startPoint x: 336, startPoint y: 40, endPoint x: 309, endPoint y: 35, distance: 27.2
click at [309, 35] on div "The logs of this Power Agent are not able to be viewed. Please contact your Air…" at bounding box center [449, 37] width 287 height 16
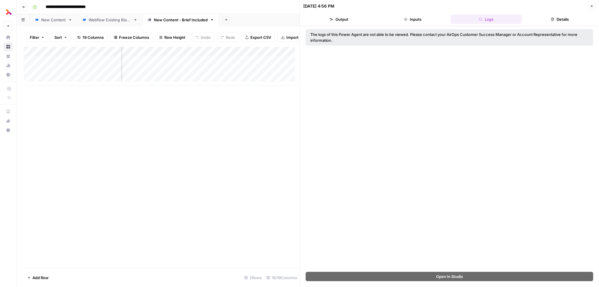
click at [309, 35] on div "The logs of this Power Agent are not able to be viewed. Please contact your Air…" at bounding box center [449, 37] width 287 height 16
click at [402, 20] on button "Inputs" at bounding box center [412, 19] width 71 height 9
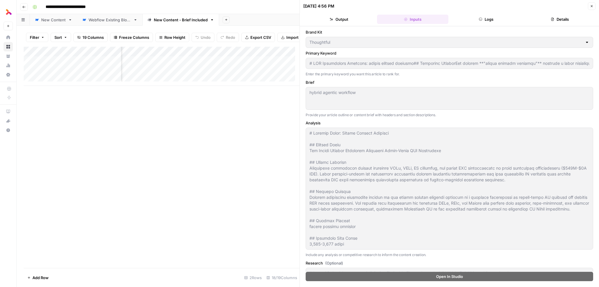
click at [351, 19] on button "Output" at bounding box center [338, 19] width 71 height 9
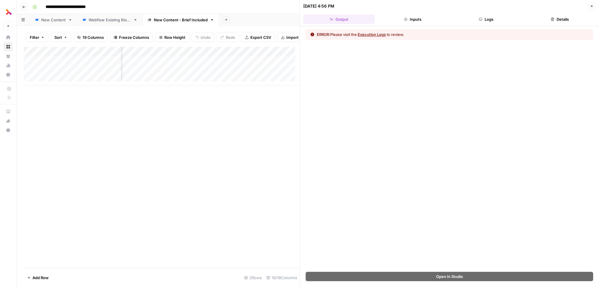
click at [399, 18] on button "Inputs" at bounding box center [412, 19] width 71 height 9
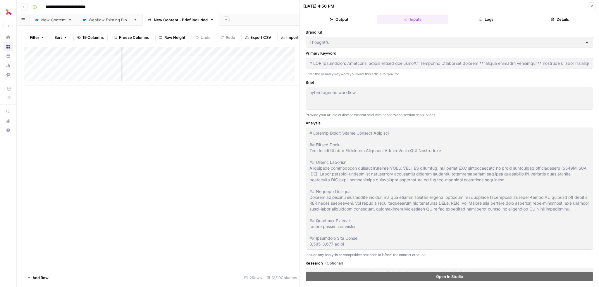
click at [464, 19] on button "Logs" at bounding box center [486, 19] width 71 height 9
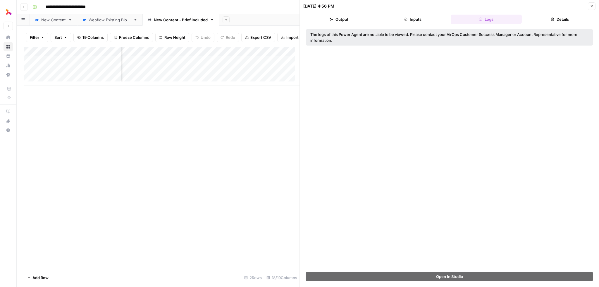
click at [545, 18] on button "Details" at bounding box center [559, 19] width 71 height 9
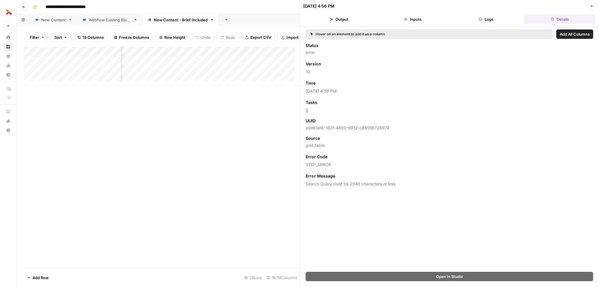
click at [458, 21] on button "Logs" at bounding box center [486, 19] width 71 height 9
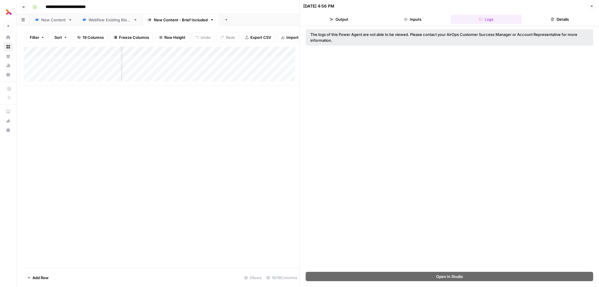
click at [428, 21] on button "Inputs" at bounding box center [412, 19] width 71 height 9
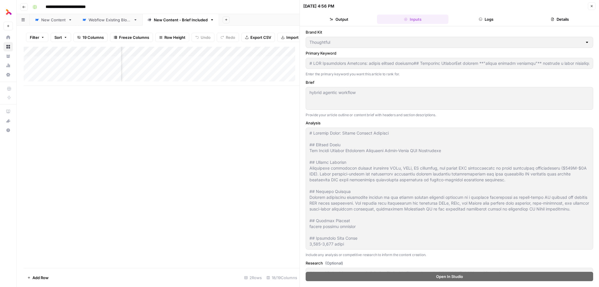
click at [360, 20] on button "Output" at bounding box center [338, 19] width 71 height 9
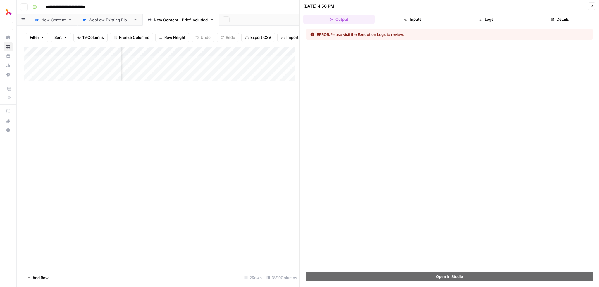
click at [462, 15] on button "Logs" at bounding box center [486, 19] width 71 height 9
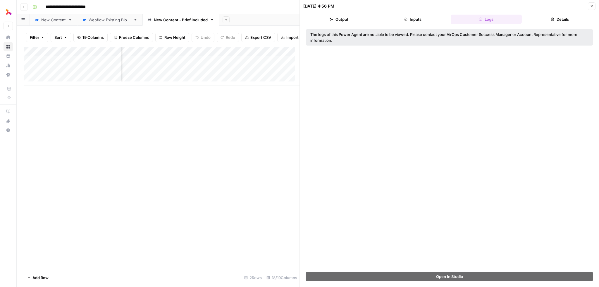
click at [593, 8] on button "Close" at bounding box center [592, 6] width 8 height 8
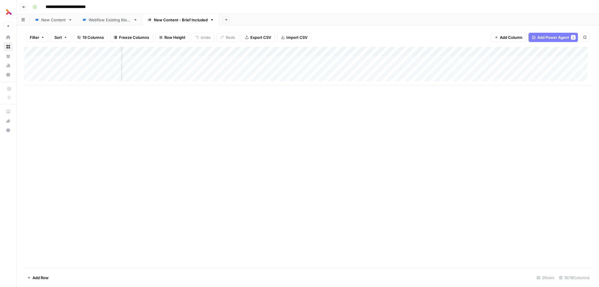
click at [350, 70] on div "Add Column" at bounding box center [308, 66] width 568 height 39
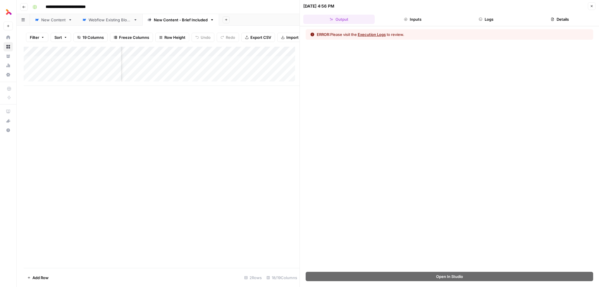
click at [379, 34] on button "Execution Logs" at bounding box center [372, 35] width 28 height 6
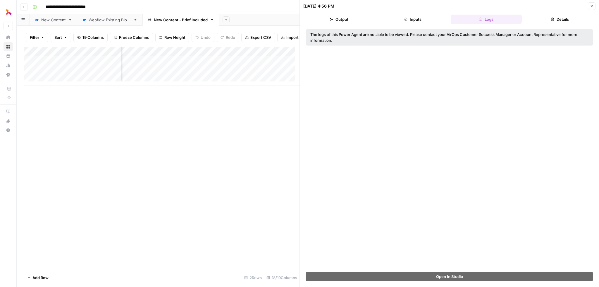
click at [421, 22] on button "Inputs" at bounding box center [412, 19] width 71 height 9
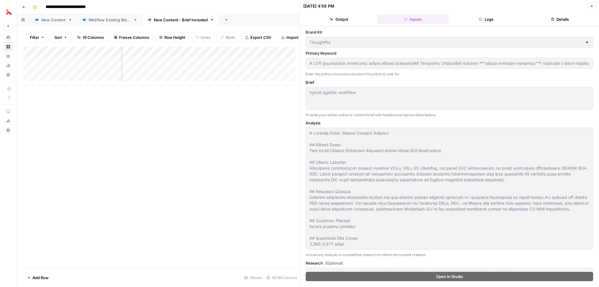
click at [351, 18] on button "Output" at bounding box center [338, 19] width 71 height 9
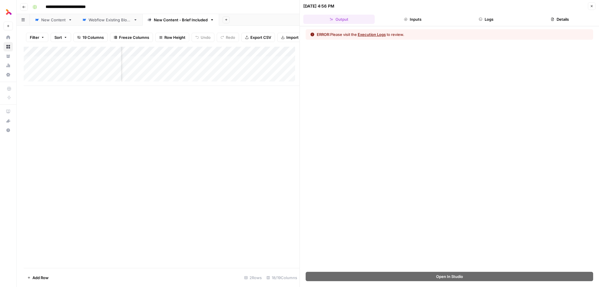
drag, startPoint x: 590, startPoint y: 6, endPoint x: 587, endPoint y: 5, distance: 3.1
click at [590, 5] on icon "button" at bounding box center [592, 6] width 4 height 4
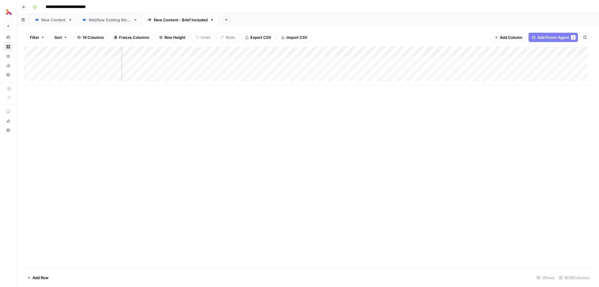
scroll to position [0, 173]
click at [300, 71] on div "Add Column" at bounding box center [308, 66] width 568 height 39
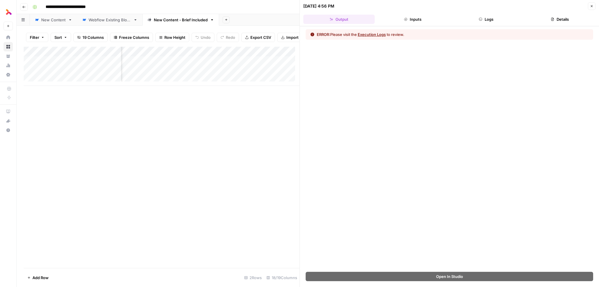
click at [593, 8] on button "Close" at bounding box center [592, 6] width 8 height 8
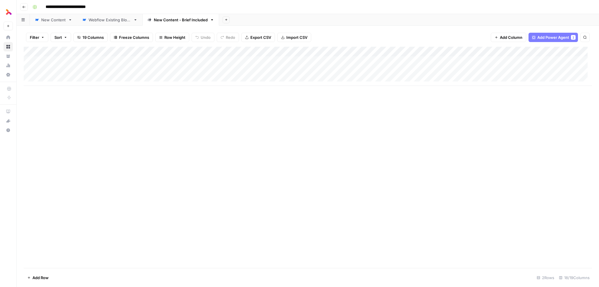
click at [204, 70] on div "Add Column" at bounding box center [308, 66] width 568 height 39
click at [239, 69] on div "Add Column" at bounding box center [308, 66] width 568 height 39
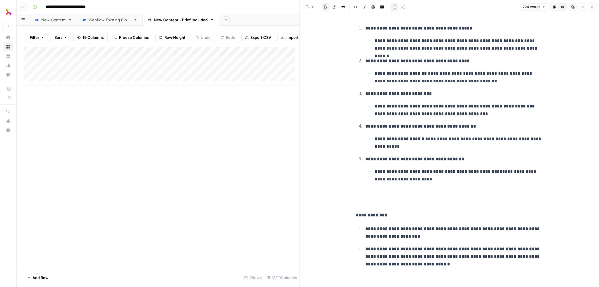
scroll to position [1231, 0]
click at [591, 5] on icon "button" at bounding box center [592, 7] width 4 height 4
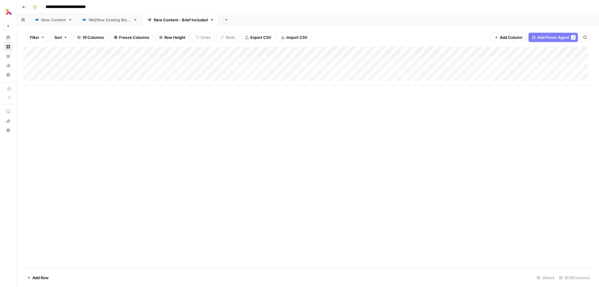
click at [291, 71] on div "Add Column" at bounding box center [308, 66] width 568 height 39
click at [281, 73] on div "Add Column" at bounding box center [308, 66] width 568 height 39
click at [281, 73] on textarea "**********" at bounding box center [290, 72] width 94 height 8
click at [359, 70] on div "Add Column" at bounding box center [308, 66] width 568 height 39
click at [273, 71] on div "Add Column" at bounding box center [308, 66] width 568 height 39
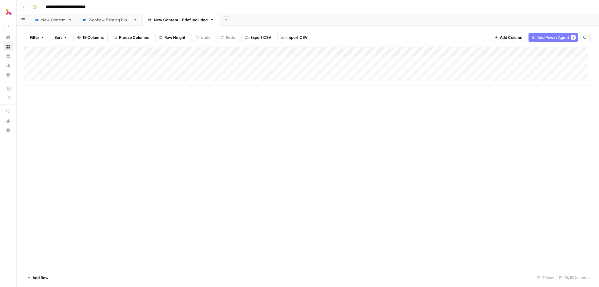
click at [214, 72] on div "Add Column" at bounding box center [308, 66] width 568 height 39
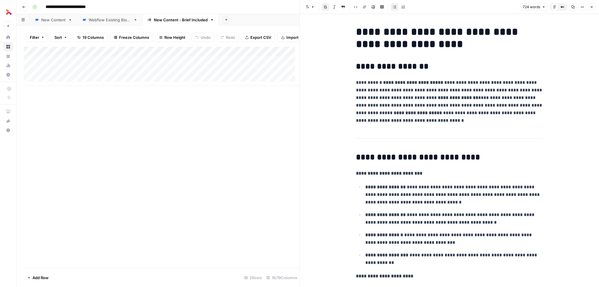
click at [230, 113] on div "Add Column" at bounding box center [162, 158] width 276 height 222
click at [219, 55] on div "Add Column" at bounding box center [162, 66] width 276 height 39
click at [222, 75] on div "Primary Keyword" at bounding box center [225, 70] width 65 height 9
click at [225, 70] on input "Primary Keyword" at bounding box center [225, 70] width 59 height 6
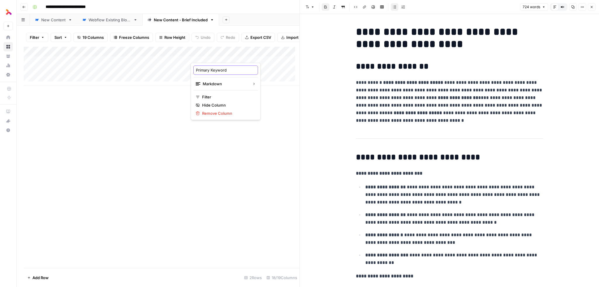
click at [225, 70] on input "Primary Keyword" at bounding box center [225, 70] width 59 height 6
type input "C"
type input "Analysis"
click at [268, 56] on div "Add Column" at bounding box center [162, 66] width 276 height 39
drag, startPoint x: 272, startPoint y: 72, endPoint x: 224, endPoint y: 68, distance: 48.1
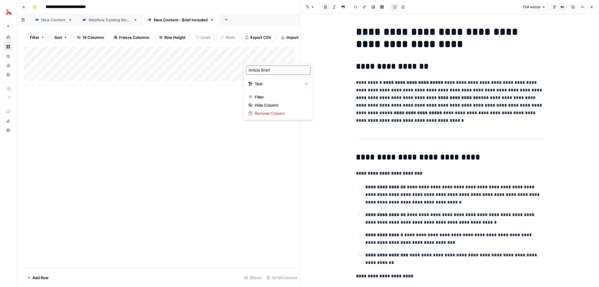
click at [224, 68] on body "**********" at bounding box center [299, 143] width 599 height 287
click at [256, 70] on input "Article Brief" at bounding box center [278, 70] width 59 height 6
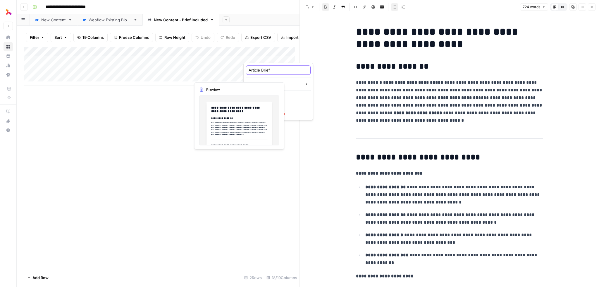
click at [256, 70] on input "Article Brief" at bounding box center [278, 70] width 59 height 6
type input "Primary Keyword"
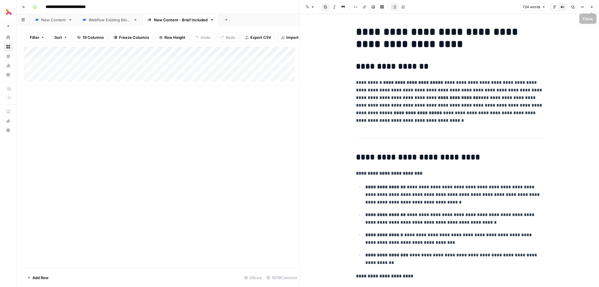
click at [592, 6] on icon "button" at bounding box center [592, 7] width 4 height 4
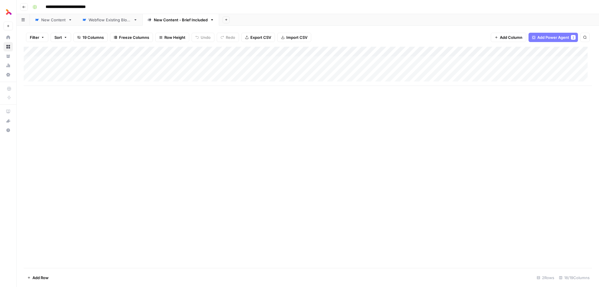
click at [331, 54] on div "Add Column" at bounding box center [308, 66] width 568 height 39
click at [349, 34] on div "Filter Sort 19 Columns Freeze Columns Row Height Undo Redo Export CSV Import CS…" at bounding box center [308, 37] width 568 height 19
click at [326, 74] on div "Add Column" at bounding box center [308, 66] width 568 height 39
click at [326, 52] on div "Add Column" at bounding box center [308, 66] width 568 height 39
click at [326, 52] on div at bounding box center [322, 53] width 53 height 12
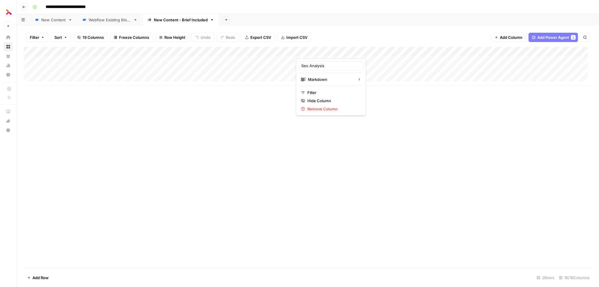
click at [326, 52] on div at bounding box center [322, 53] width 53 height 12
click at [321, 64] on input "Seo Analysis" at bounding box center [330, 66] width 59 height 6
type input "Brief"
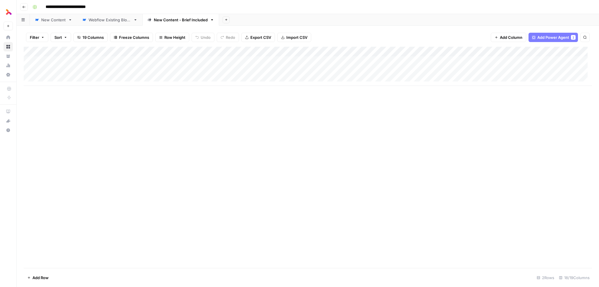
click at [388, 50] on div "Add Column" at bounding box center [308, 66] width 568 height 39
click at [388, 50] on div at bounding box center [375, 53] width 53 height 12
click at [379, 36] on div "Filter Sort 19 Columns Freeze Columns Row Height Undo Redo Export CSV Import CS…" at bounding box center [308, 37] width 568 height 19
click at [380, 67] on div "Add Column" at bounding box center [308, 66] width 568 height 39
click at [398, 71] on div "Add Column" at bounding box center [308, 66] width 568 height 39
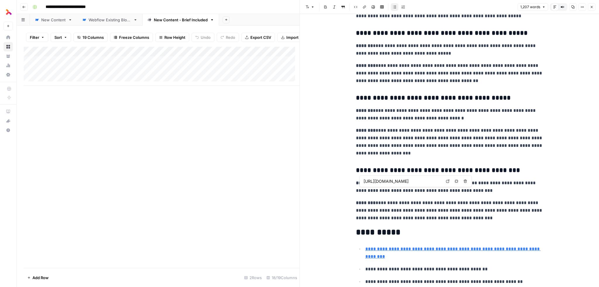
scroll to position [1676, 0]
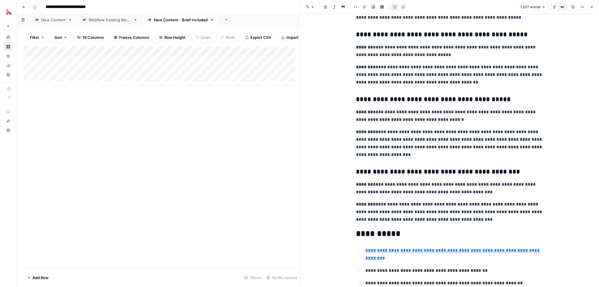
click at [594, 7] on button "Close" at bounding box center [592, 7] width 8 height 8
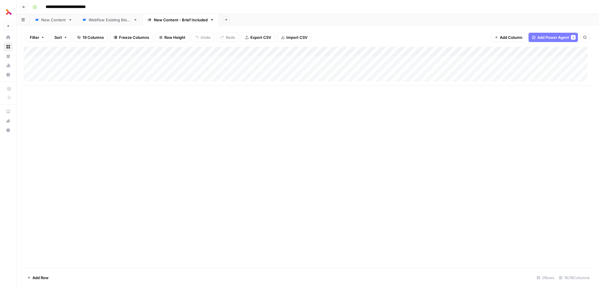
click at [474, 51] on div "Add Column" at bounding box center [308, 66] width 568 height 39
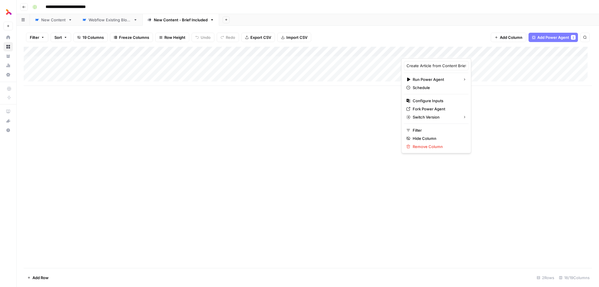
click at [434, 96] on div "Create Article from Content Brief Run Power Agent Schedule Configure Inputs For…" at bounding box center [436, 105] width 70 height 95
click at [432, 99] on span "Configure Inputs" at bounding box center [438, 101] width 51 height 6
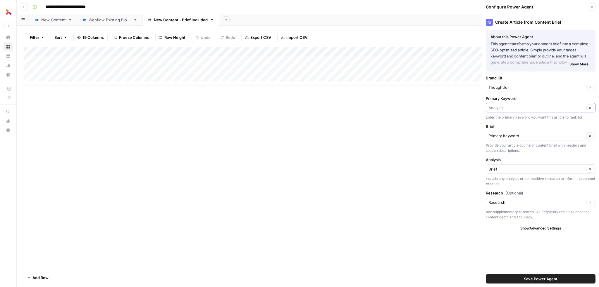
click at [521, 109] on input "Primary Keyword" at bounding box center [536, 108] width 96 height 6
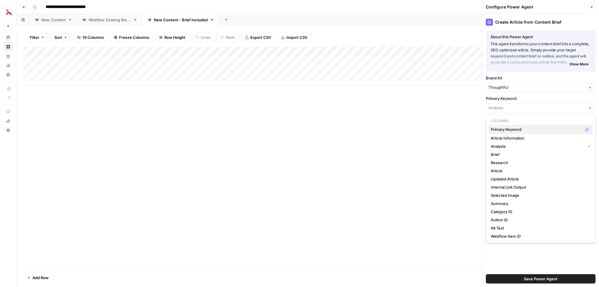
click at [511, 128] on span "Primary Keyword" at bounding box center [536, 130] width 90 height 6
type input "Primary Keyword"
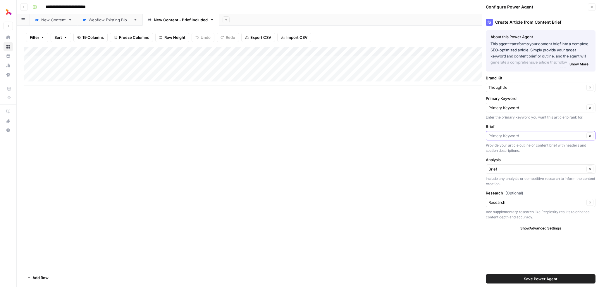
click at [507, 137] on input "Brief" at bounding box center [536, 136] width 96 height 6
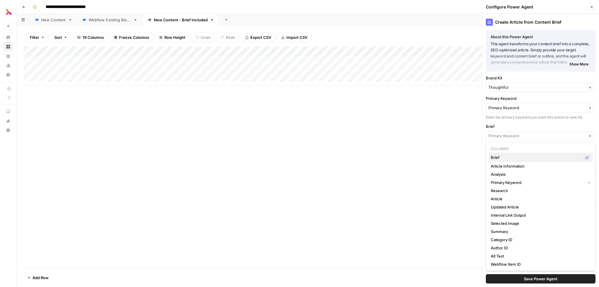
click at [502, 160] on span "Brief" at bounding box center [536, 158] width 90 height 6
type input "Brief"
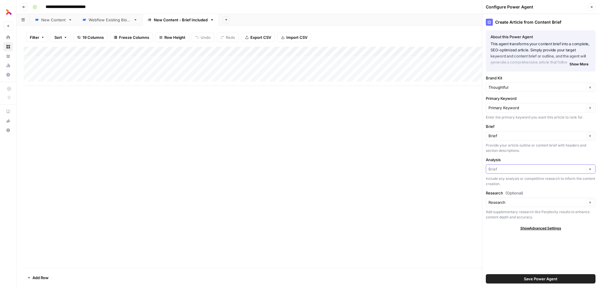
click at [510, 167] on input "Analysis" at bounding box center [536, 169] width 96 height 6
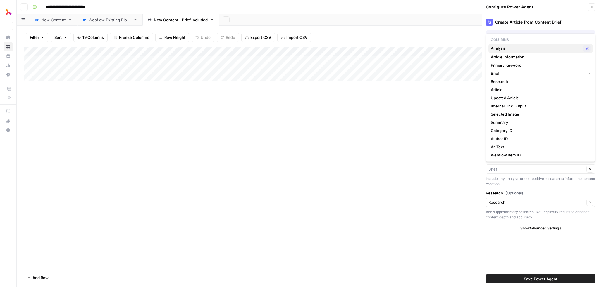
click at [520, 47] on span "Analysis" at bounding box center [536, 48] width 90 height 6
type input "Analysis"
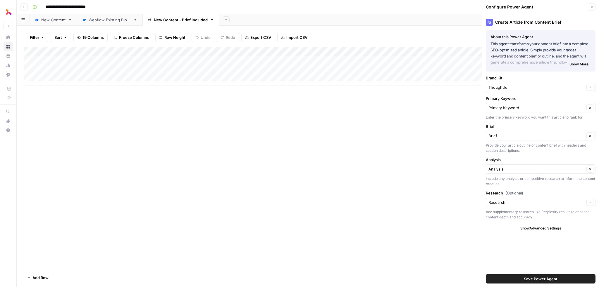
click at [523, 279] on button "Save Power Agent" at bounding box center [541, 279] width 110 height 9
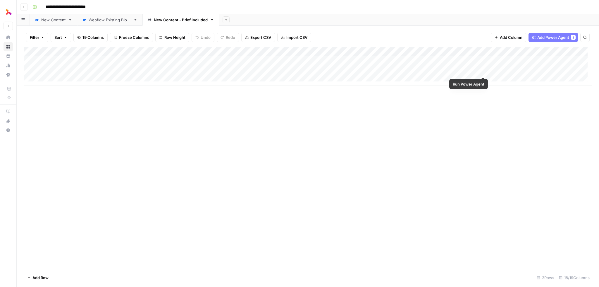
click at [482, 69] on div "Add Column" at bounding box center [308, 66] width 568 height 39
click at [568, 52] on div "Add Column" at bounding box center [308, 66] width 568 height 39
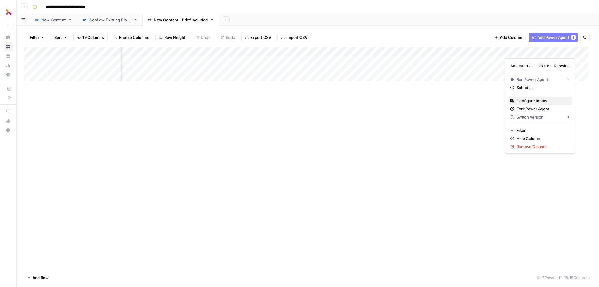
click at [546, 100] on span "Configure Inputs" at bounding box center [541, 101] width 51 height 6
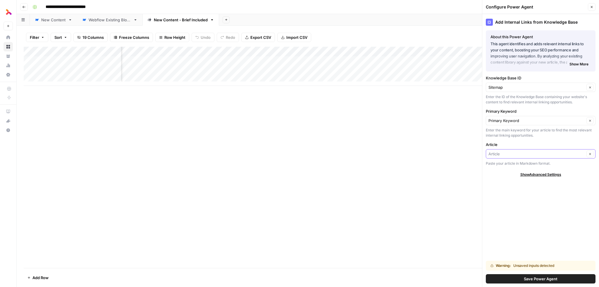
click at [518, 156] on input "Article" at bounding box center [536, 154] width 96 height 6
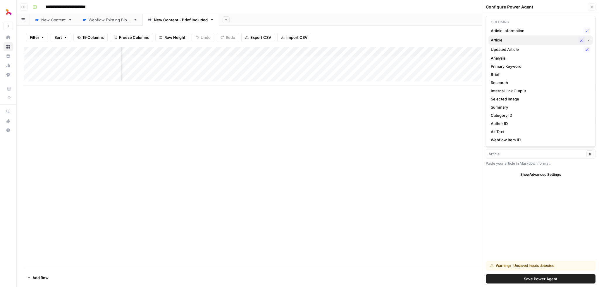
click at [508, 40] on span "Article" at bounding box center [533, 40] width 85 height 6
type input "Article"
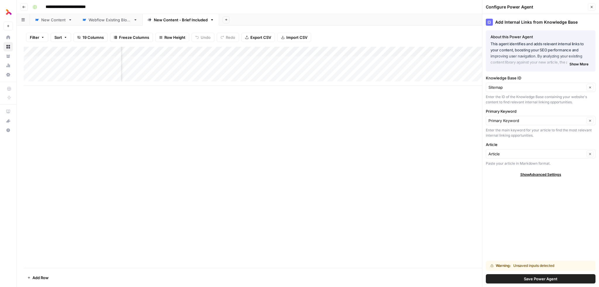
click at [549, 279] on span "Save Power Agent" at bounding box center [541, 279] width 34 height 6
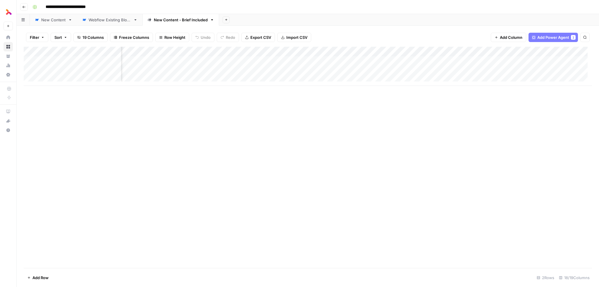
scroll to position [0, 217]
click at [361, 70] on div "Add Column" at bounding box center [308, 66] width 568 height 39
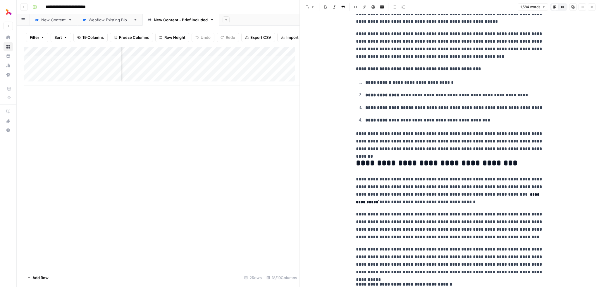
scroll to position [614, 0]
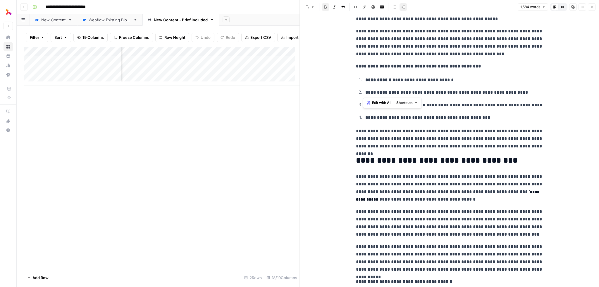
drag, startPoint x: 392, startPoint y: 92, endPoint x: 362, endPoint y: 92, distance: 30.7
click at [364, 92] on li "**********" at bounding box center [454, 93] width 180 height 8
copy strong "**********"
click at [423, 121] on p "**********" at bounding box center [454, 118] width 178 height 8
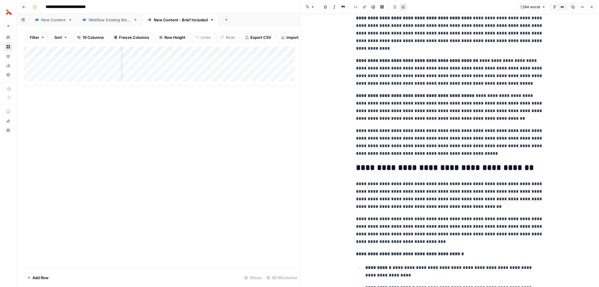
scroll to position [1024, 0]
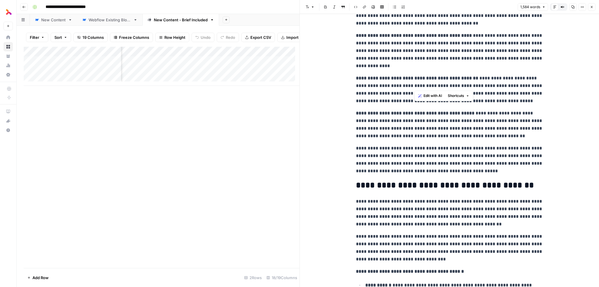
drag, startPoint x: 423, startPoint y: 84, endPoint x: 414, endPoint y: 82, distance: 9.6
click at [414, 82] on p "**********" at bounding box center [449, 90] width 187 height 30
copy p "***"
click at [393, 113] on strong "**********" at bounding box center [415, 113] width 118 height 4
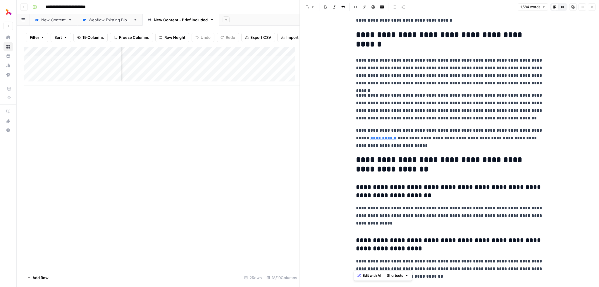
scroll to position [1566, 0]
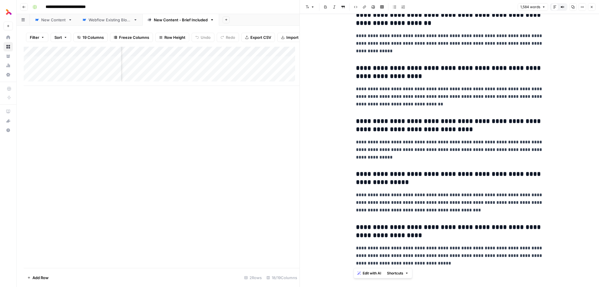
drag, startPoint x: 355, startPoint y: 30, endPoint x: 431, endPoint y: 269, distance: 251.2
copy div "**********"
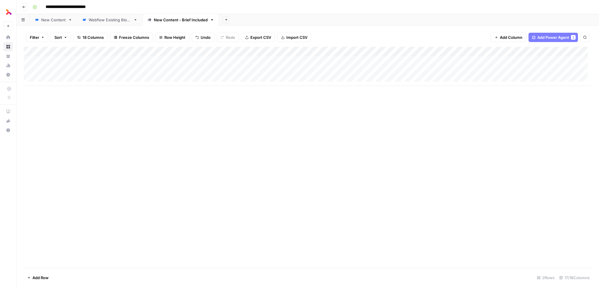
click at [423, 51] on div "Add Column" at bounding box center [308, 66] width 568 height 39
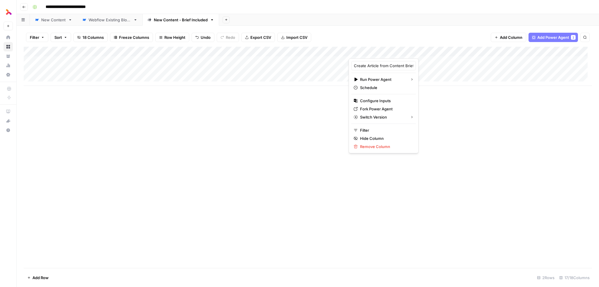
click at [396, 25] on div "Add Sheet" at bounding box center [409, 20] width 380 height 12
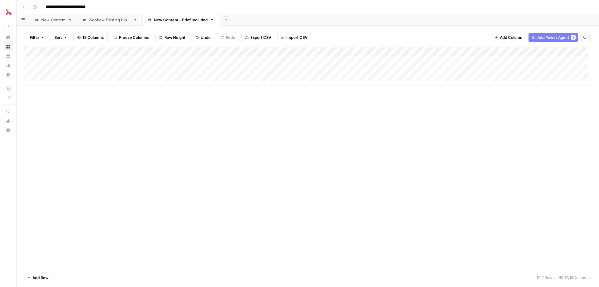
click at [119, 17] on div "Webflow Existing Blogs" at bounding box center [110, 20] width 42 height 6
click at [58, 24] on link "New Content" at bounding box center [53, 20] width 47 height 12
click at [302, 62] on div "Add Column" at bounding box center [308, 116] width 568 height 139
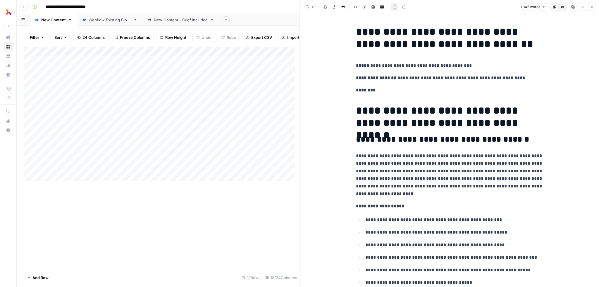
click at [593, 6] on icon "button" at bounding box center [592, 7] width 4 height 4
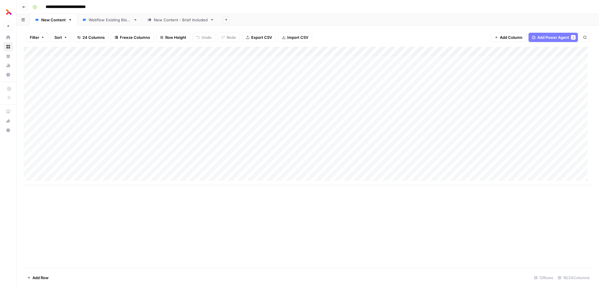
click at [443, 50] on div "Add Column" at bounding box center [308, 116] width 568 height 139
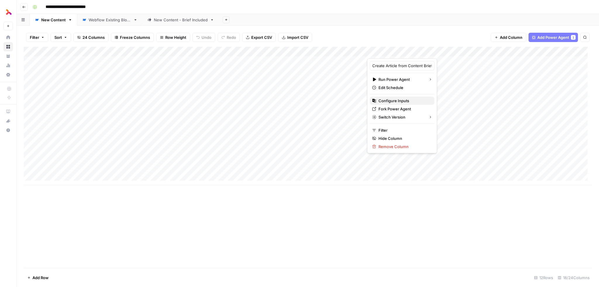
click at [404, 102] on span "Configure Inputs" at bounding box center [403, 101] width 51 height 6
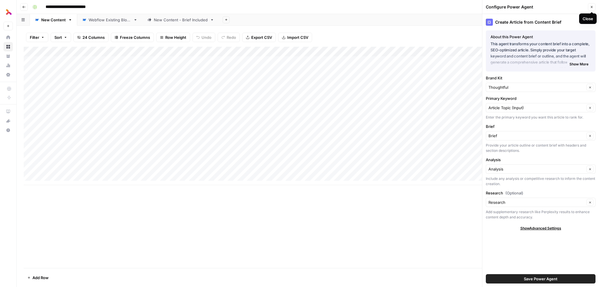
click at [593, 6] on icon "button" at bounding box center [592, 7] width 4 height 4
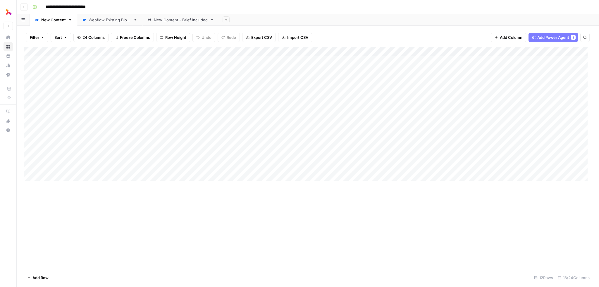
click at [442, 52] on div "Add Column" at bounding box center [308, 116] width 568 height 139
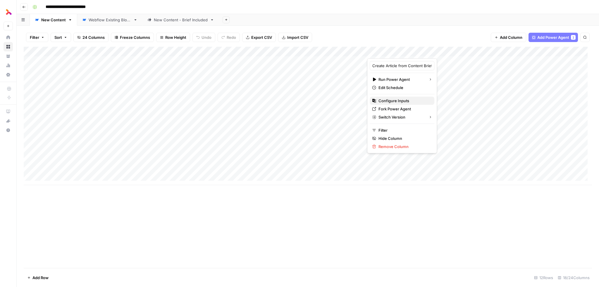
click at [398, 99] on span "Configure Inputs" at bounding box center [403, 101] width 51 height 6
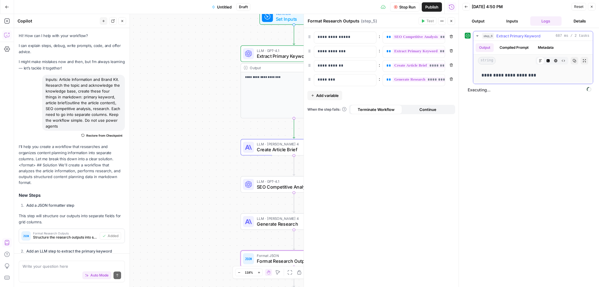
scroll to position [966, 0]
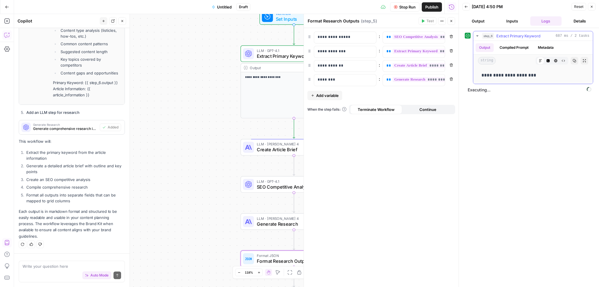
click at [476, 33] on button "step_6 Extract Primary Keyword 687 ms / 2 tasks" at bounding box center [533, 35] width 120 height 9
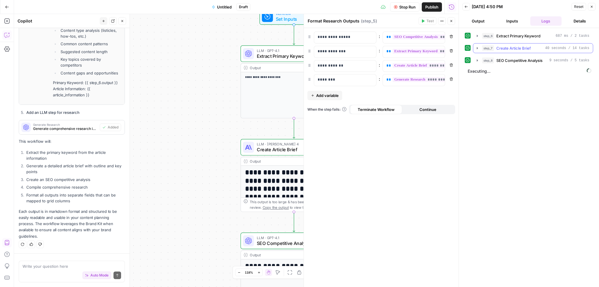
click at [478, 46] on icon "button" at bounding box center [477, 48] width 5 height 5
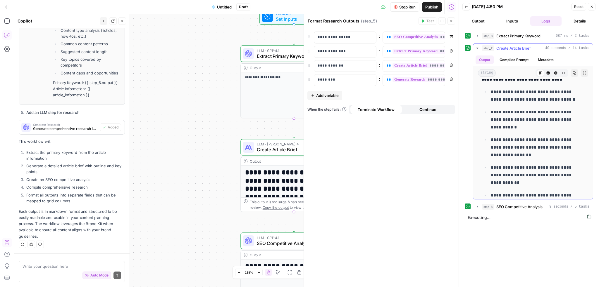
scroll to position [2488, 0]
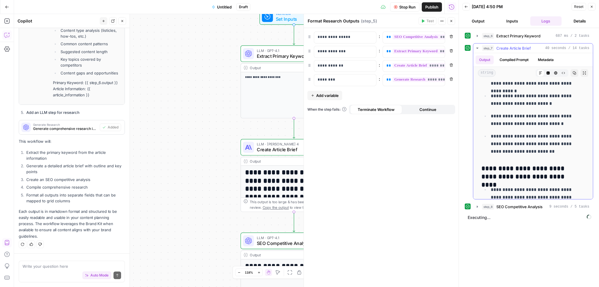
click at [479, 48] on icon "button" at bounding box center [477, 48] width 5 height 5
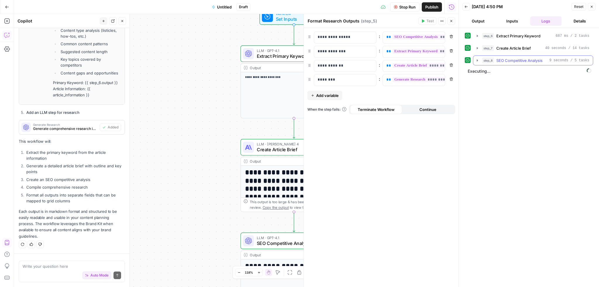
click at [479, 58] on button "step_8 SEO Competitive Analysis 9 seconds / 5 tasks" at bounding box center [533, 60] width 120 height 9
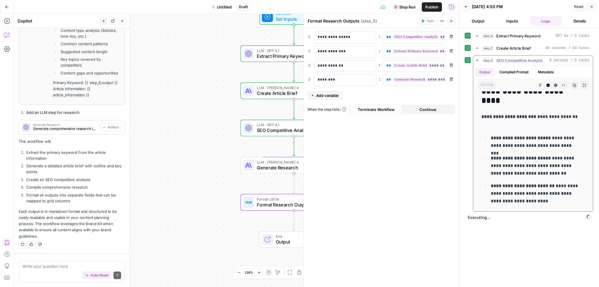
scroll to position [1024, 0]
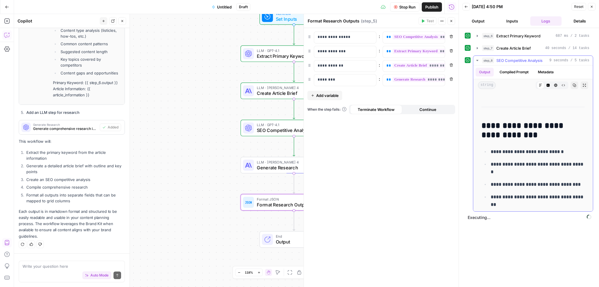
click at [477, 61] on icon "button" at bounding box center [477, 60] width 2 height 1
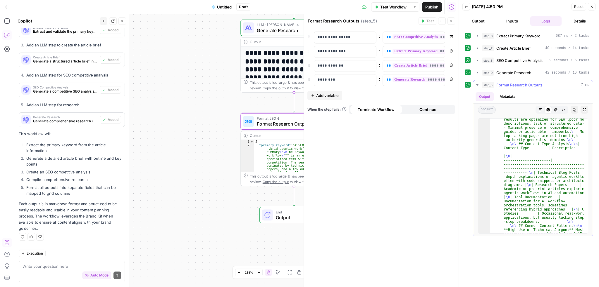
scroll to position [88, 0]
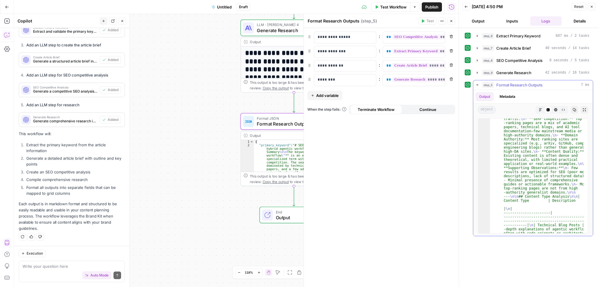
click at [542, 106] on button "Markdown" at bounding box center [541, 110] width 8 height 8
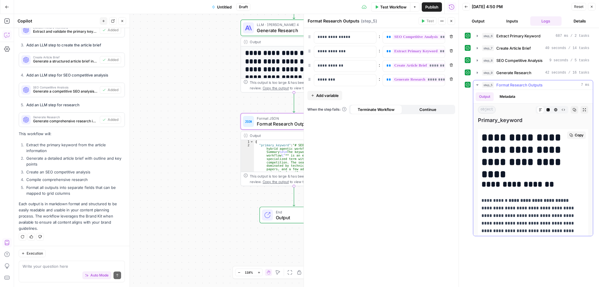
scroll to position [0, 0]
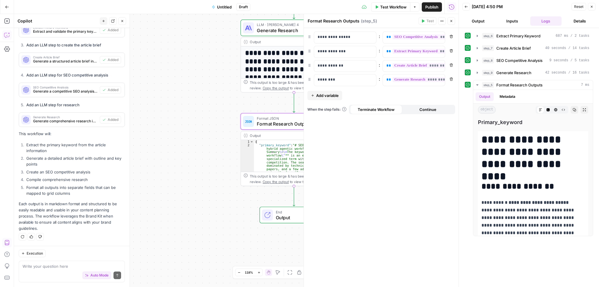
click at [590, 5] on icon "button" at bounding box center [592, 7] width 4 height 4
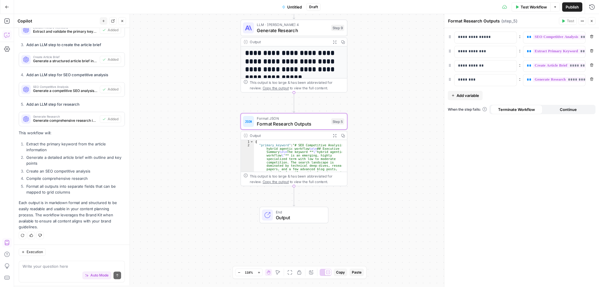
scroll to position [241, 0]
click at [296, 6] on span "Untitled" at bounding box center [294, 7] width 15 height 6
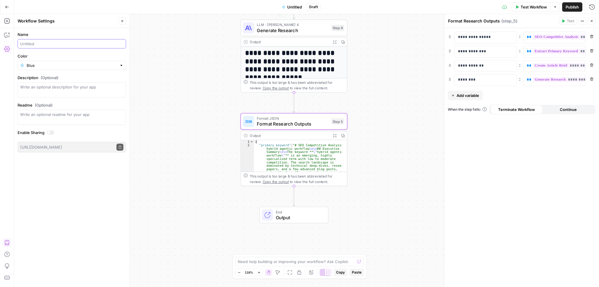
click at [49, 43] on input "Name" at bounding box center [71, 44] width 103 height 6
type input "Custom - Content Brief"
click at [69, 66] on input "Color" at bounding box center [72, 66] width 90 height 6
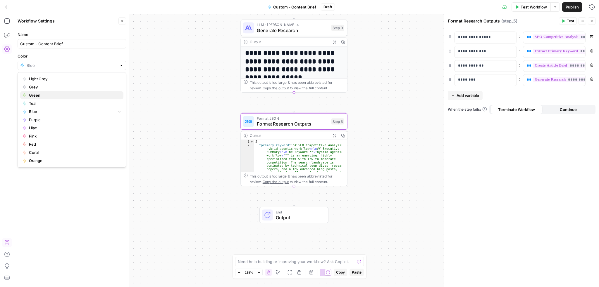
click at [36, 93] on span "Green" at bounding box center [74, 95] width 90 height 6
type input "Green"
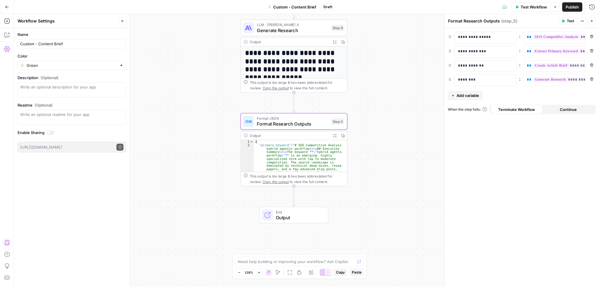
click at [574, 6] on span "Publish" at bounding box center [572, 7] width 13 height 6
